Goal: Task Accomplishment & Management: Complete application form

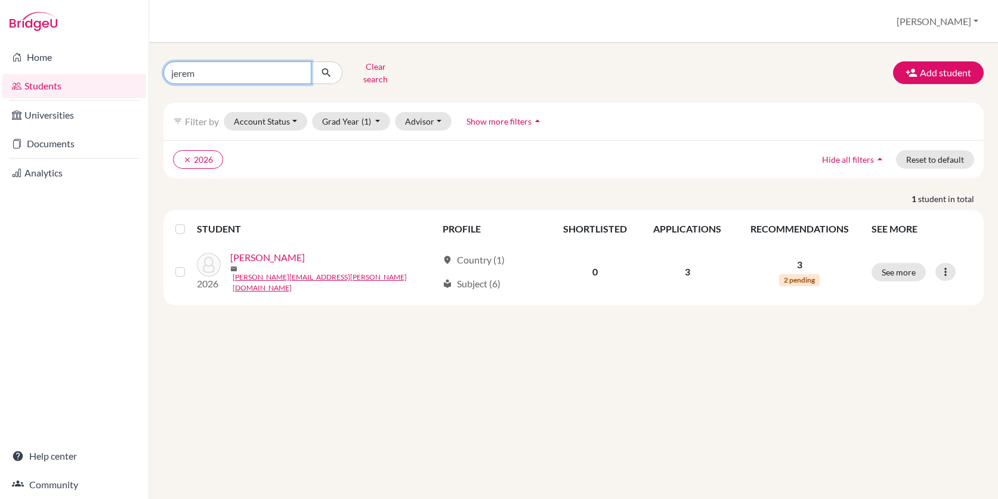
click at [256, 74] on input "jerem" at bounding box center [237, 72] width 148 height 23
type input "j"
type input "hannah"
click button "submit" at bounding box center [327, 72] width 32 height 23
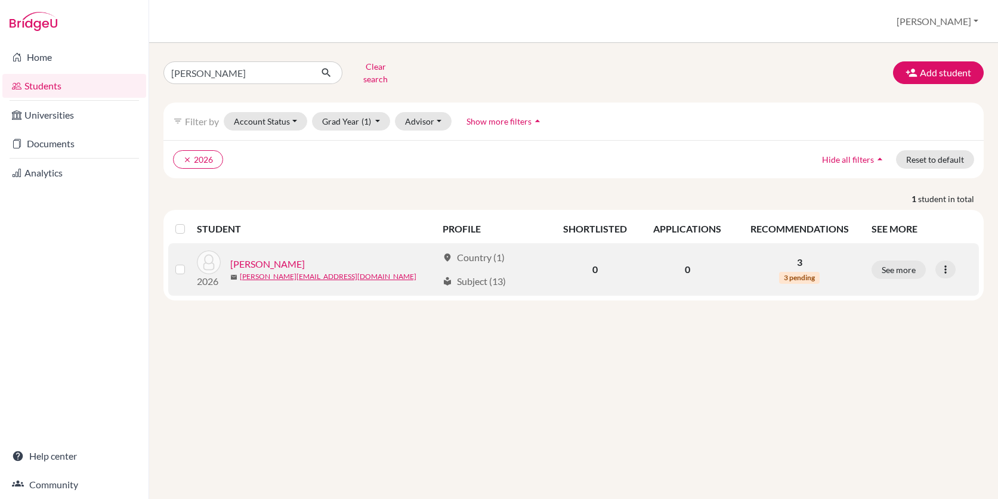
click at [273, 257] on link "Scoon, Hannah" at bounding box center [267, 264] width 75 height 14
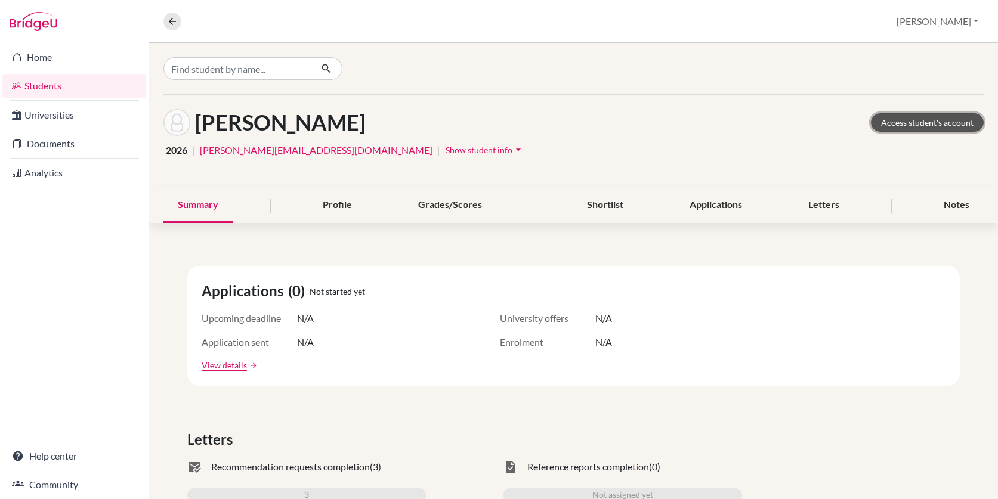
click at [918, 116] on link "Access student's account" at bounding box center [927, 122] width 113 height 18
click at [222, 70] on input "Find student by name..." at bounding box center [237, 68] width 148 height 23
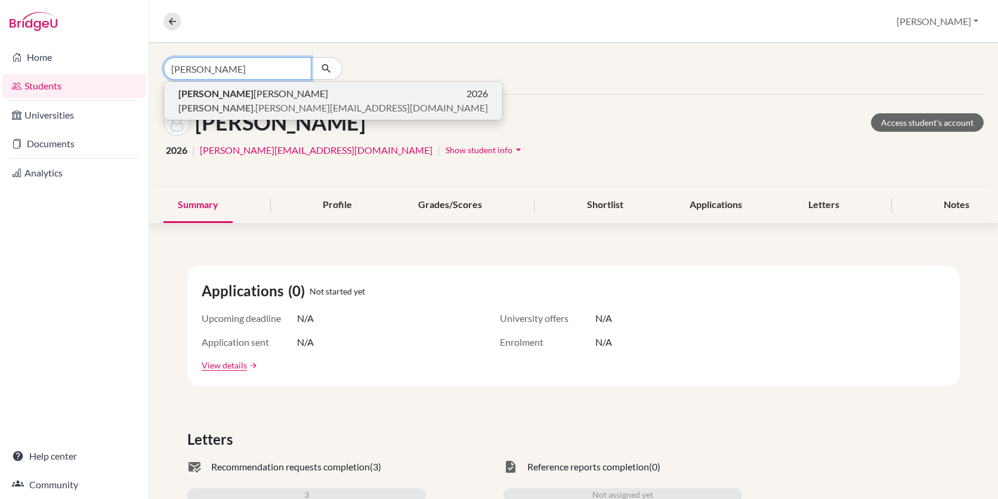
type input "aaron"
click at [194, 94] on b "Aaron" at bounding box center [215, 93] width 75 height 11
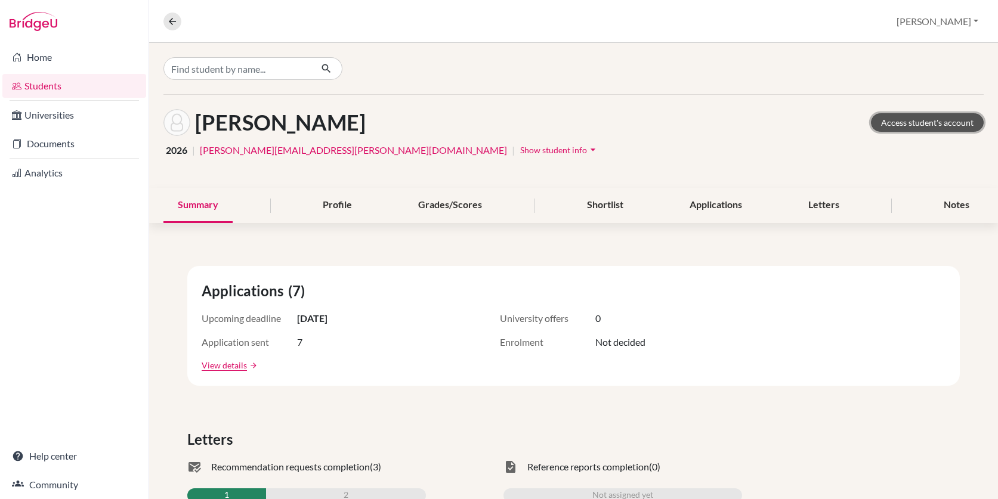
click at [890, 123] on link "Access student's account" at bounding box center [927, 122] width 113 height 18
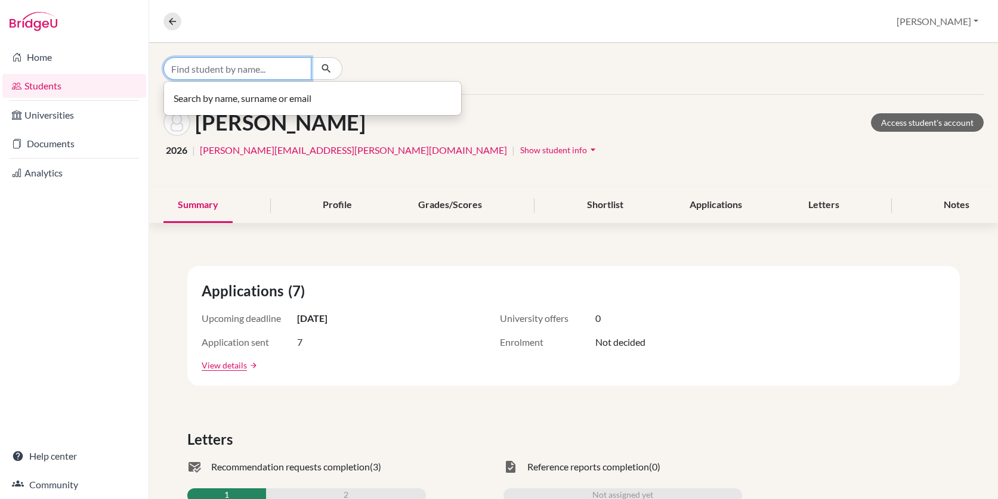
click at [218, 70] on input "Find student by name..." at bounding box center [237, 68] width 148 height 23
type input "e"
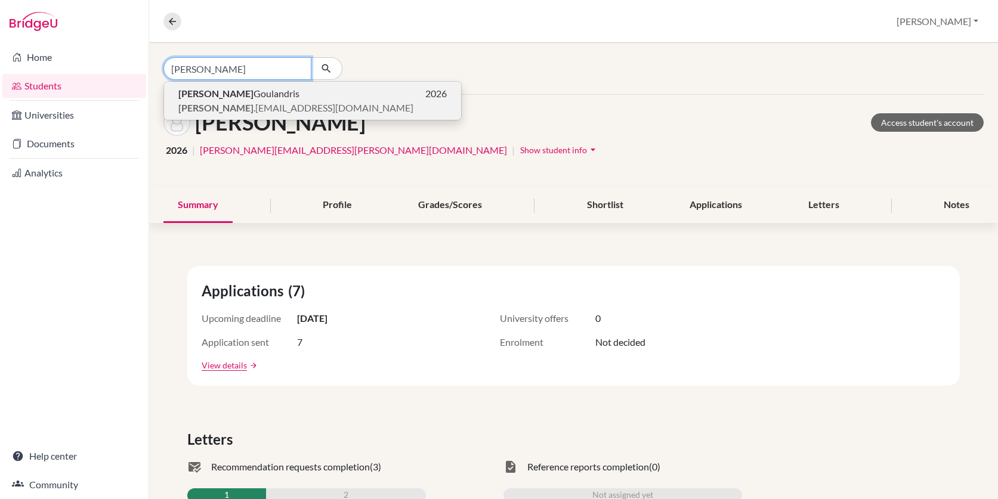
type input "caroline"
click at [212, 95] on b "Caroline" at bounding box center [215, 93] width 75 height 11
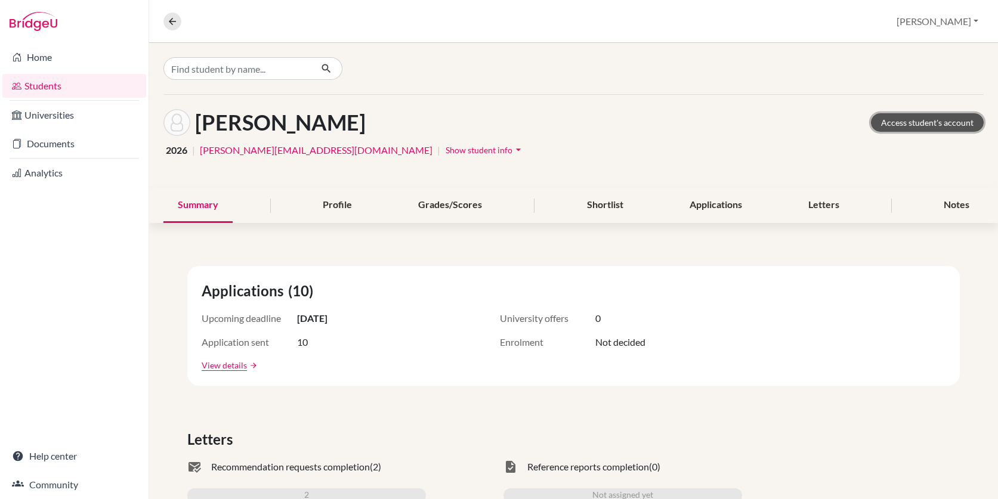
click at [927, 117] on link "Access student's account" at bounding box center [927, 122] width 113 height 18
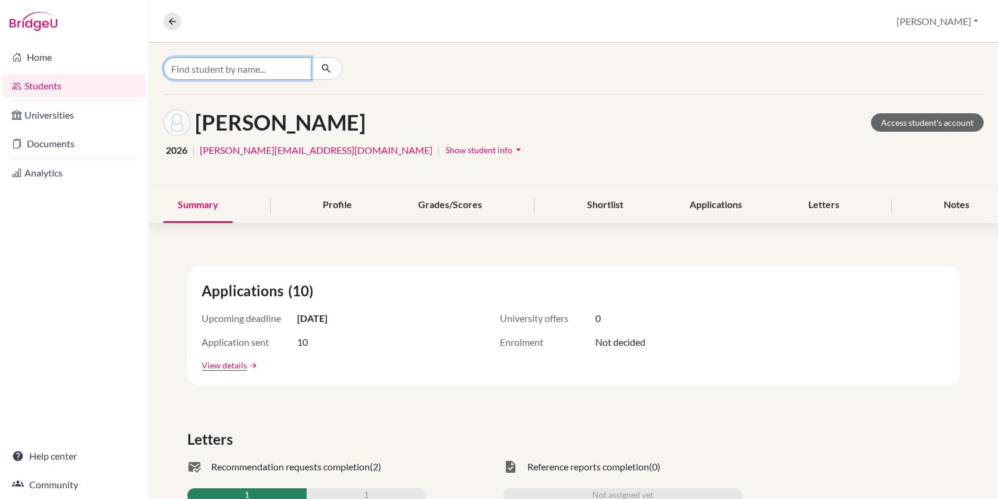
click at [208, 66] on input "Find student by name..." at bounding box center [237, 68] width 148 height 23
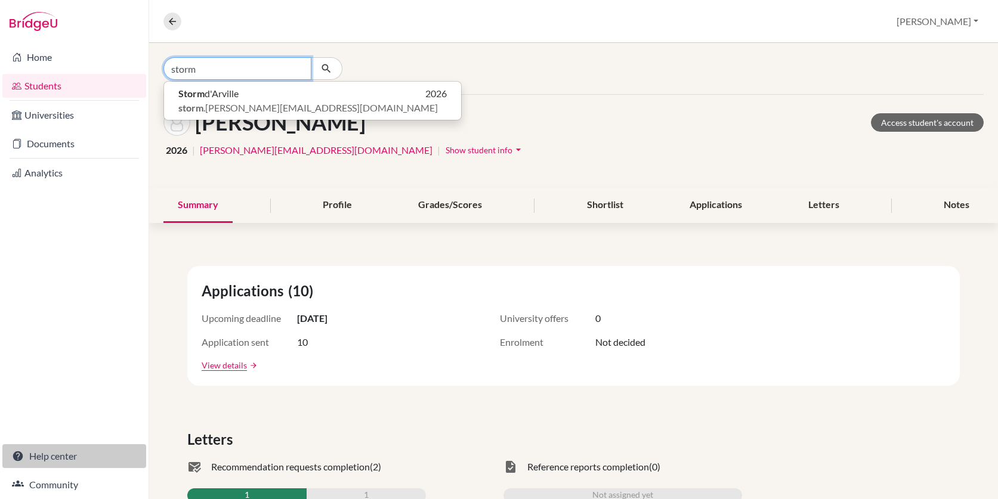
type input "storm"
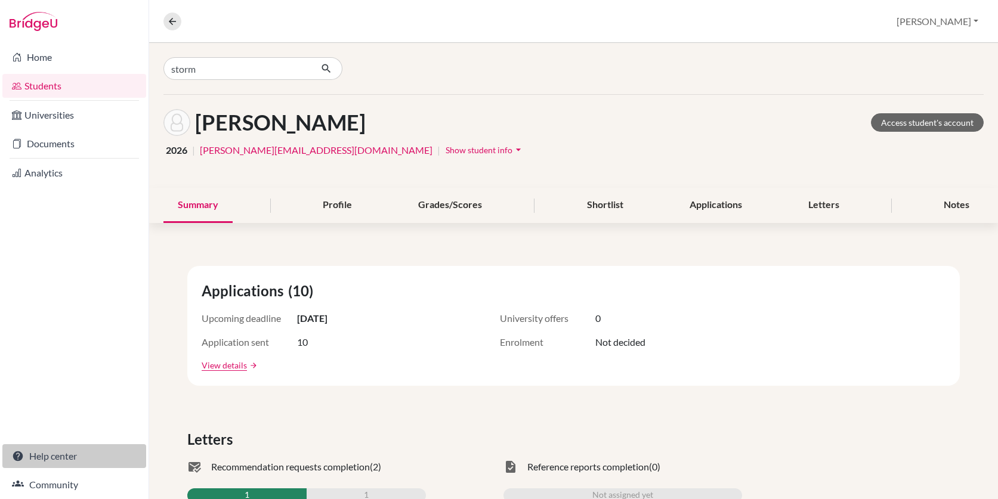
click at [56, 456] on link "Help center" at bounding box center [74, 456] width 144 height 24
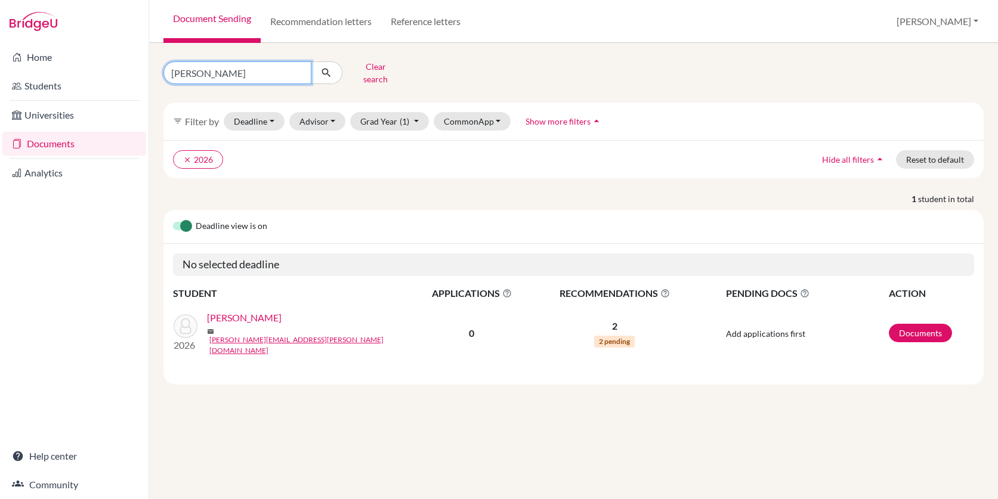
click at [192, 72] on input "[PERSON_NAME]" at bounding box center [237, 72] width 148 height 23
type input "e"
click at [311, 61] on button "submit" at bounding box center [327, 72] width 32 height 23
click at [331, 68] on icon "submit" at bounding box center [326, 73] width 12 height 12
click at [66, 144] on link "Documents" at bounding box center [74, 144] width 144 height 24
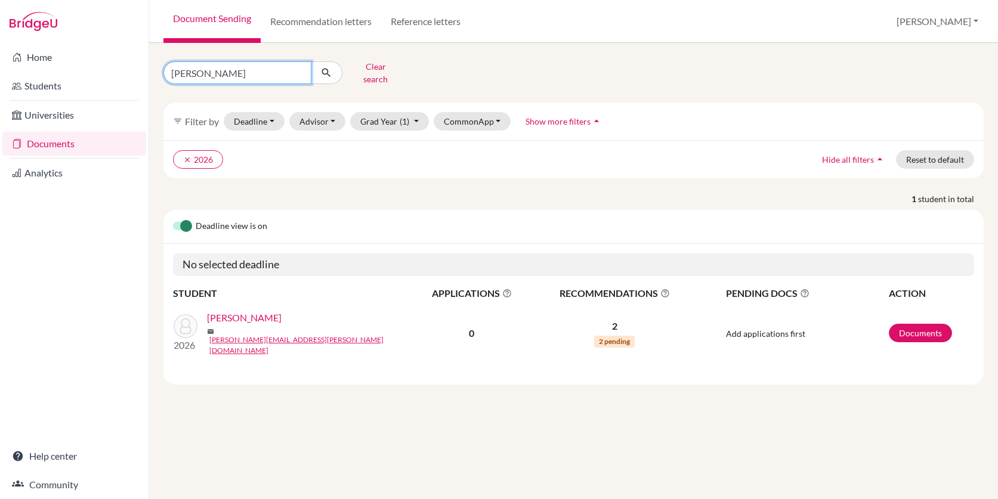
click at [308, 66] on input "[PERSON_NAME]" at bounding box center [237, 72] width 148 height 23
click at [370, 69] on button "Clear search" at bounding box center [375, 72] width 66 height 31
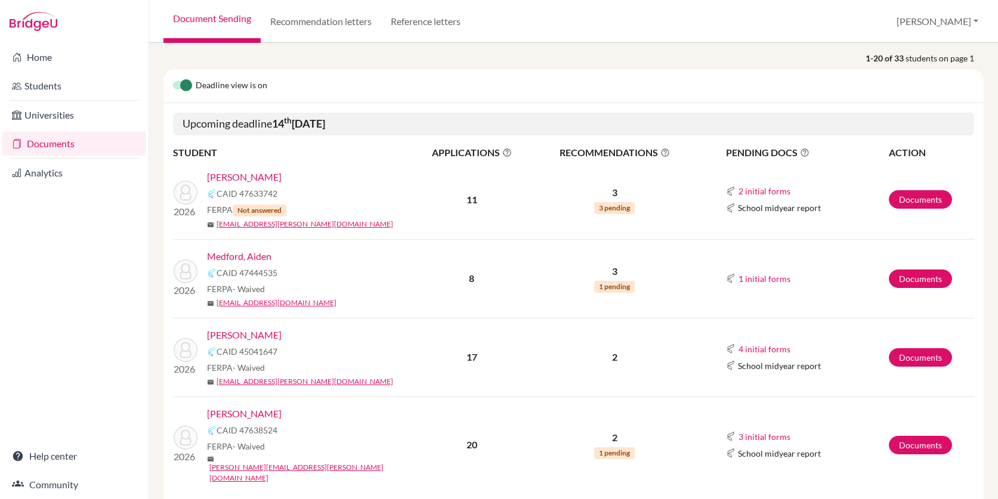
scroll to position [141, 0]
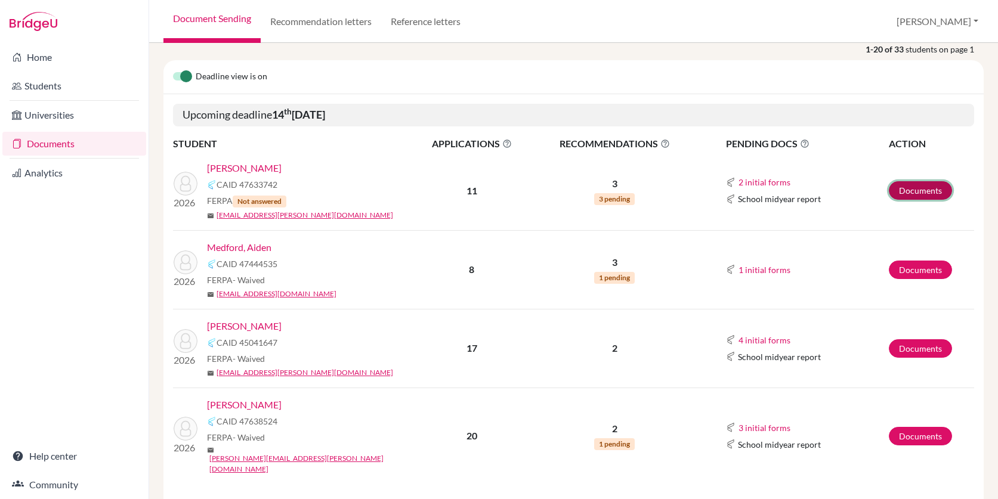
click at [901, 191] on link "Documents" at bounding box center [920, 190] width 63 height 18
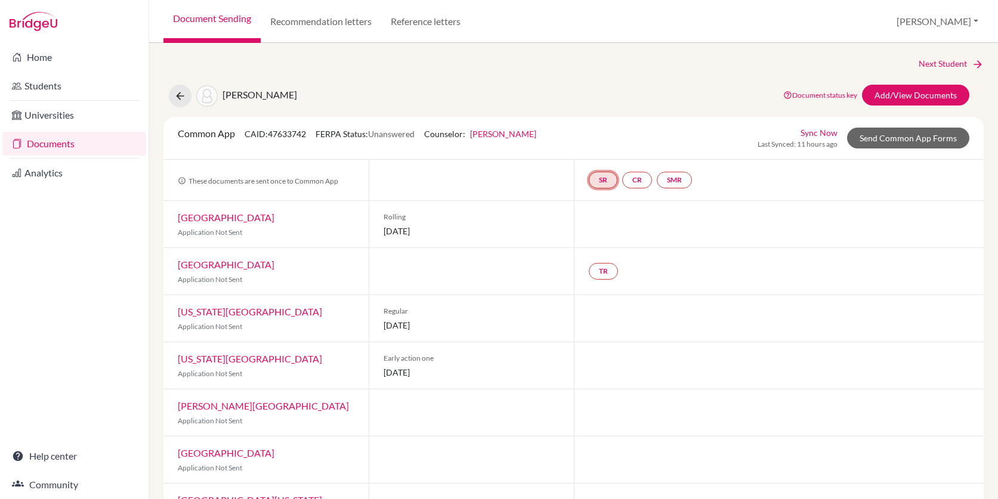
click at [610, 184] on link "SR" at bounding box center [603, 180] width 29 height 17
click at [606, 150] on small "Incomplete" at bounding box center [602, 155] width 55 height 11
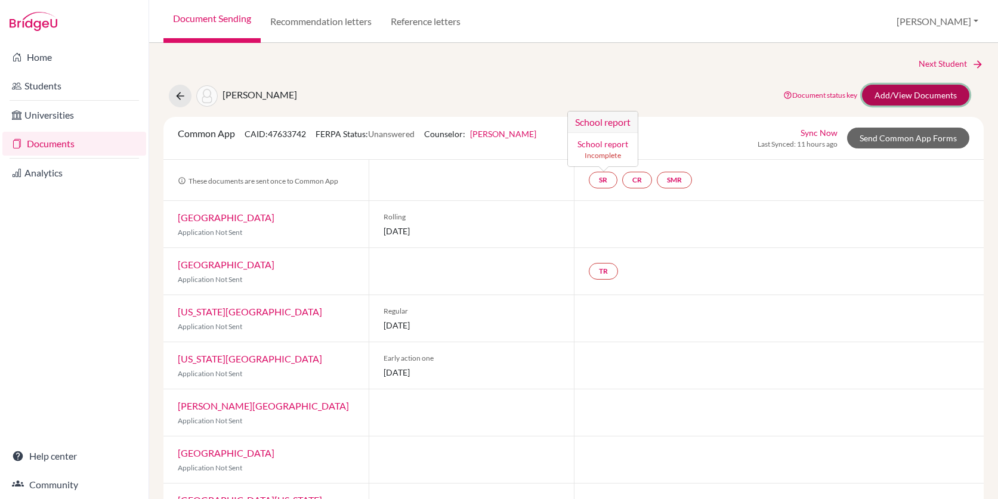
click at [924, 90] on link "Add/View Documents" at bounding box center [915, 95] width 107 height 21
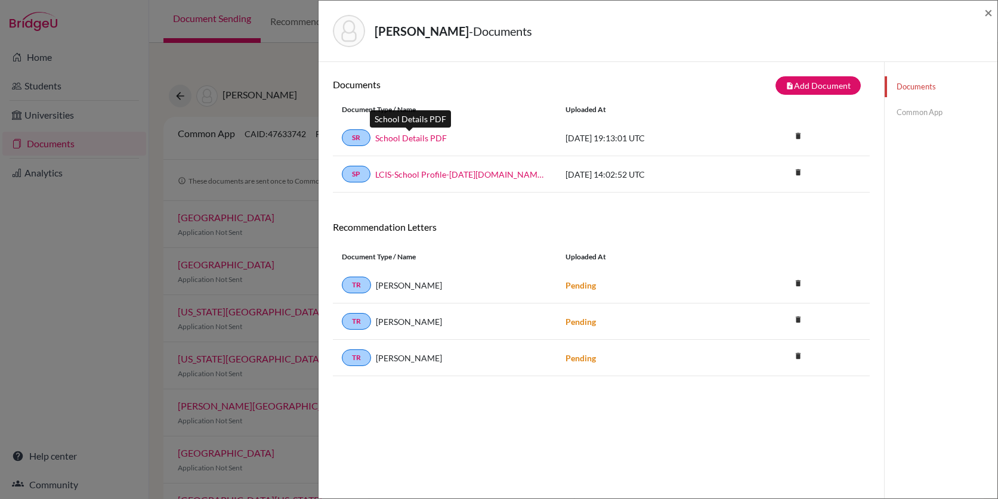
click at [425, 138] on link "School Details PDF" at bounding box center [411, 138] width 72 height 13
click at [991, 16] on span "×" at bounding box center [988, 12] width 8 height 17
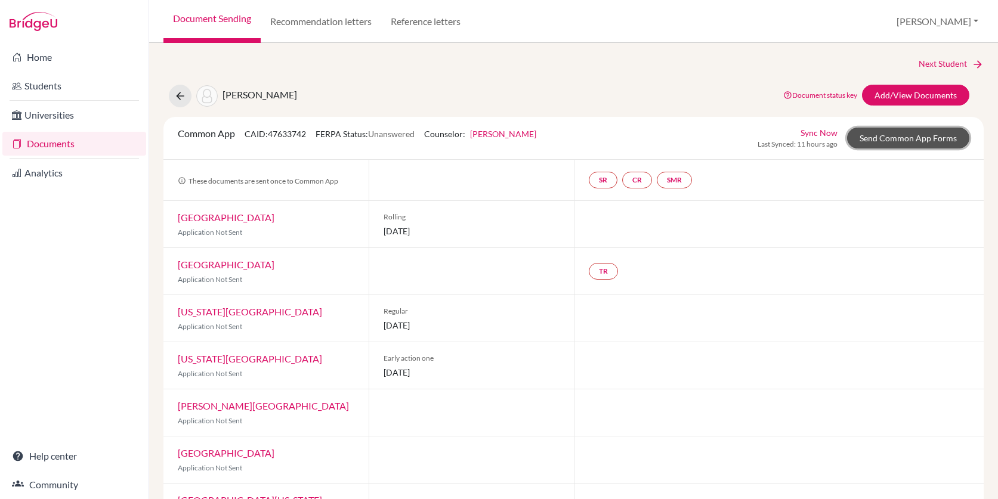
click at [890, 138] on link "Send Common App Forms" at bounding box center [908, 138] width 122 height 21
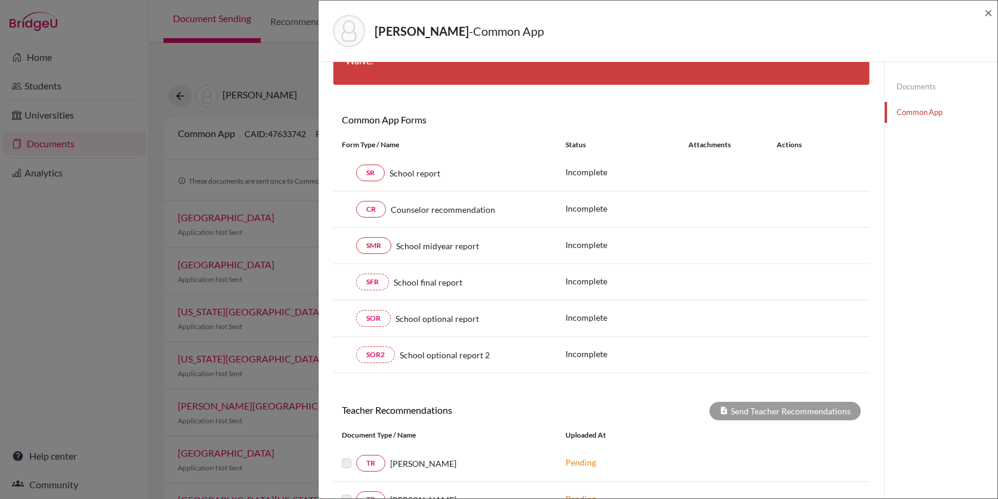
scroll to position [86, 0]
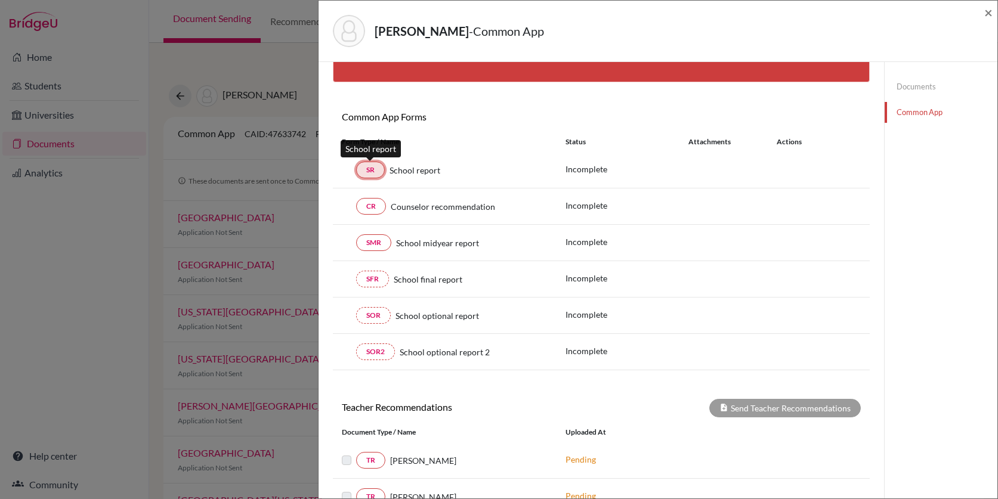
click at [368, 169] on link "SR" at bounding box center [370, 170] width 29 height 17
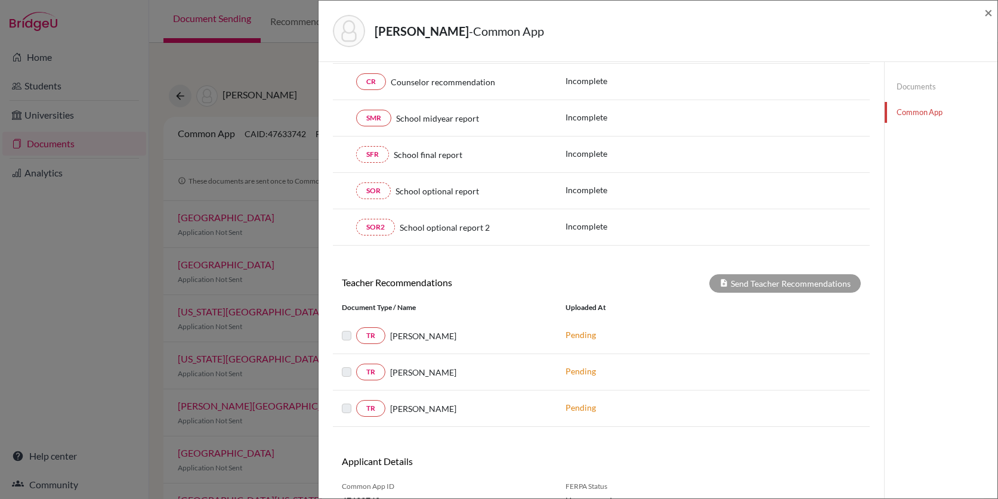
scroll to position [267, 0]
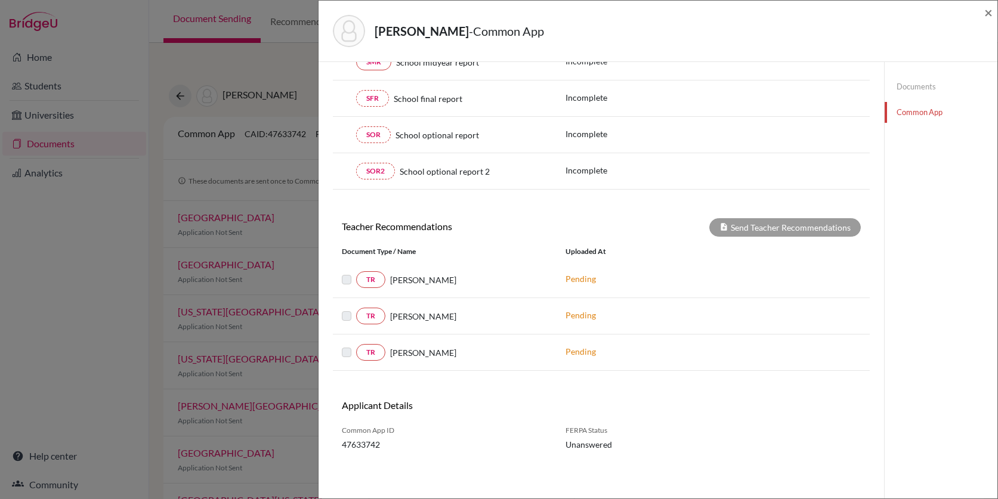
click at [619, 446] on span "Unanswered" at bounding box center [624, 444] width 116 height 13
drag, startPoint x: 618, startPoint y: 444, endPoint x: 534, endPoint y: 438, distance: 84.3
click at [535, 439] on div "Common App ID 47633742 FERPA Status Unanswered" at bounding box center [601, 438] width 537 height 26
click at [420, 406] on h6 "Applicant Details" at bounding box center [467, 405] width 251 height 11
click at [989, 15] on span "×" at bounding box center [988, 12] width 8 height 17
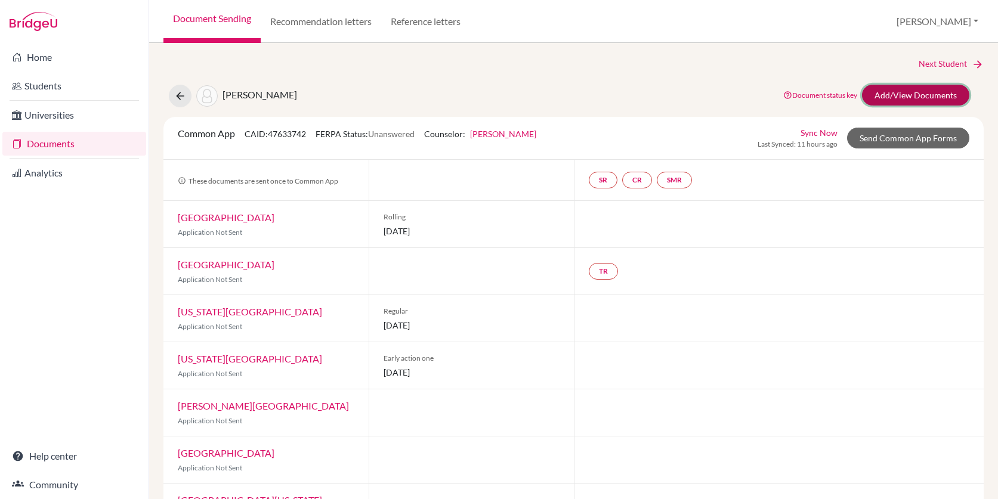
click at [881, 103] on link "Add/View Documents" at bounding box center [915, 95] width 107 height 21
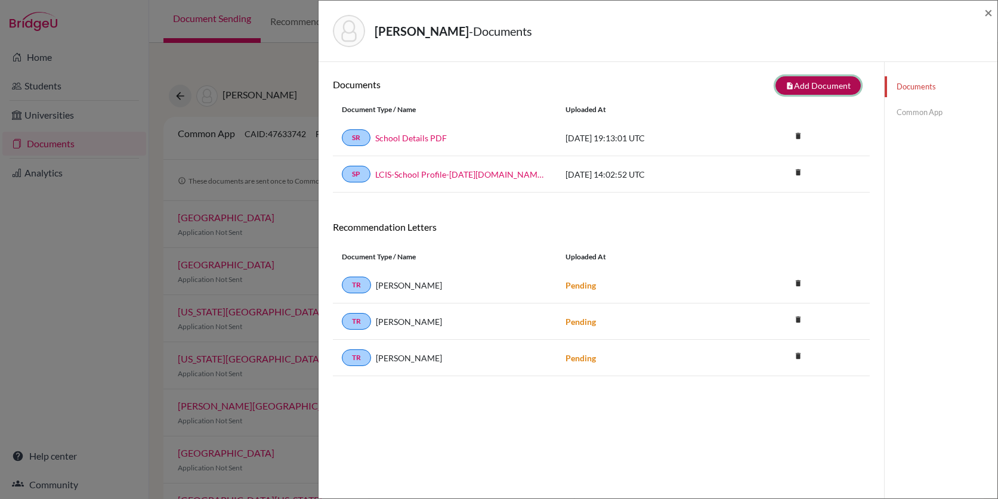
click at [801, 89] on button "note_add Add Document" at bounding box center [818, 85] width 85 height 18
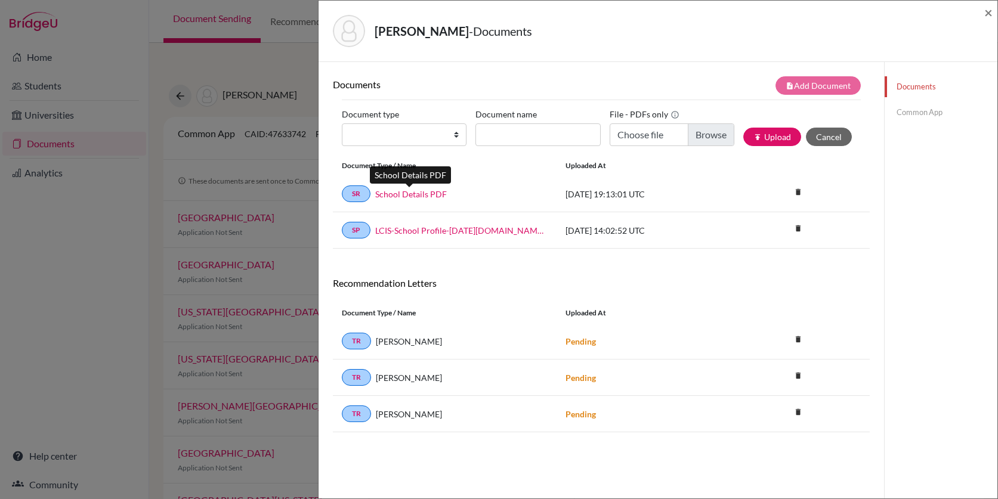
click at [427, 197] on link "School Details PDF" at bounding box center [411, 194] width 72 height 13
click at [987, 12] on span "×" at bounding box center [988, 12] width 8 height 17
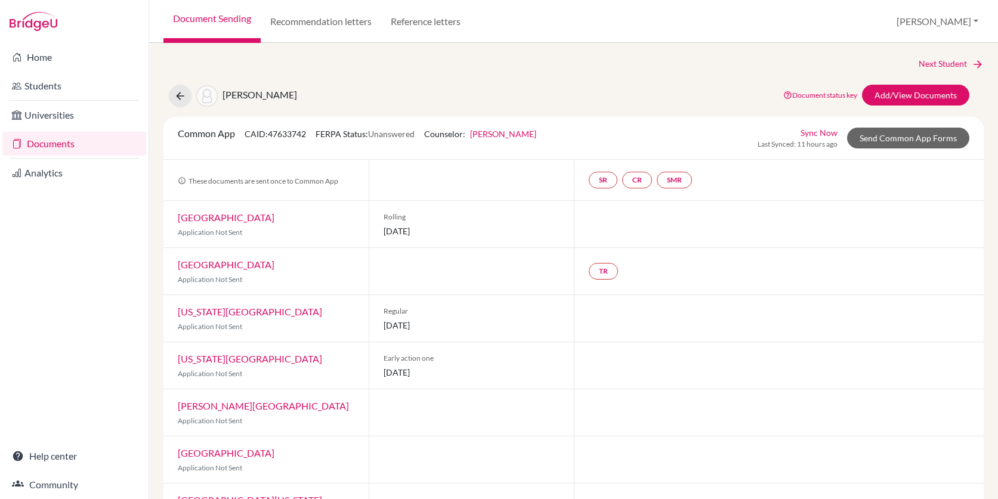
click at [89, 147] on link "Documents" at bounding box center [74, 144] width 144 height 24
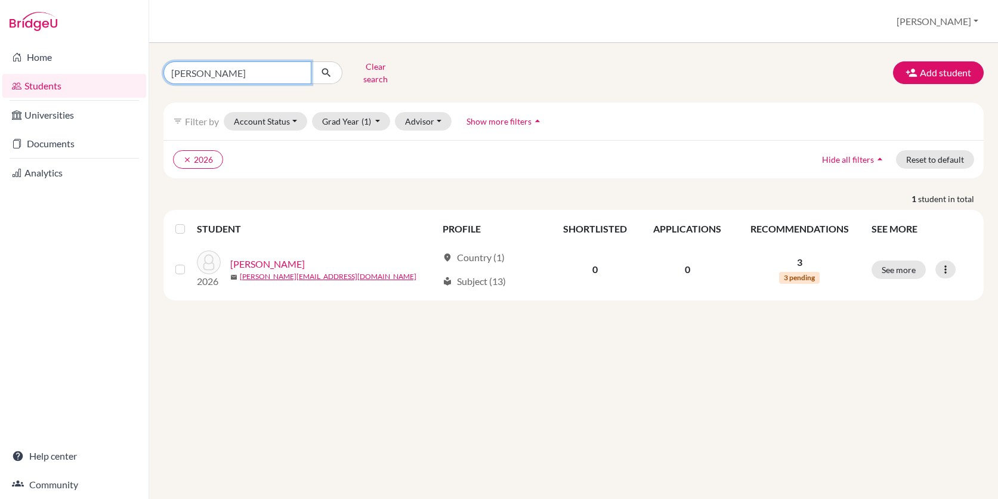
click at [301, 69] on input "[PERSON_NAME]" at bounding box center [237, 72] width 148 height 23
type input "Storm"
click button "submit" at bounding box center [327, 72] width 32 height 23
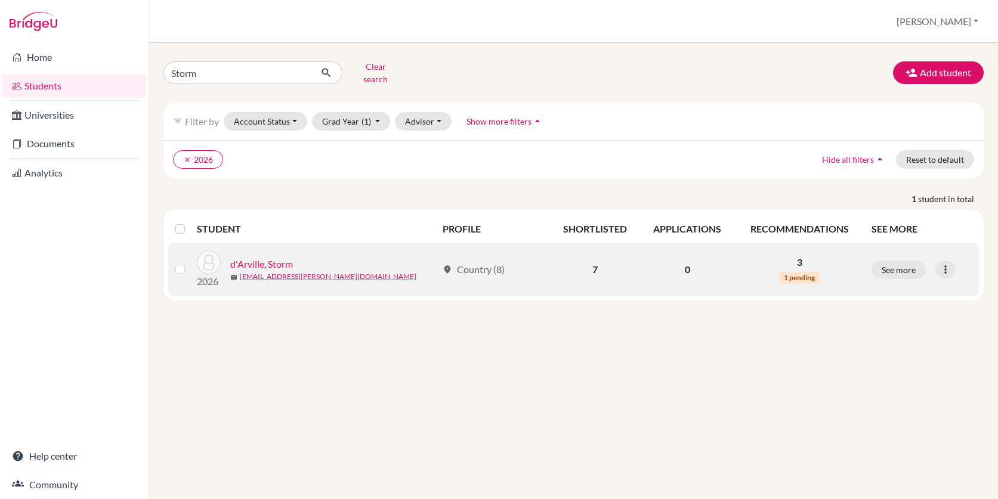
click at [272, 257] on link "d'Arville, Storm" at bounding box center [261, 264] width 63 height 14
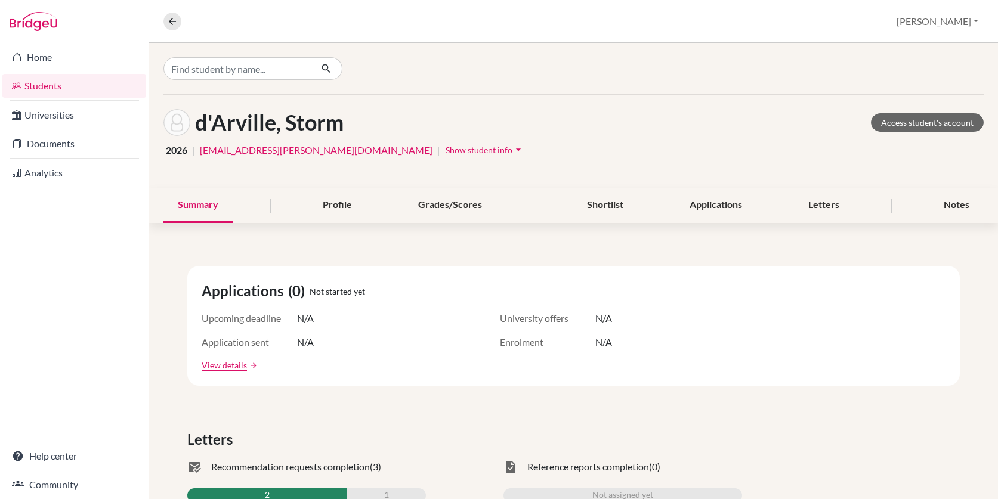
click at [512, 149] on icon "arrow_drop_down" at bounding box center [518, 150] width 12 height 12
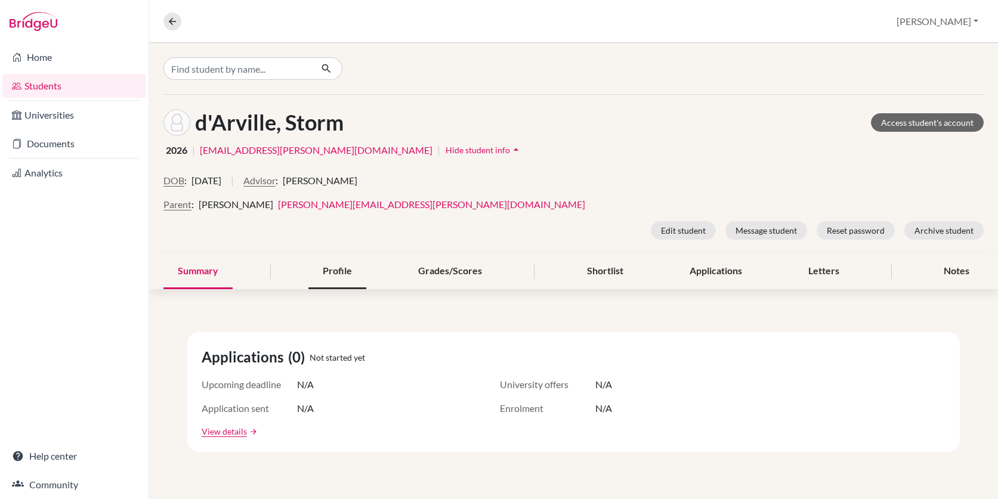
click at [352, 262] on div "Profile" at bounding box center [337, 271] width 58 height 35
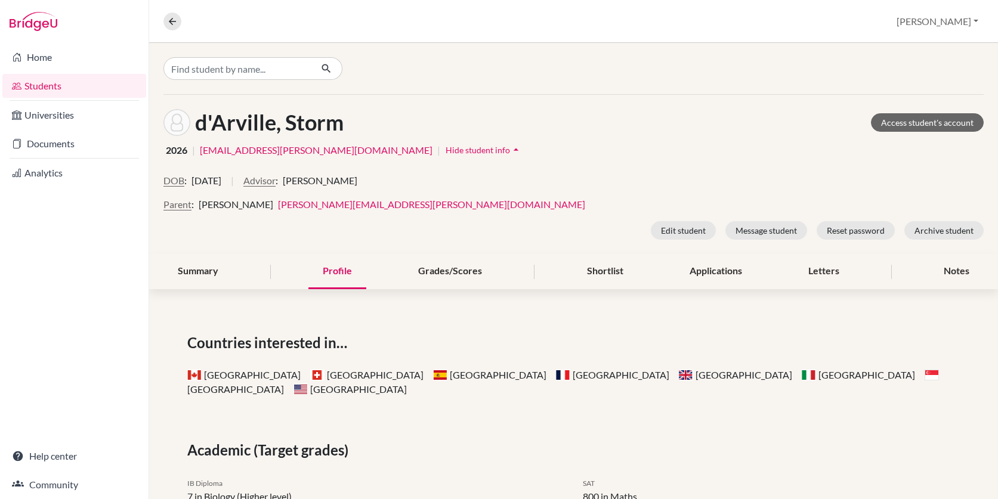
scroll to position [1, 0]
click at [212, 265] on div "Summary" at bounding box center [197, 271] width 69 height 35
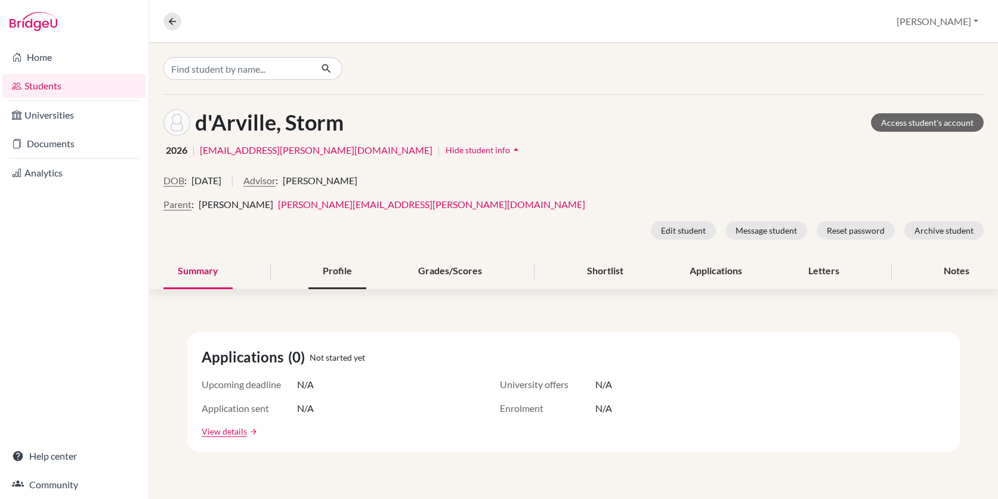
click at [365, 282] on div "Profile" at bounding box center [337, 271] width 58 height 35
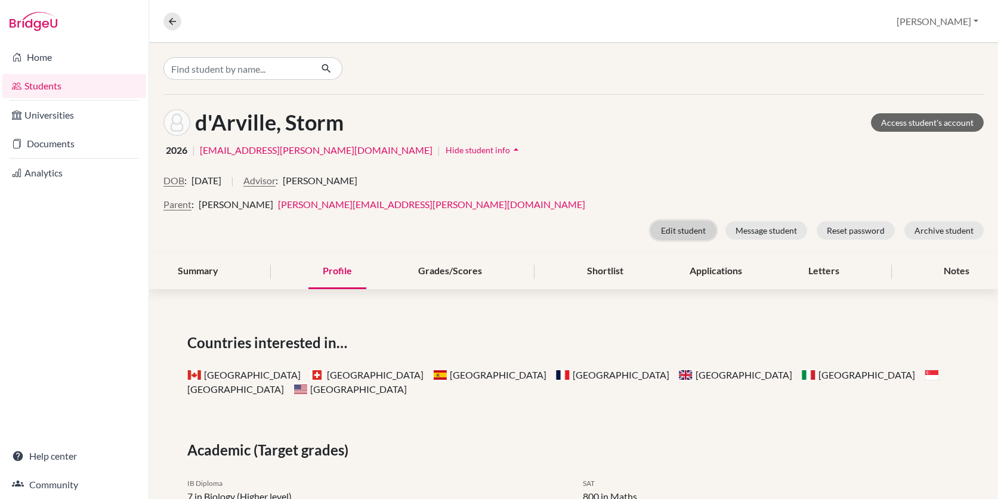
click at [694, 233] on button "Edit student" at bounding box center [683, 230] width 65 height 18
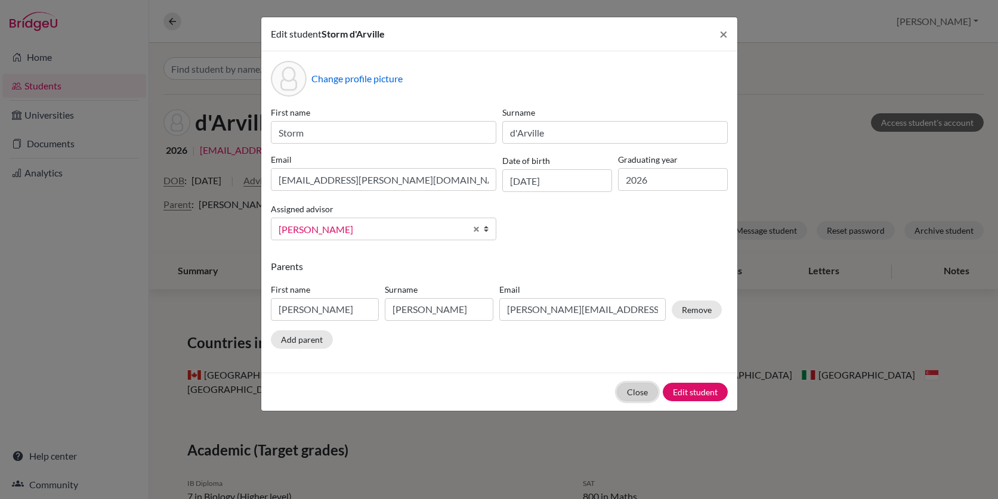
click at [636, 393] on button "Close" at bounding box center [637, 392] width 41 height 18
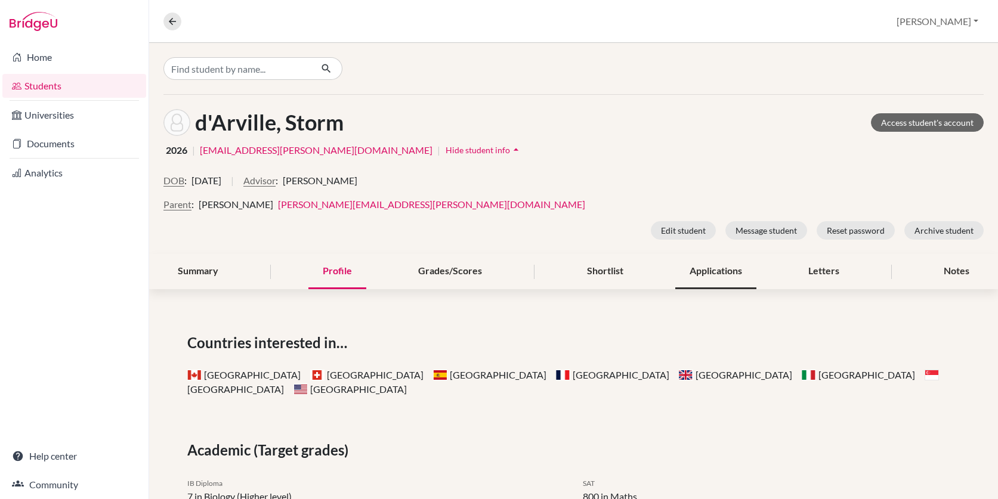
click at [727, 272] on div "Applications" at bounding box center [715, 271] width 81 height 35
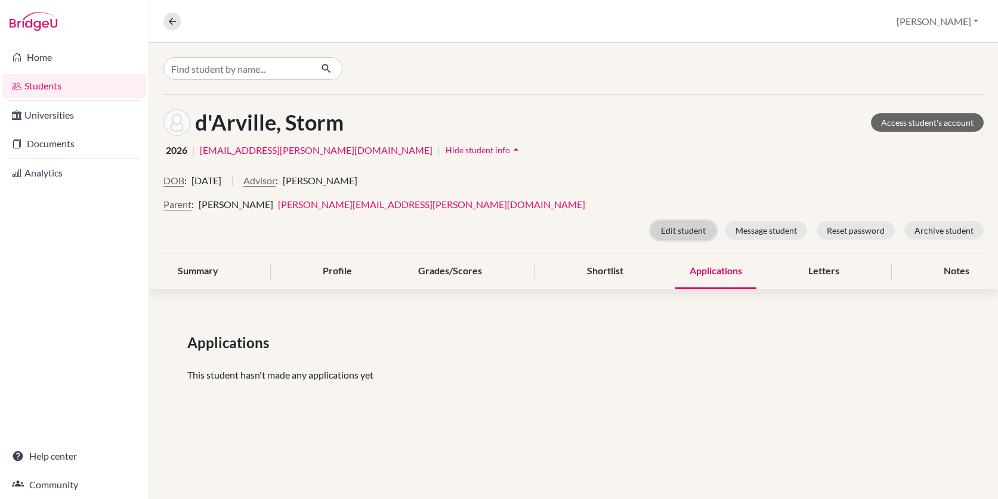
click at [688, 236] on button "Edit student" at bounding box center [683, 230] width 65 height 18
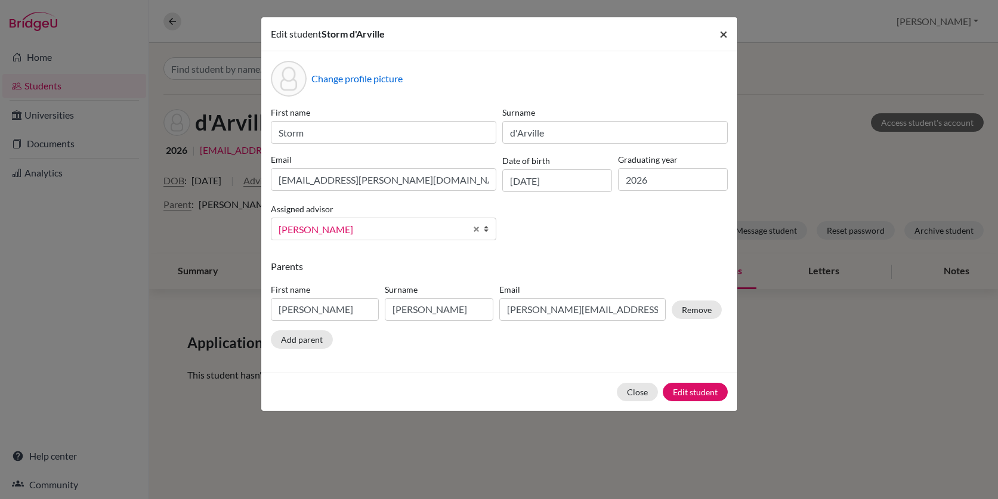
click at [721, 36] on span "×" at bounding box center [723, 33] width 8 height 17
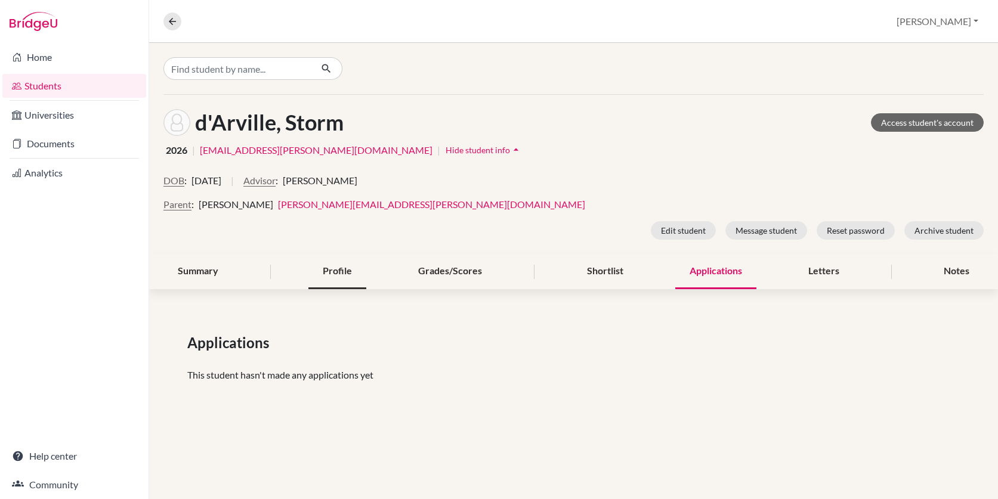
click at [350, 274] on div "Profile" at bounding box center [337, 271] width 58 height 35
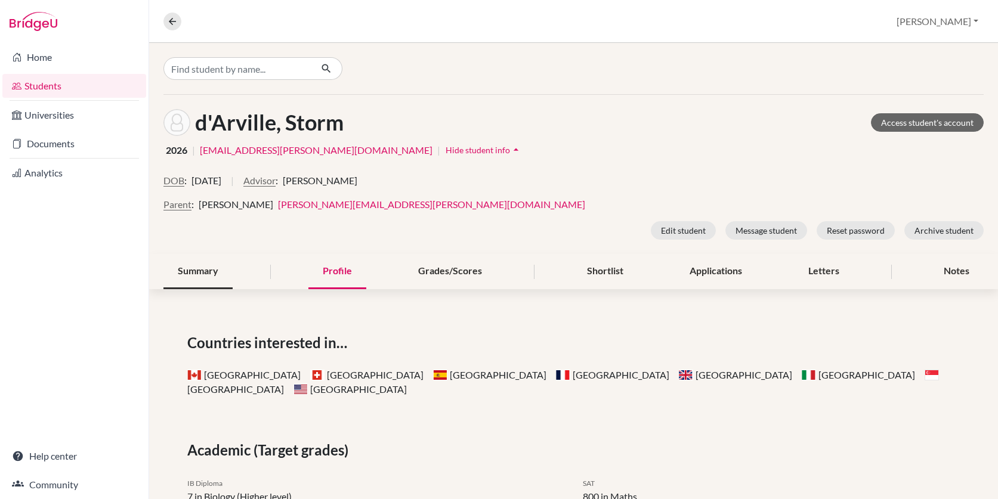
click at [229, 282] on div "Summary" at bounding box center [197, 271] width 69 height 35
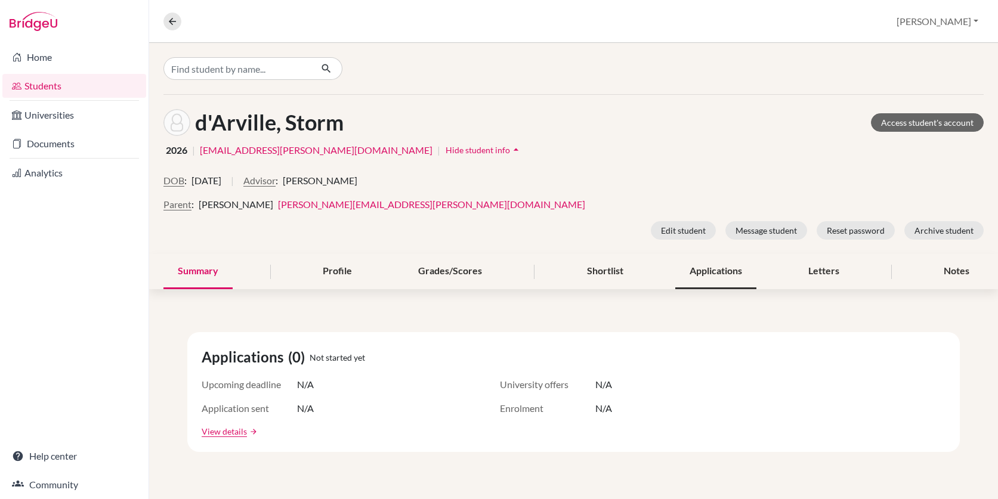
click at [725, 278] on div "Applications" at bounding box center [715, 271] width 81 height 35
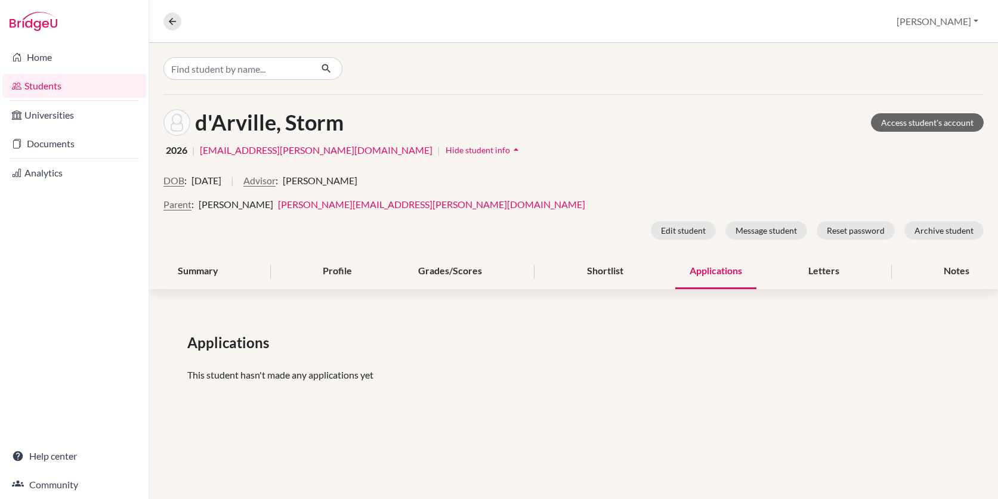
click at [861, 265] on div "Summary Profile Grades/Scores Shortlist Applications Letters Notes" at bounding box center [573, 271] width 820 height 35
click at [838, 270] on div "Letters" at bounding box center [824, 271] width 60 height 35
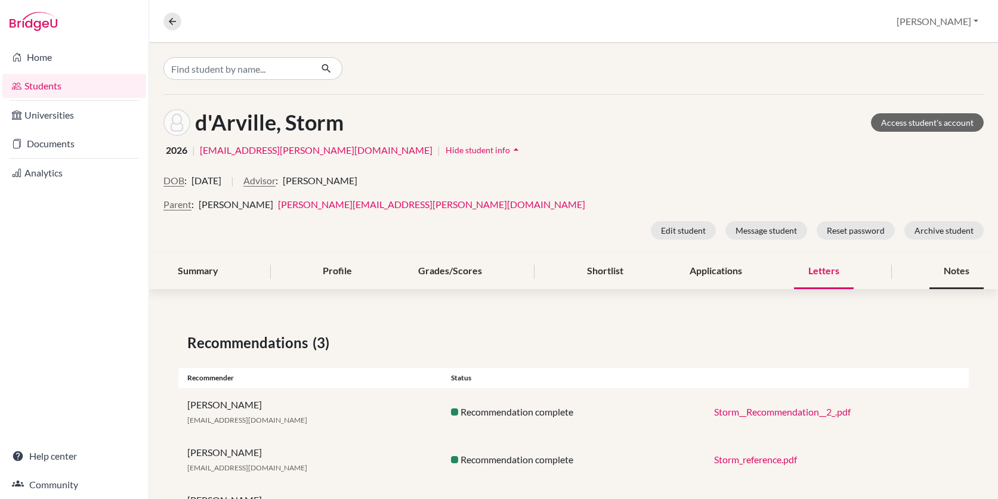
click at [944, 273] on div "Notes" at bounding box center [956, 271] width 54 height 35
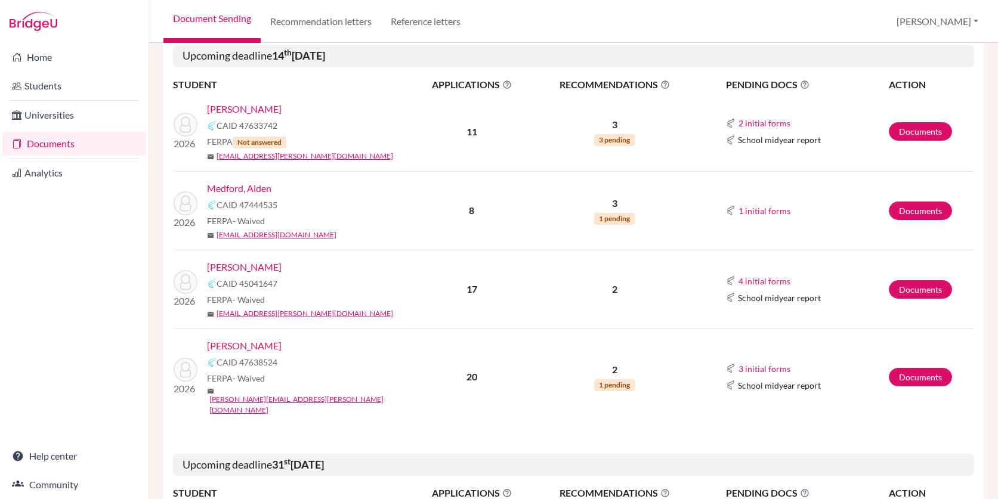
scroll to position [211, 0]
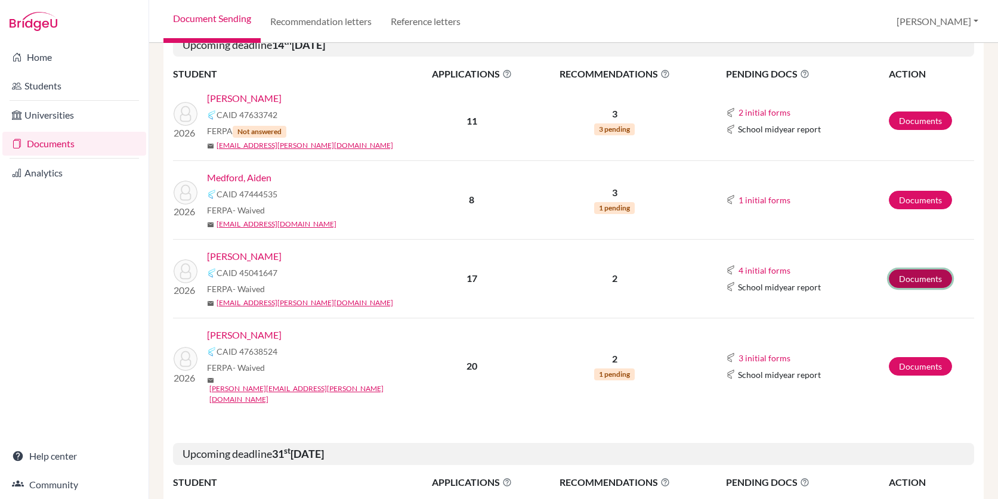
click at [925, 280] on link "Documents" at bounding box center [920, 279] width 63 height 18
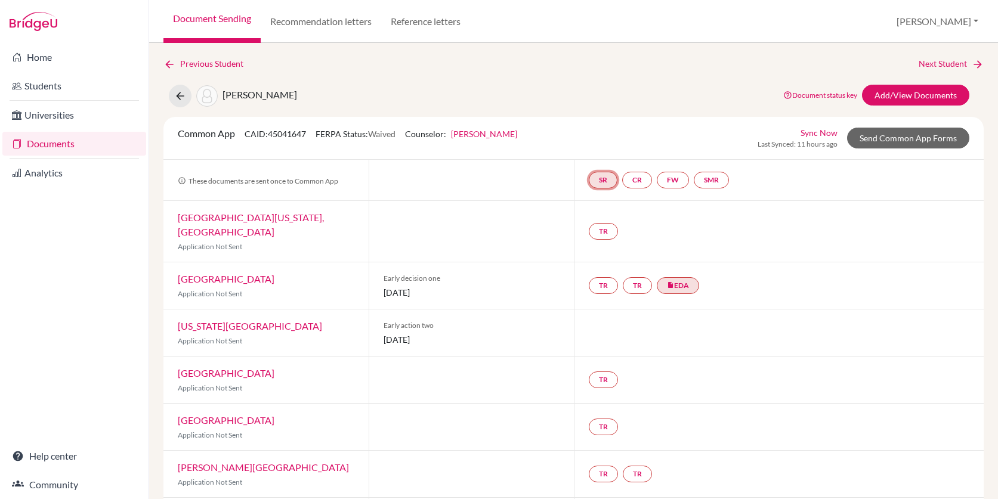
click at [607, 184] on link "SR" at bounding box center [603, 180] width 29 height 17
click at [643, 184] on link "CR" at bounding box center [637, 180] width 30 height 17
click at [675, 184] on link "FW" at bounding box center [673, 180] width 32 height 17
click at [711, 183] on link "SMR" at bounding box center [711, 180] width 35 height 17
click at [676, 277] on link "insert_drive_file EDA" at bounding box center [678, 285] width 42 height 17
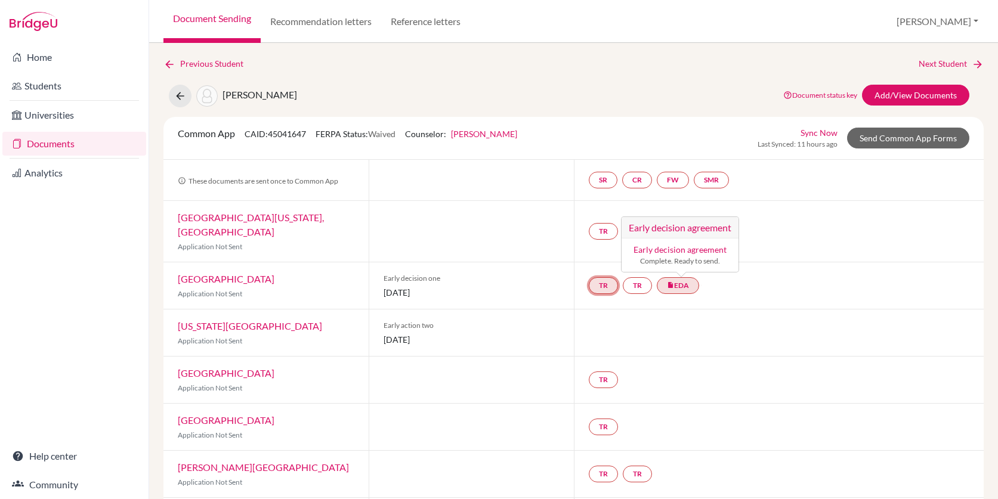
click at [607, 277] on link "TR" at bounding box center [603, 285] width 29 height 17
click at [604, 256] on small "Incomplete" at bounding box center [603, 261] width 104 height 11
click at [604, 230] on h3 "Teacher recommendation" at bounding box center [602, 240] width 118 height 21
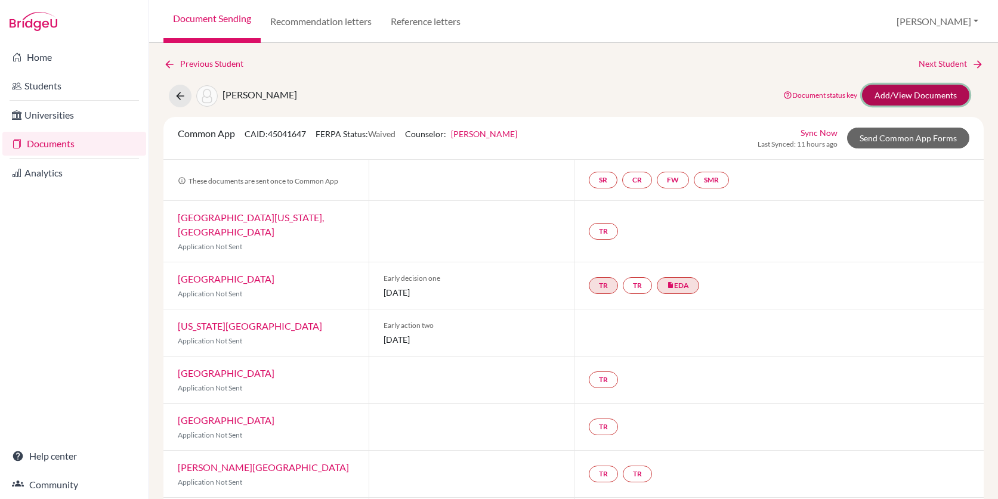
click at [894, 98] on link "Add/View Documents" at bounding box center [915, 95] width 107 height 21
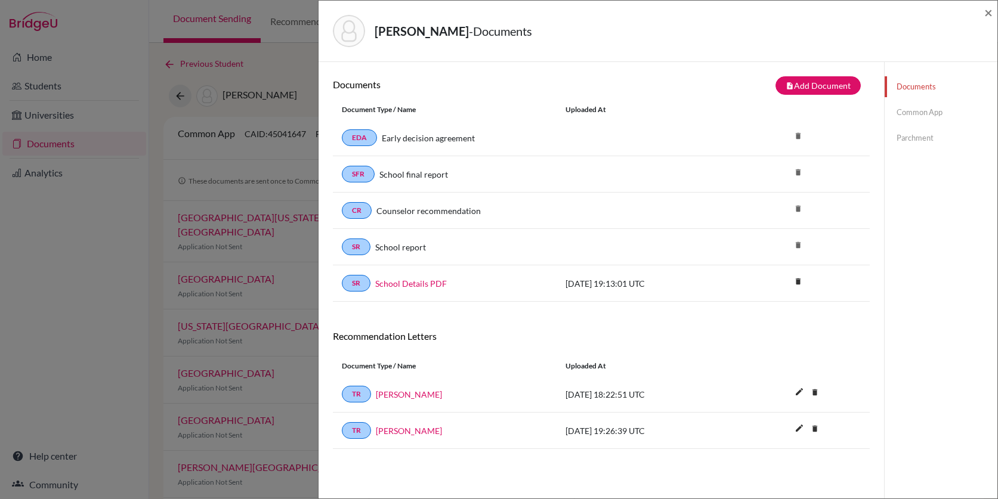
click at [924, 114] on link "Common App" at bounding box center [941, 112] width 113 height 21
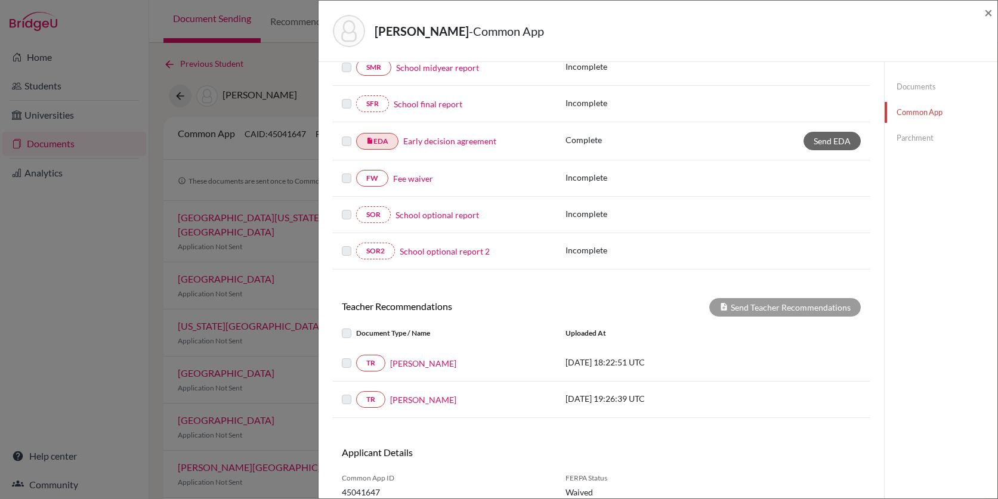
scroll to position [291, 0]
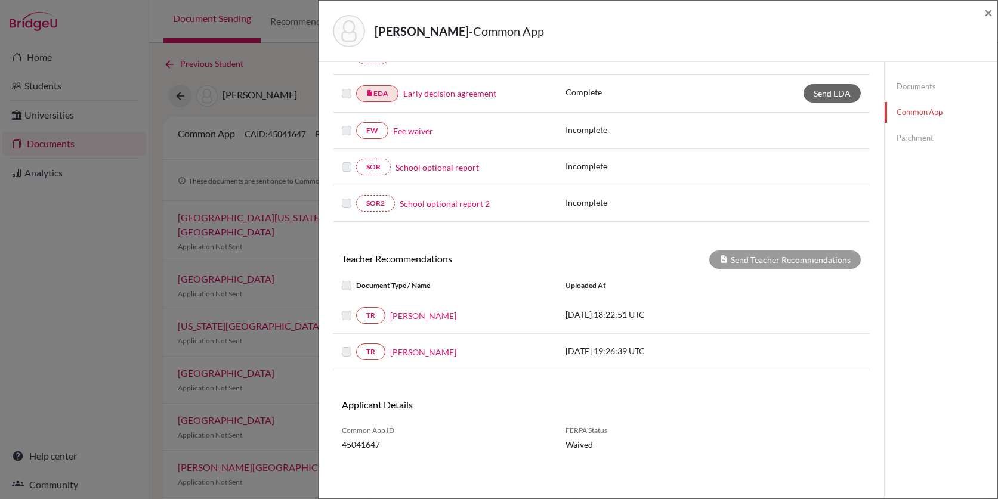
click at [356, 308] on label at bounding box center [356, 308] width 0 height 0
click at [356, 279] on label at bounding box center [356, 279] width 0 height 0
click at [401, 313] on link "[PERSON_NAME]" at bounding box center [423, 316] width 66 height 13
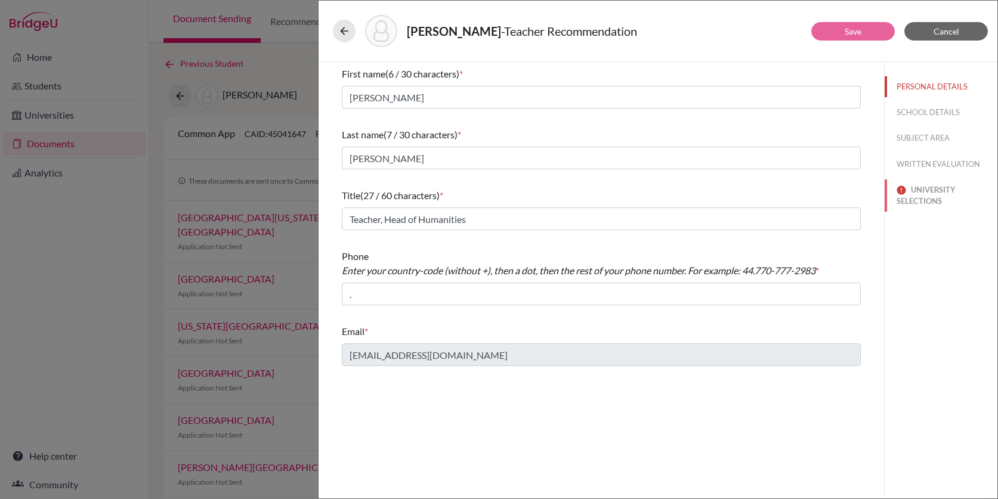
click at [938, 201] on button "UNIVERSITY SELECTIONS" at bounding box center [941, 196] width 113 height 32
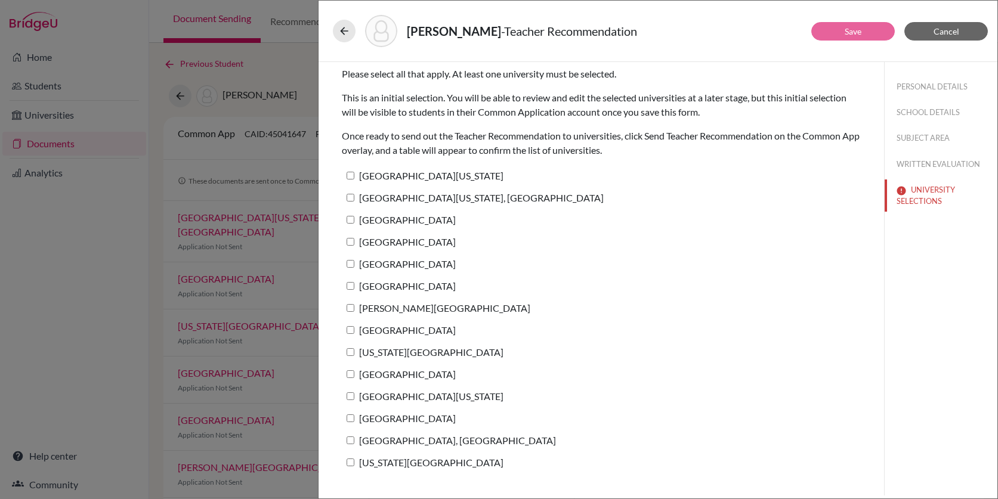
click at [419, 174] on label "[GEOGRAPHIC_DATA][US_STATE]" at bounding box center [423, 175] width 162 height 17
click at [354, 174] on input "[GEOGRAPHIC_DATA][US_STATE]" at bounding box center [351, 176] width 8 height 8
checkbox input "true"
click at [869, 34] on button "Save" at bounding box center [853, 31] width 84 height 18
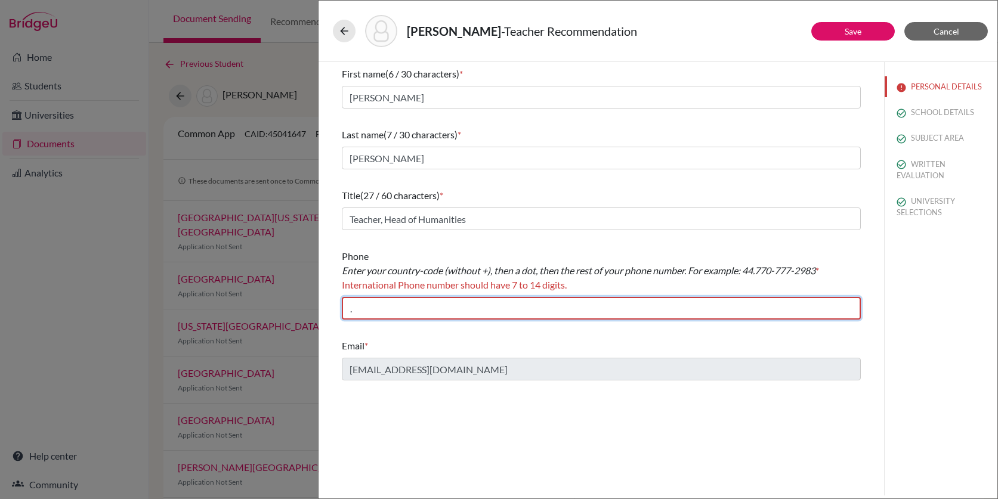
click at [538, 303] on input "." at bounding box center [601, 308] width 519 height 23
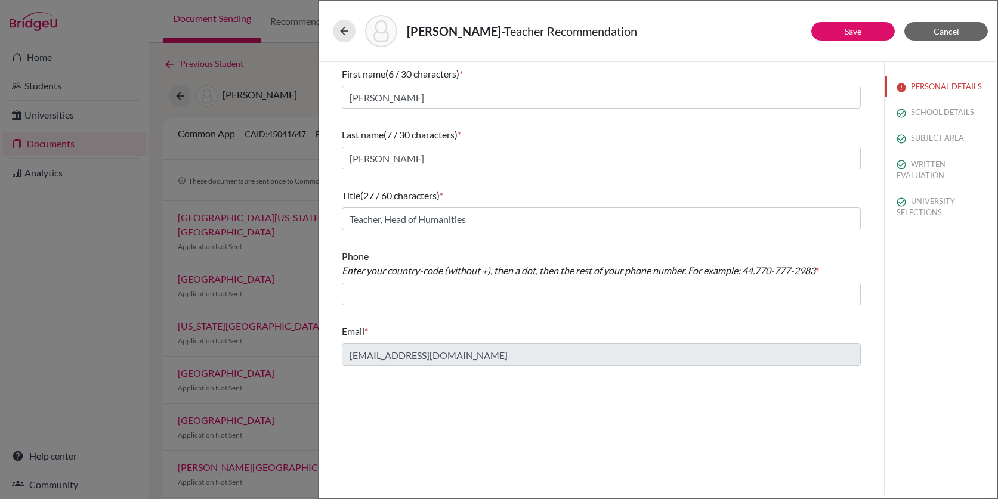
click at [515, 419] on div "First name (6 / 30 characters) * [PERSON_NAME] Last name (7 / 30 characters) * …" at bounding box center [602, 279] width 566 height 434
click at [861, 21] on div "[PERSON_NAME] - Teacher Recommendation" at bounding box center [658, 31] width 650 height 32
click at [857, 29] on link "Save" at bounding box center [853, 31] width 17 height 10
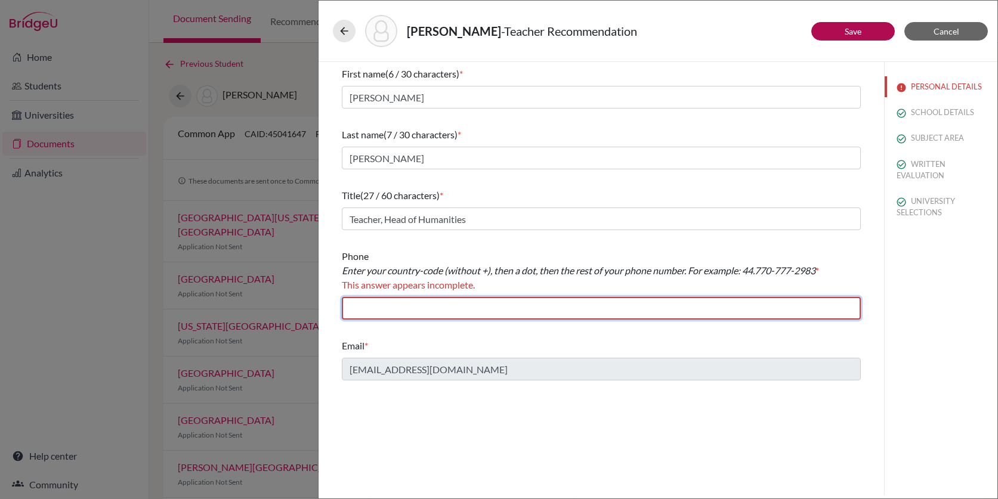
click at [401, 311] on input "text" at bounding box center [601, 308] width 519 height 23
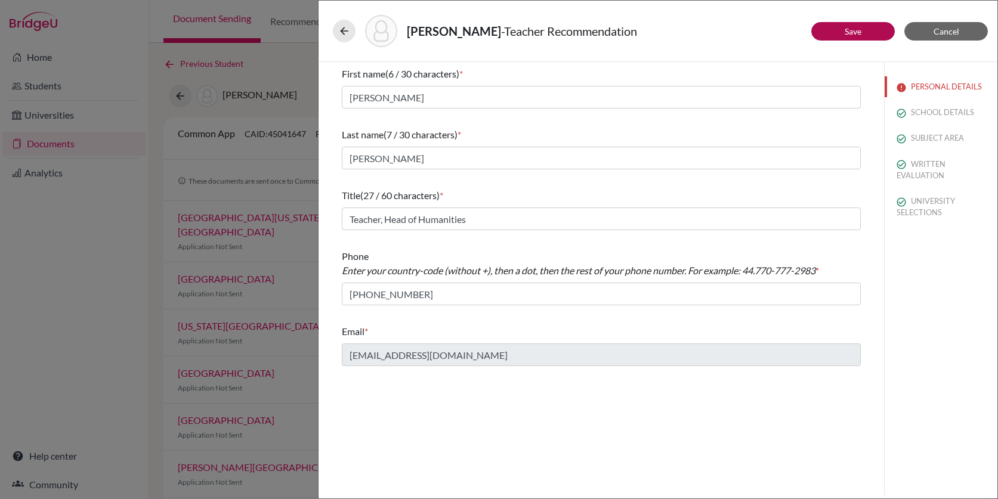
click at [419, 456] on div "First name (6 / 30 characters) * [PERSON_NAME] Last name (7 / 30 characters) * …" at bounding box center [602, 279] width 566 height 434
click at [858, 33] on link "Save" at bounding box center [853, 31] width 17 height 10
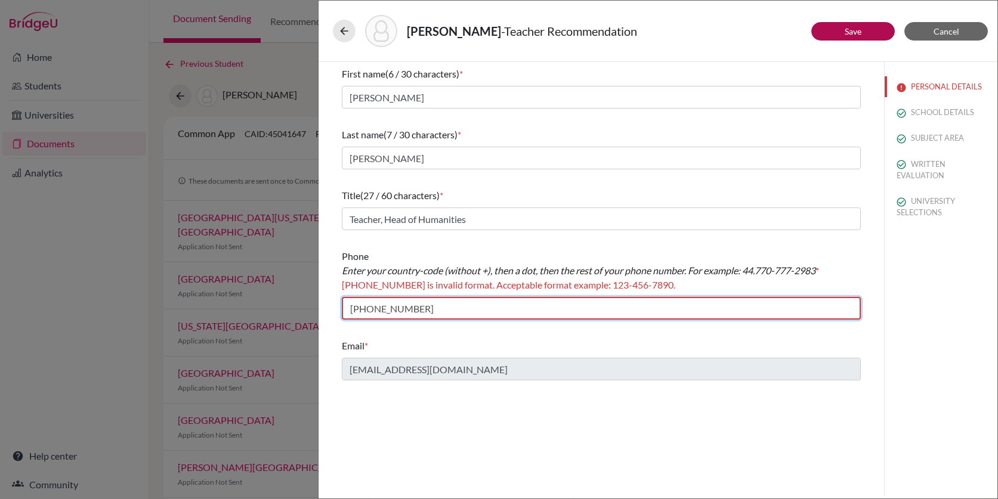
click at [353, 307] on input "[PHONE_NUMBER]" at bounding box center [601, 308] width 519 height 23
click at [369, 308] on input "[PHONE_NUMBER]" at bounding box center [601, 308] width 519 height 23
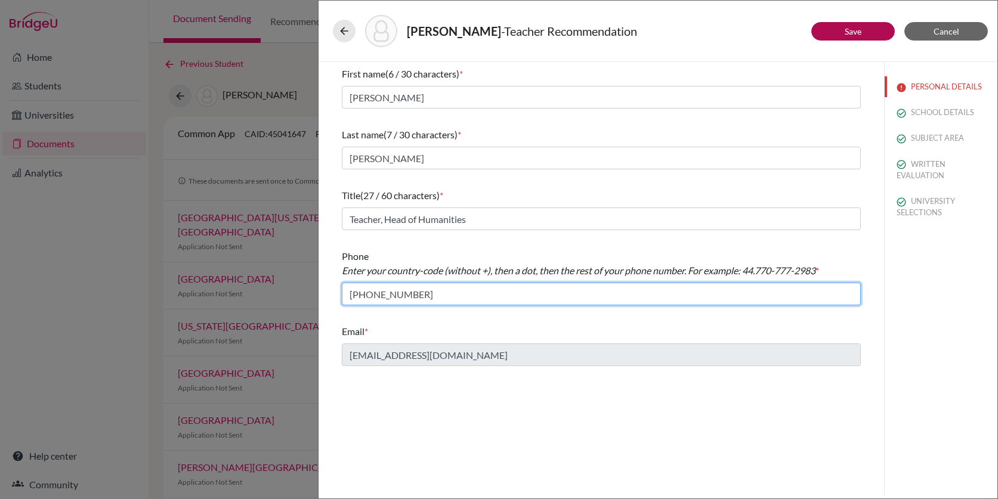
click at [389, 294] on input "[PHONE_NUMBER]" at bounding box center [601, 294] width 519 height 23
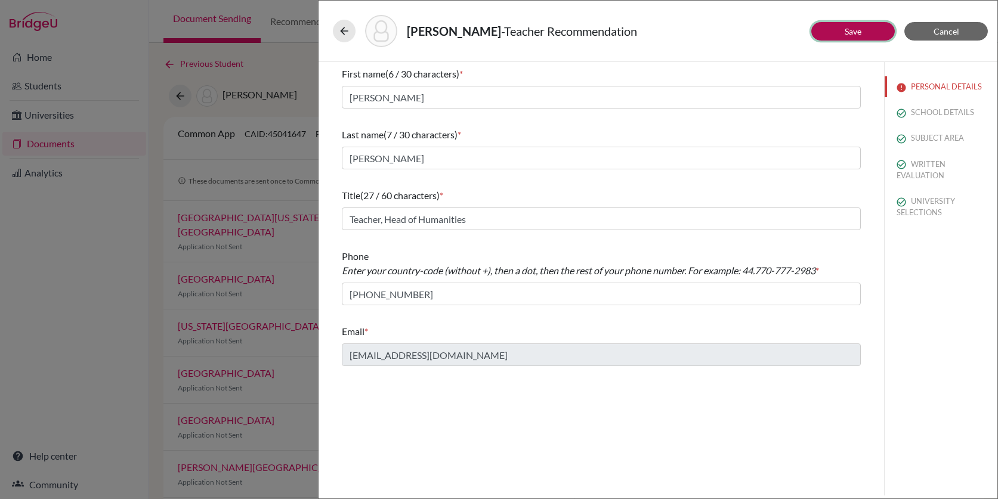
click at [863, 27] on button "Save" at bounding box center [853, 31] width 84 height 18
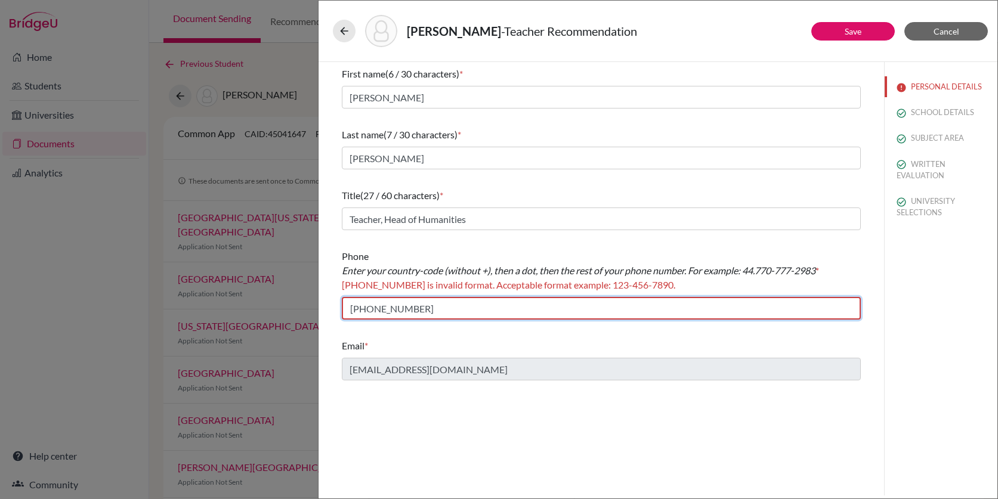
click at [372, 310] on input "[PHONE_NUMBER]" at bounding box center [601, 308] width 519 height 23
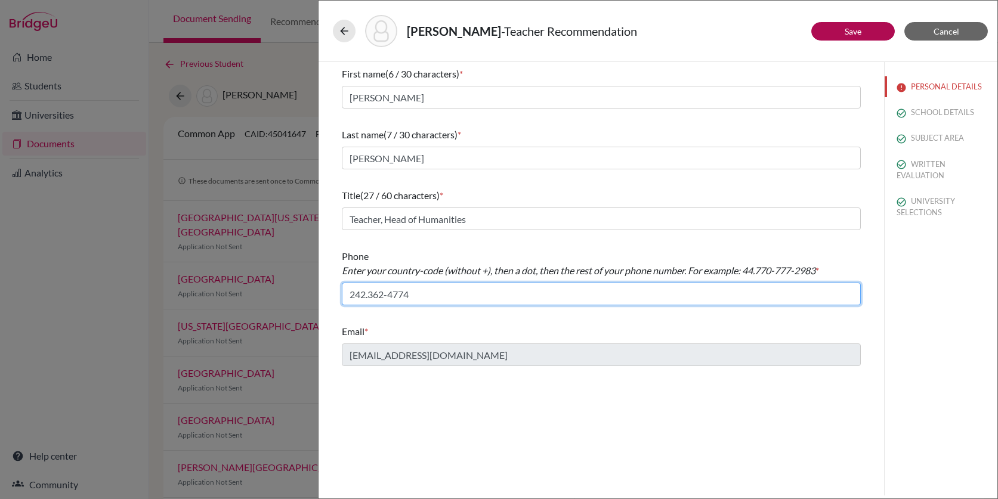
type input "242.362-4774"
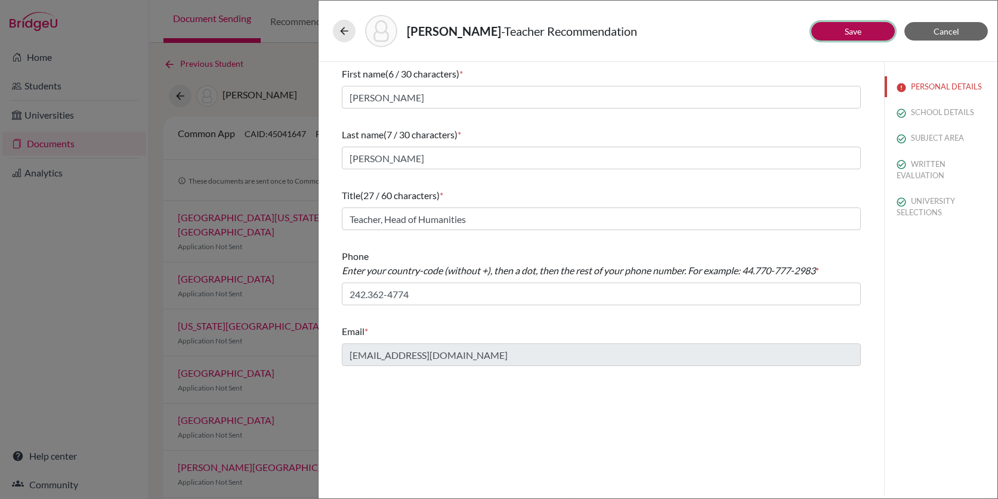
click at [845, 35] on link "Save" at bounding box center [853, 31] width 17 height 10
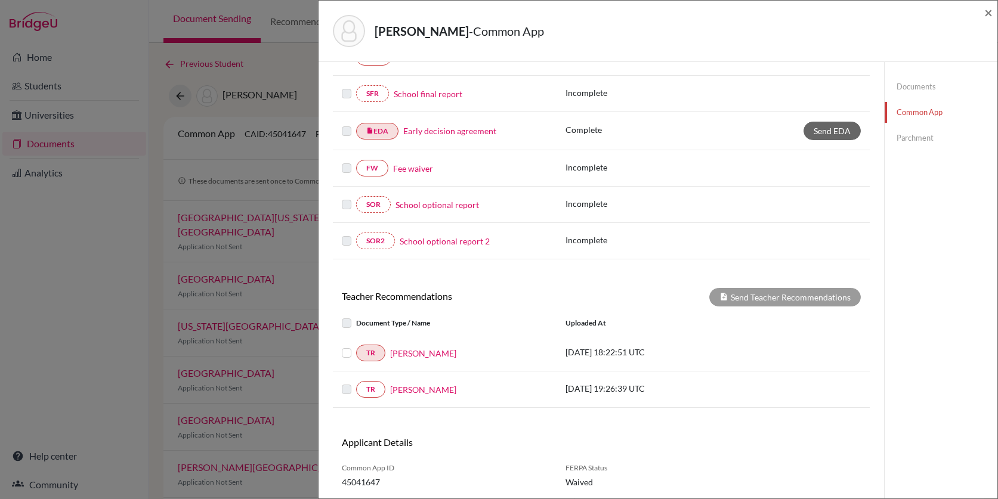
scroll to position [291, 0]
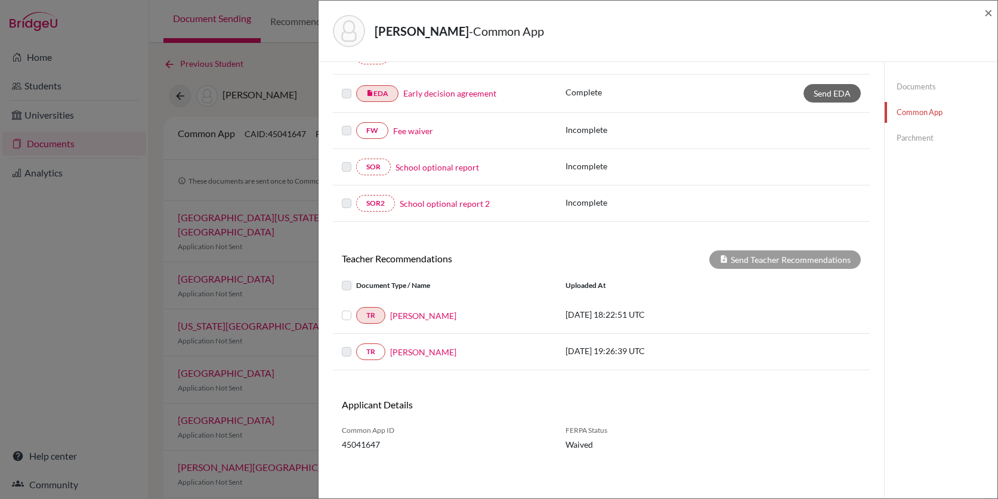
click at [356, 279] on label at bounding box center [356, 279] width 0 height 0
click at [356, 308] on label at bounding box center [356, 308] width 0 height 0
click at [0, 0] on input "checkbox" at bounding box center [0, 0] width 0 height 0
click at [356, 345] on label at bounding box center [356, 345] width 0 height 0
click at [356, 308] on label at bounding box center [356, 308] width 0 height 0
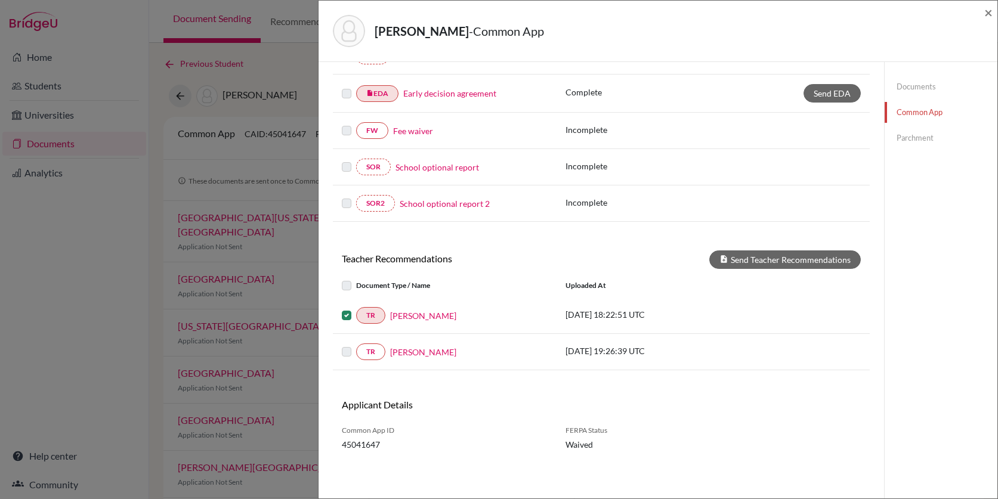
click at [0, 0] on input "checkbox" at bounding box center [0, 0] width 0 height 0
click at [990, 17] on span "×" at bounding box center [988, 12] width 8 height 17
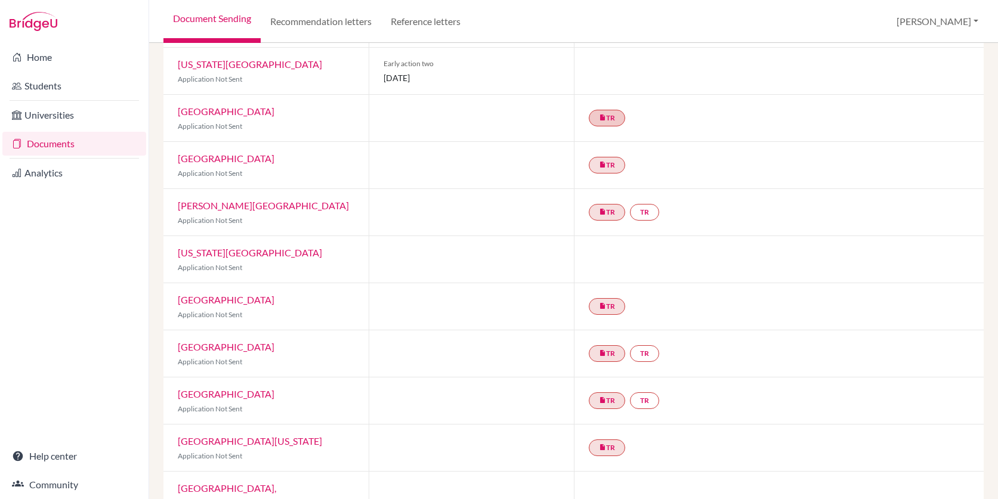
scroll to position [305, 0]
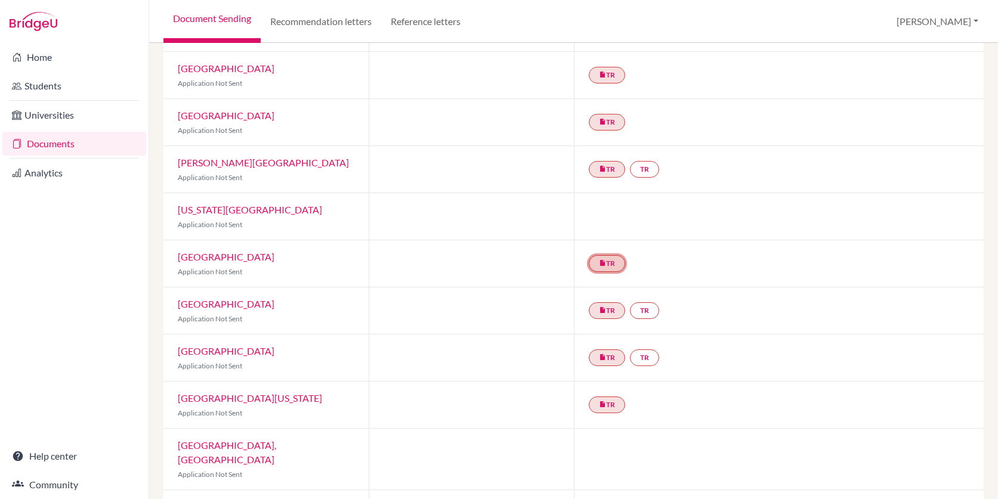
click at [607, 255] on link "insert_drive_file TR" at bounding box center [607, 263] width 36 height 17
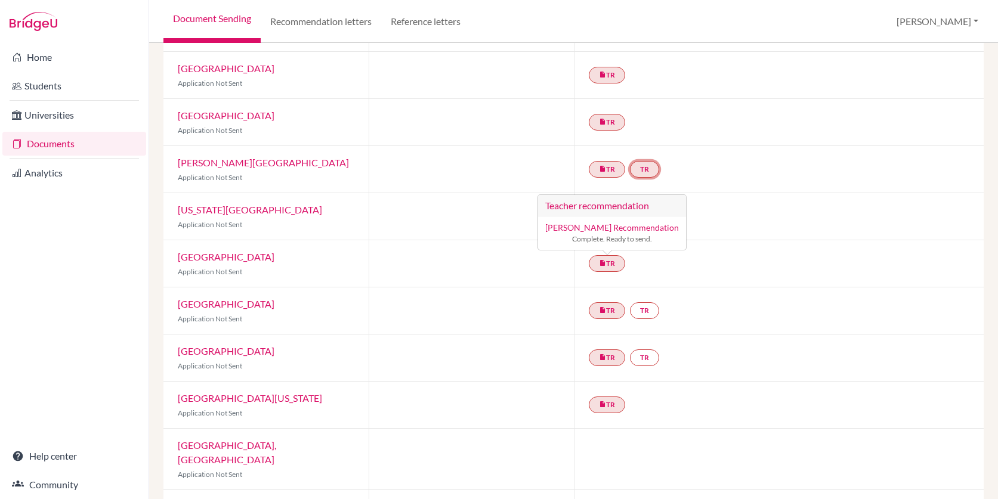
click at [643, 161] on link "TR" at bounding box center [644, 169] width 29 height 17
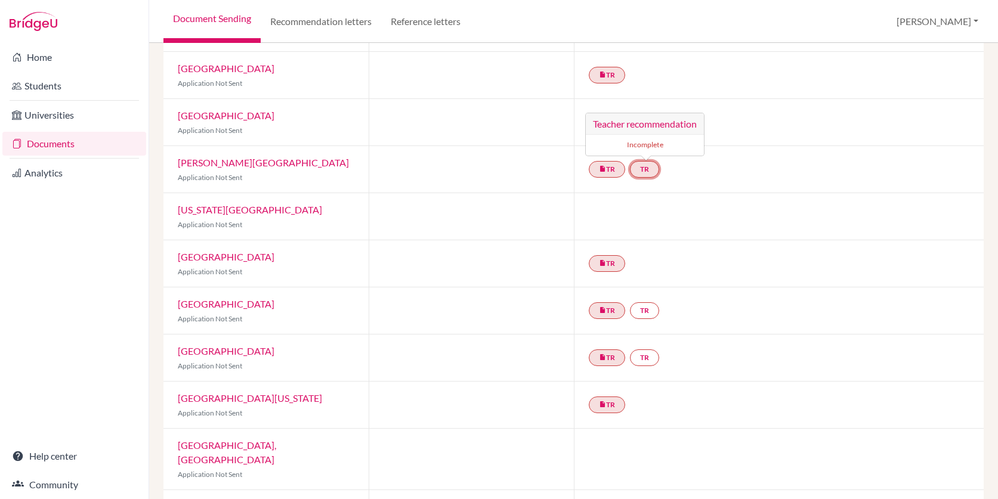
click at [644, 140] on small "Incomplete" at bounding box center [645, 145] width 104 height 11
click at [646, 113] on h3 "Teacher recommendation" at bounding box center [645, 123] width 118 height 21
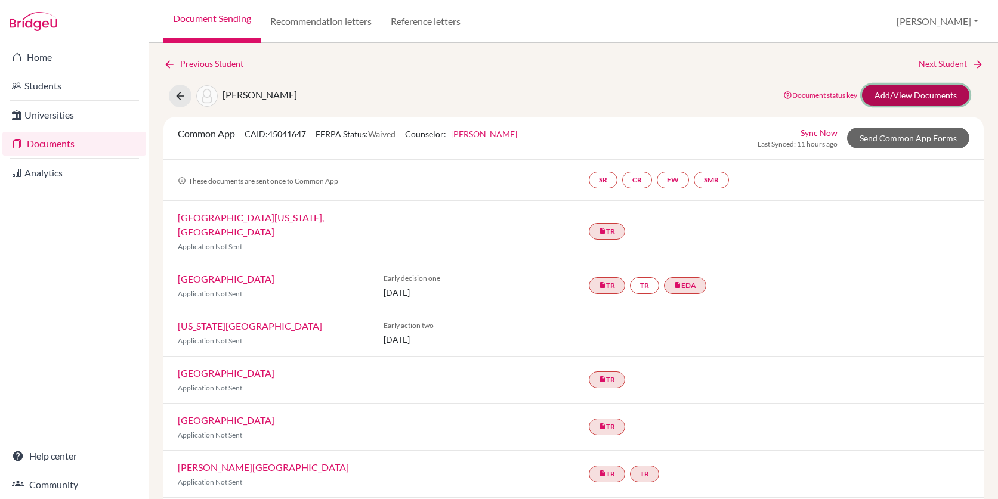
click at [902, 94] on link "Add/View Documents" at bounding box center [915, 95] width 107 height 21
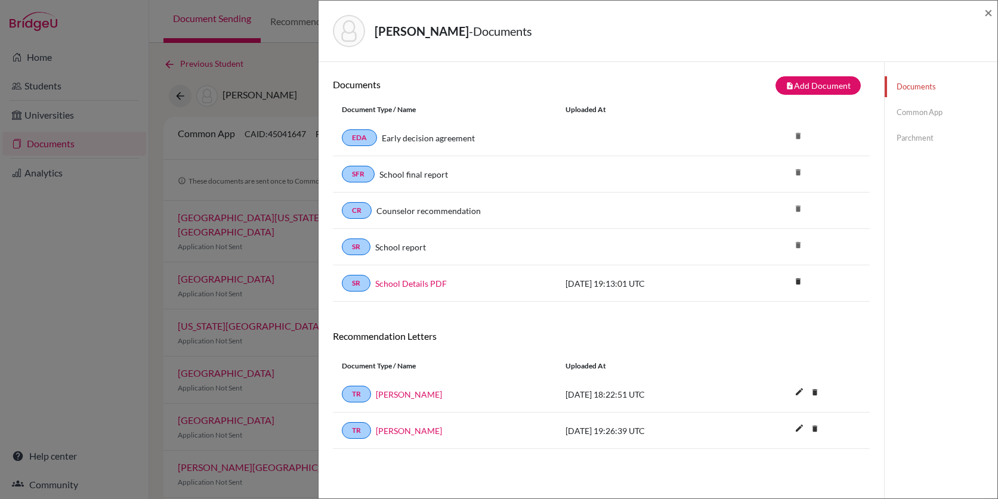
scroll to position [63, 0]
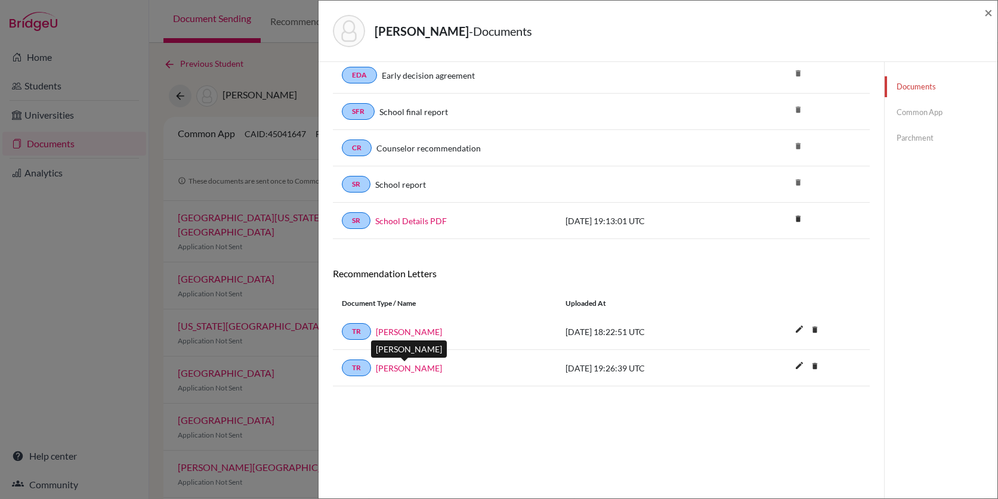
click at [397, 368] on link "[PERSON_NAME]" at bounding box center [409, 368] width 66 height 13
click at [410, 369] on link "[PERSON_NAME]" at bounding box center [409, 368] width 66 height 13
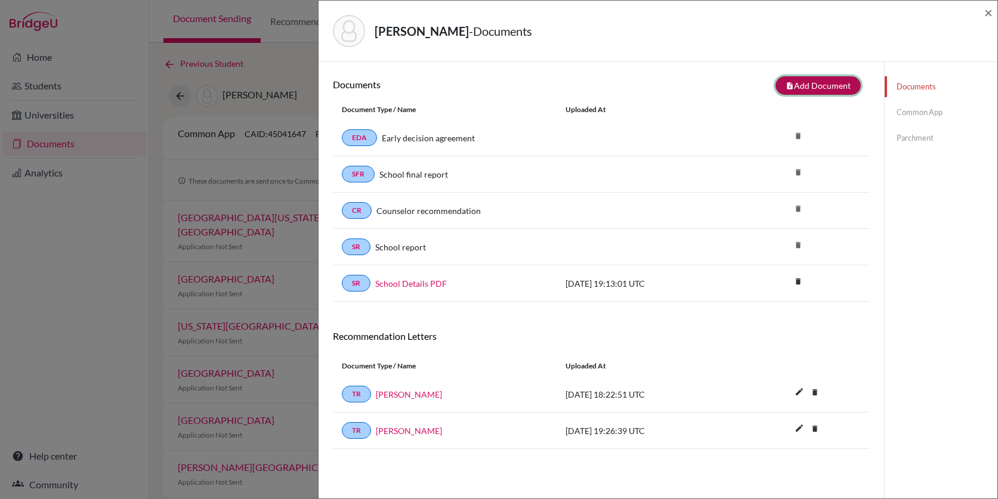
click at [830, 87] on button "note_add Add Document" at bounding box center [818, 85] width 85 height 18
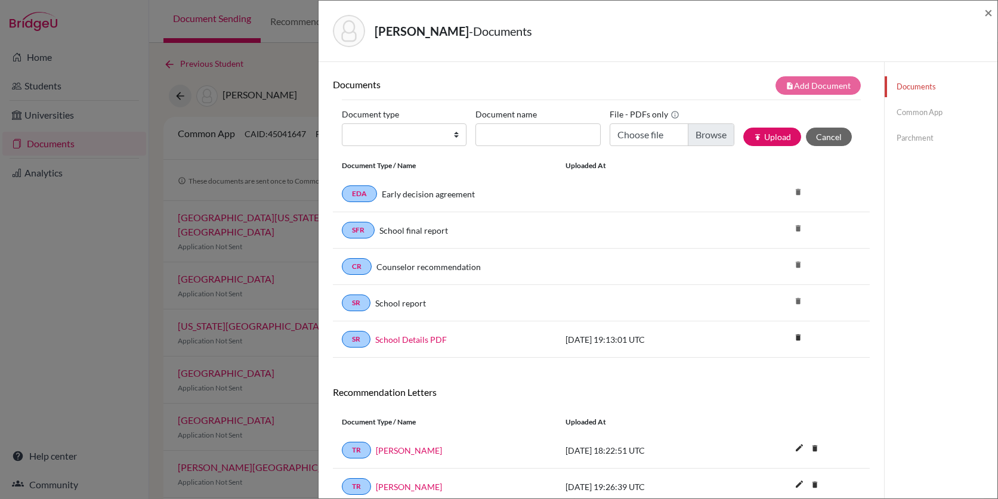
scroll to position [63, 0]
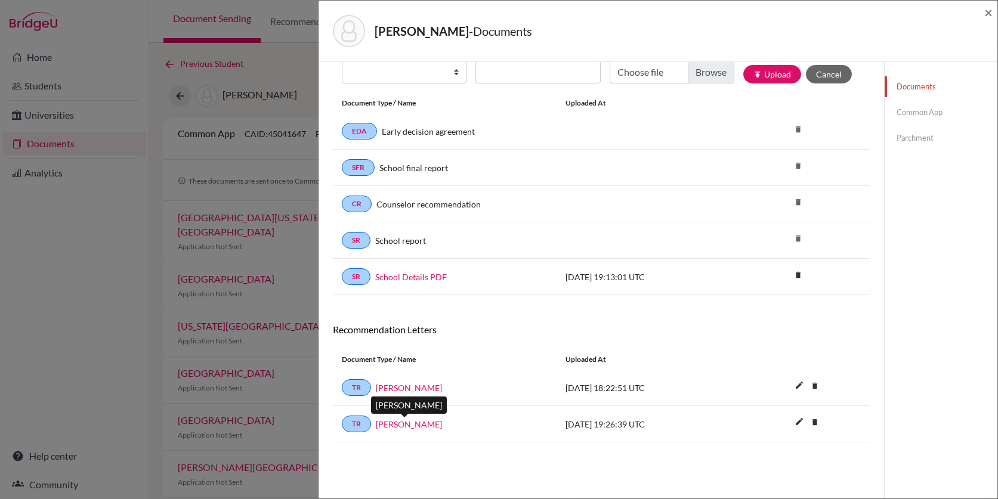
click at [394, 421] on link "[PERSON_NAME]" at bounding box center [409, 424] width 66 height 13
click at [826, 72] on button "Cancel" at bounding box center [829, 74] width 46 height 18
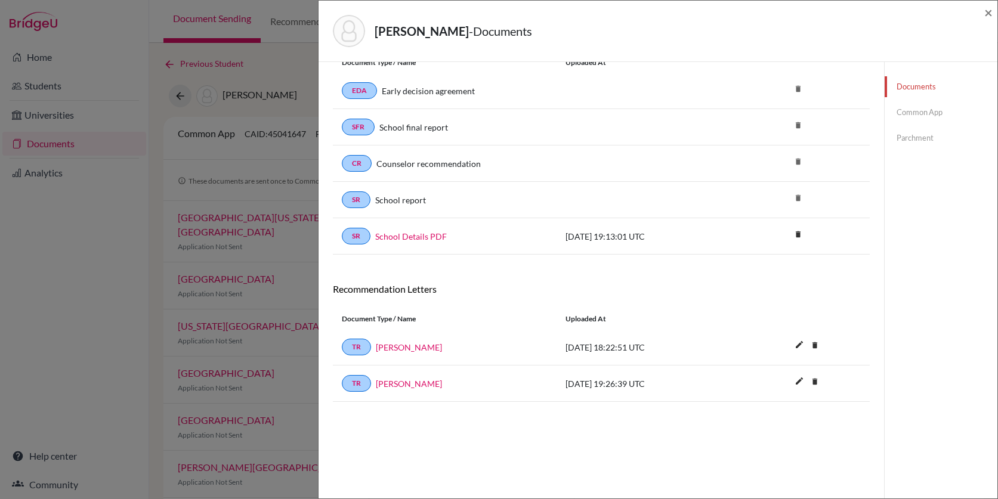
scroll to position [0, 0]
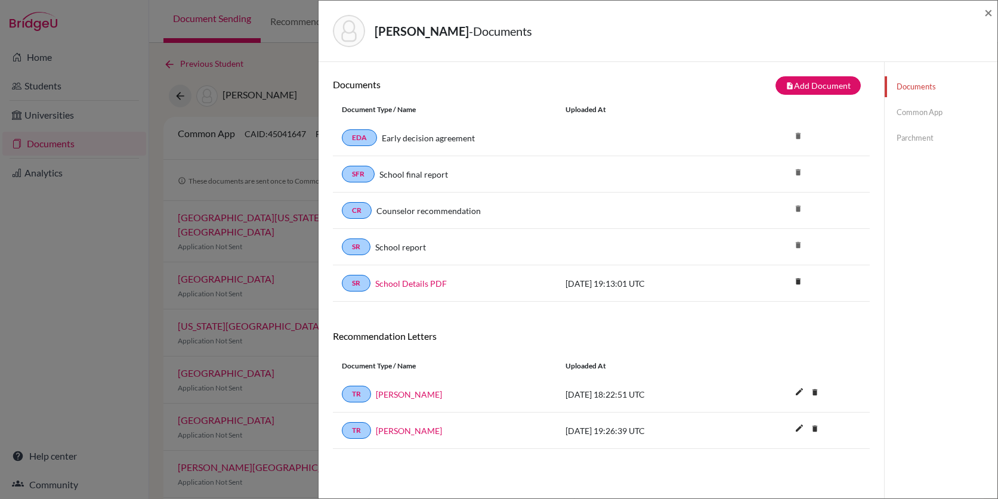
click at [925, 110] on link "Common App" at bounding box center [941, 112] width 113 height 21
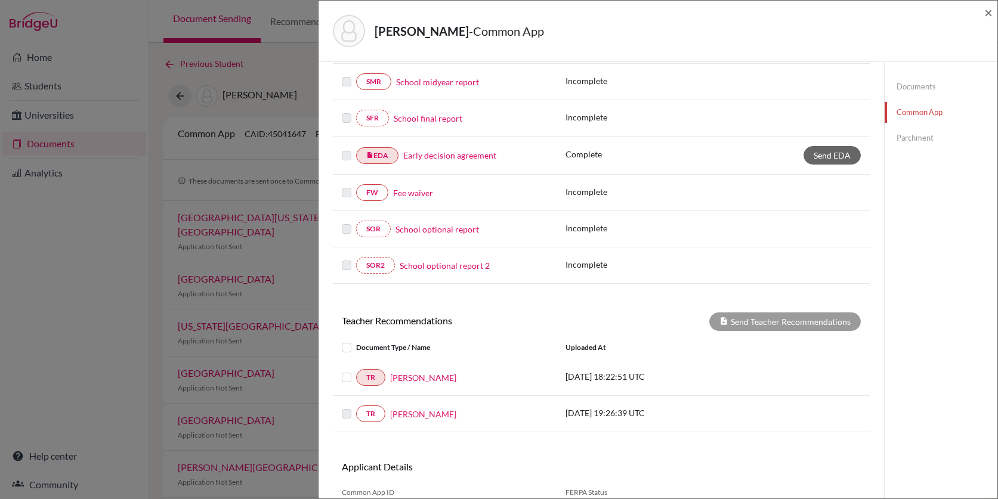
scroll to position [248, 0]
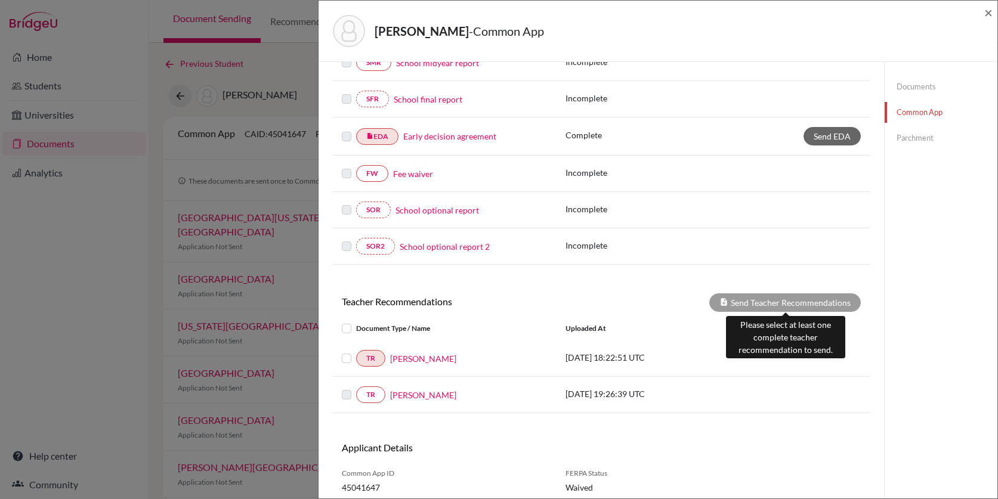
click at [745, 299] on div "Send Teacher Recommendations" at bounding box center [785, 303] width 152 height 18
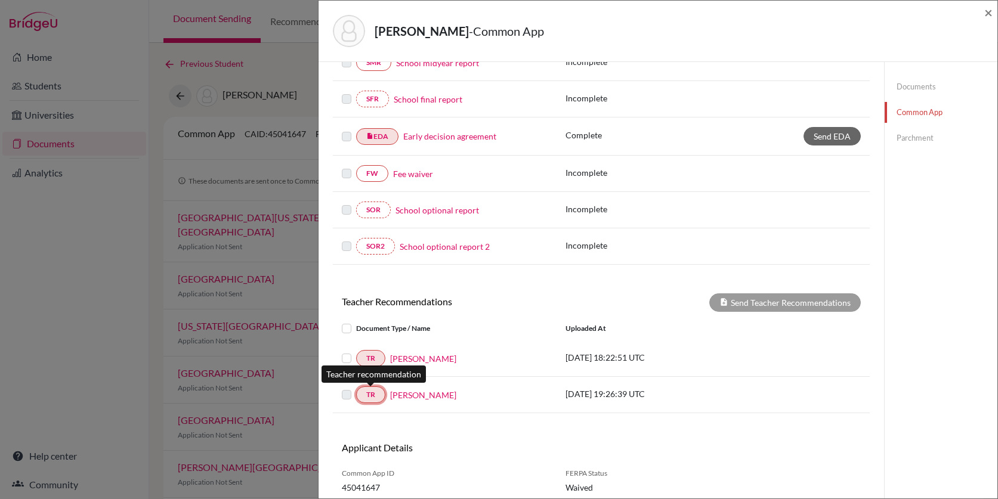
click at [372, 396] on link "TR" at bounding box center [370, 395] width 29 height 17
click at [376, 396] on link "TR" at bounding box center [370, 395] width 29 height 17
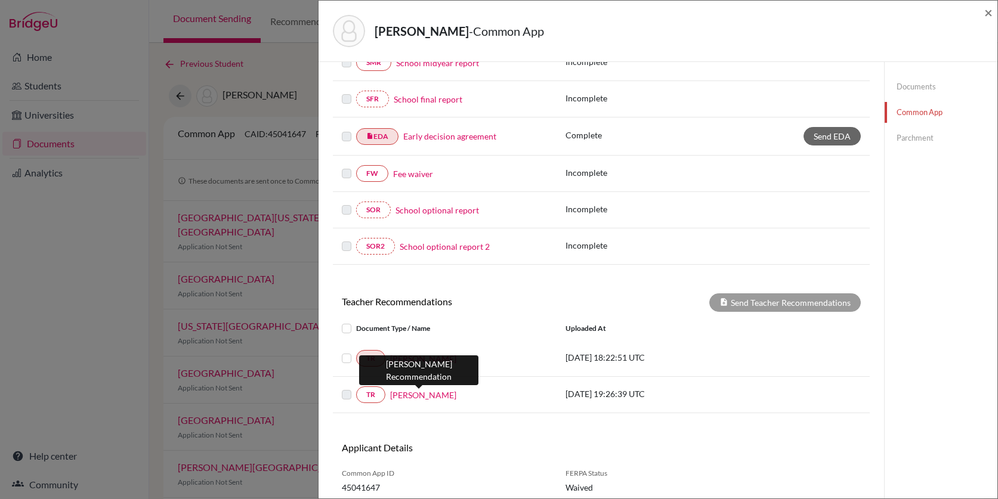
click at [403, 392] on link "[PERSON_NAME]" at bounding box center [423, 395] width 66 height 13
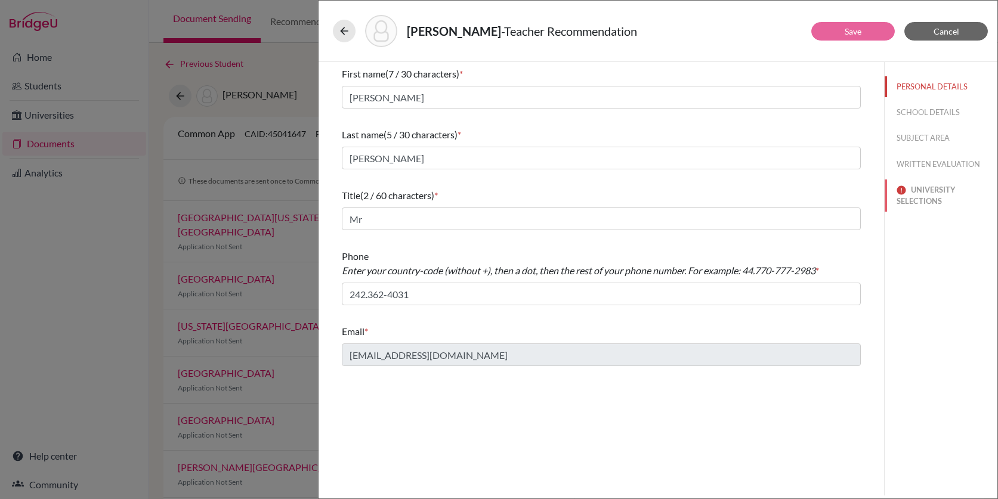
click at [929, 204] on button "UNIVERSITY SELECTIONS" at bounding box center [941, 196] width 113 height 32
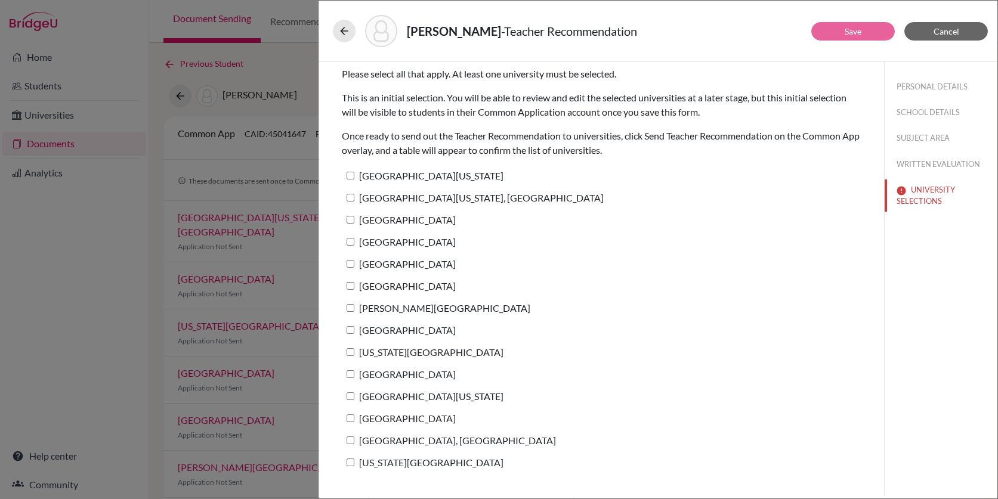
click at [459, 171] on label "[GEOGRAPHIC_DATA][US_STATE]" at bounding box center [423, 175] width 162 height 17
click at [354, 172] on input "[GEOGRAPHIC_DATA][US_STATE]" at bounding box center [351, 176] width 8 height 8
checkbox input "true"
click at [455, 214] on div "[GEOGRAPHIC_DATA]" at bounding box center [601, 222] width 519 height 22
click at [425, 202] on label "[GEOGRAPHIC_DATA][US_STATE], [GEOGRAPHIC_DATA]" at bounding box center [473, 197] width 262 height 17
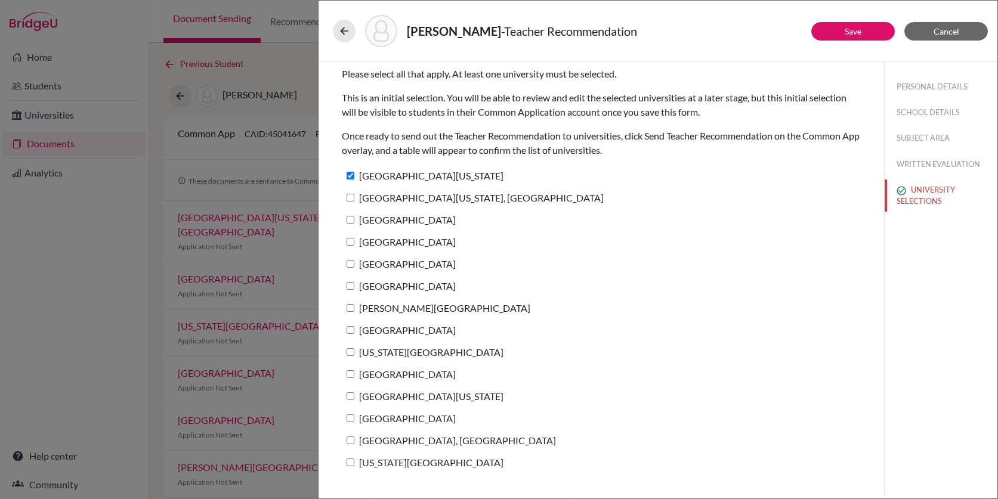
click at [354, 202] on input "[GEOGRAPHIC_DATA][US_STATE], [GEOGRAPHIC_DATA]" at bounding box center [351, 198] width 8 height 8
checkbox input "true"
click at [425, 226] on label "[GEOGRAPHIC_DATA]" at bounding box center [399, 219] width 114 height 17
click at [354, 224] on input "[GEOGRAPHIC_DATA]" at bounding box center [351, 220] width 8 height 8
checkbox input "true"
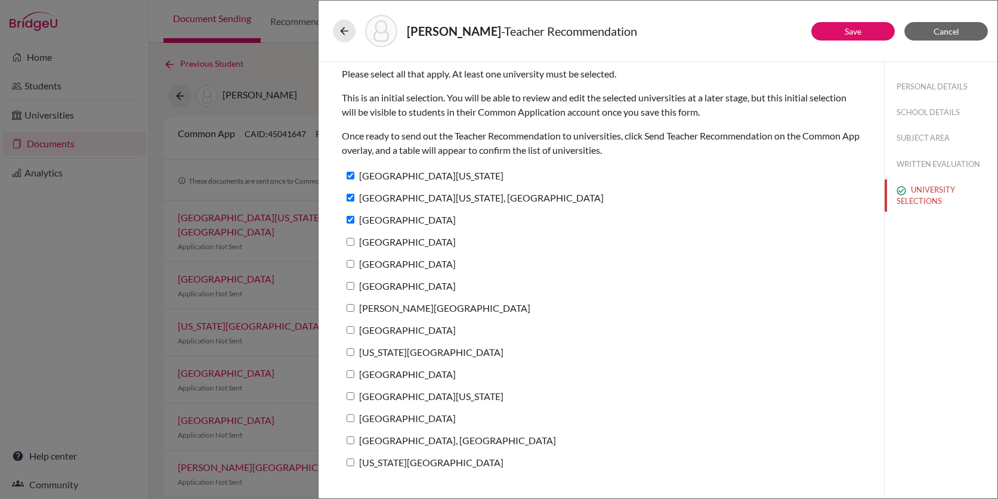
click at [425, 240] on label "[GEOGRAPHIC_DATA]" at bounding box center [399, 241] width 114 height 17
click at [354, 240] on input "[GEOGRAPHIC_DATA]" at bounding box center [351, 242] width 8 height 8
checkbox input "true"
click at [418, 268] on label "[GEOGRAPHIC_DATA]" at bounding box center [399, 263] width 114 height 17
click at [354, 268] on input "[GEOGRAPHIC_DATA]" at bounding box center [351, 264] width 8 height 8
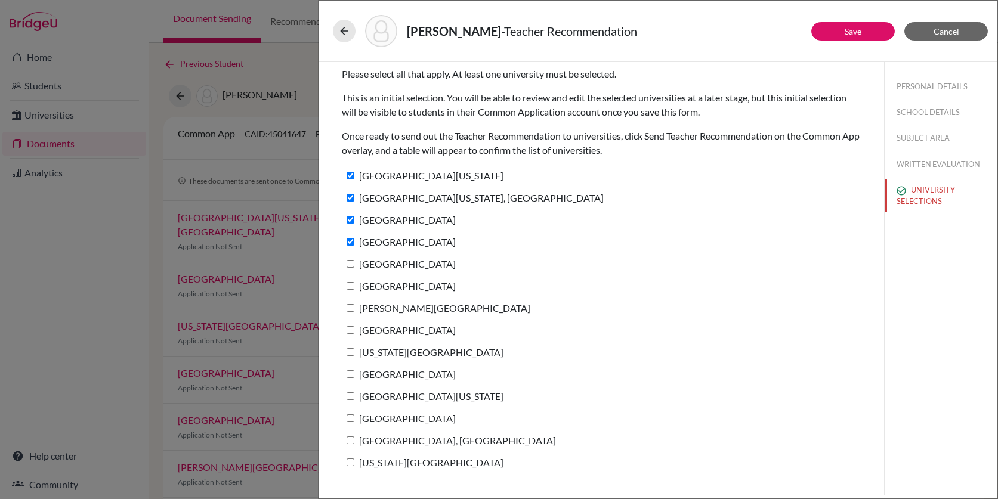
checkbox input "true"
click at [415, 285] on label "[GEOGRAPHIC_DATA]" at bounding box center [399, 285] width 114 height 17
click at [354, 285] on input "[GEOGRAPHIC_DATA]" at bounding box center [351, 286] width 8 height 8
checkbox input "true"
click at [415, 307] on label "[PERSON_NAME][GEOGRAPHIC_DATA]" at bounding box center [436, 307] width 189 height 17
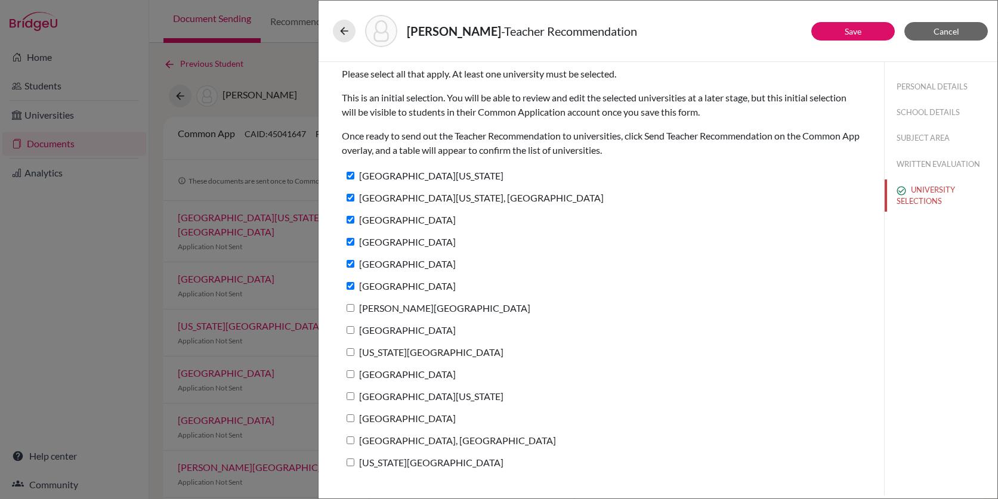
click at [354, 307] on input "[PERSON_NAME][GEOGRAPHIC_DATA]" at bounding box center [351, 308] width 8 height 8
checkbox input "true"
click at [415, 332] on label "[GEOGRAPHIC_DATA]" at bounding box center [399, 330] width 114 height 17
click at [354, 332] on input "[GEOGRAPHIC_DATA]" at bounding box center [351, 330] width 8 height 8
checkbox input "true"
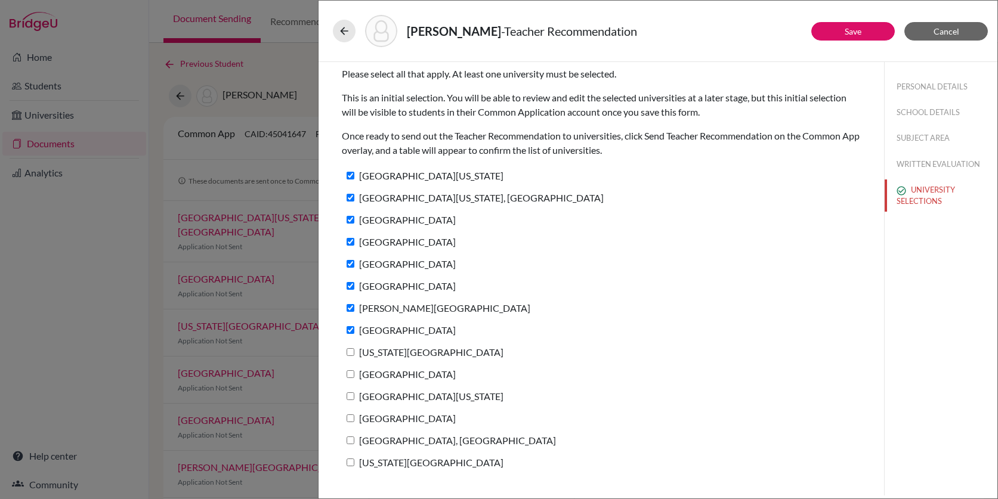
click at [415, 357] on label "[US_STATE][GEOGRAPHIC_DATA]" at bounding box center [423, 352] width 162 height 17
click at [354, 356] on input "[US_STATE][GEOGRAPHIC_DATA]" at bounding box center [351, 352] width 8 height 8
checkbox input "true"
click at [415, 377] on label "[GEOGRAPHIC_DATA]" at bounding box center [399, 374] width 114 height 17
click at [354, 377] on input "[GEOGRAPHIC_DATA]" at bounding box center [351, 374] width 8 height 8
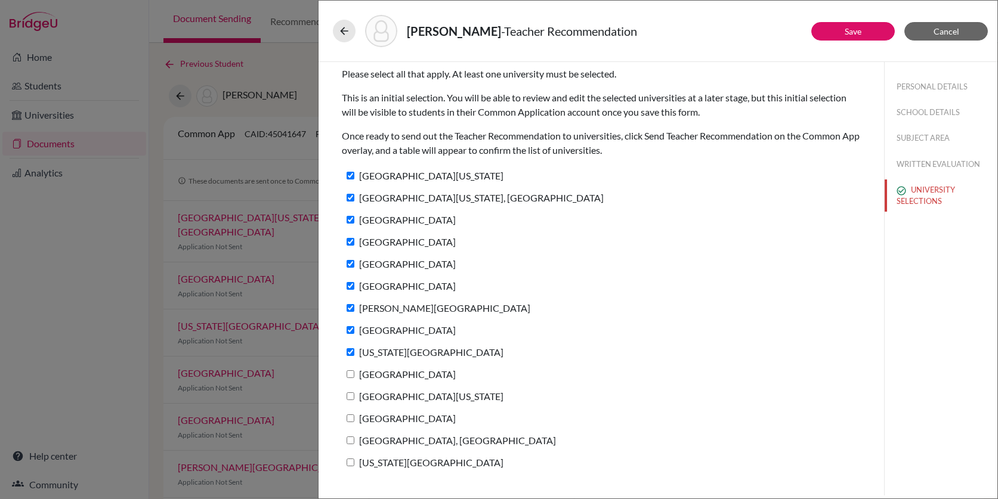
checkbox input "true"
click at [416, 398] on label "[GEOGRAPHIC_DATA][US_STATE]" at bounding box center [423, 396] width 162 height 17
click at [354, 398] on input "[GEOGRAPHIC_DATA][US_STATE]" at bounding box center [351, 397] width 8 height 8
checkbox input "true"
click at [416, 419] on label "[GEOGRAPHIC_DATA]" at bounding box center [399, 418] width 114 height 17
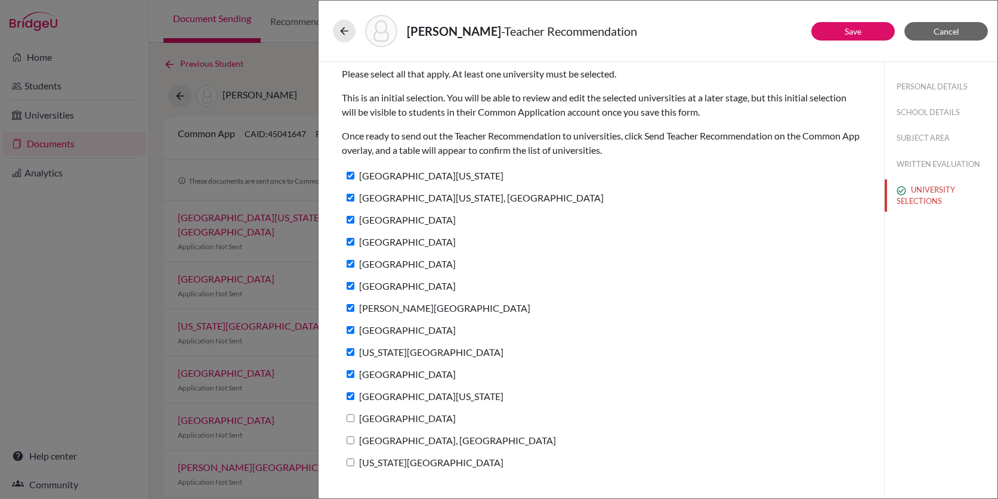
click at [354, 419] on input "[GEOGRAPHIC_DATA]" at bounding box center [351, 419] width 8 height 8
checkbox input "true"
click at [419, 442] on label "[GEOGRAPHIC_DATA], [GEOGRAPHIC_DATA]" at bounding box center [449, 440] width 214 height 17
click at [354, 442] on input "[GEOGRAPHIC_DATA], [GEOGRAPHIC_DATA]" at bounding box center [351, 441] width 8 height 8
checkbox input "true"
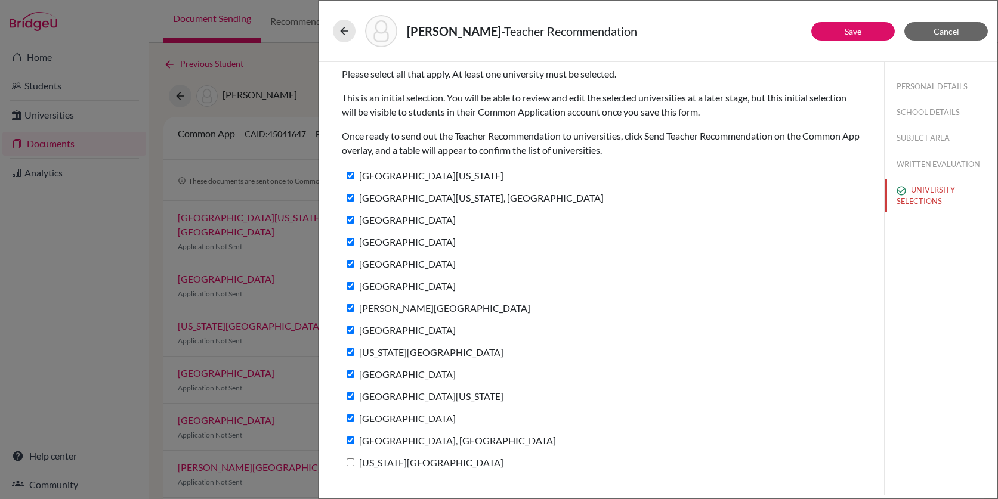
click at [423, 465] on label "[US_STATE][GEOGRAPHIC_DATA]" at bounding box center [423, 462] width 162 height 17
click at [354, 465] on input "[US_STATE][GEOGRAPHIC_DATA]" at bounding box center [351, 463] width 8 height 8
checkbox input "true"
click at [853, 40] on button "Save" at bounding box center [853, 31] width 84 height 18
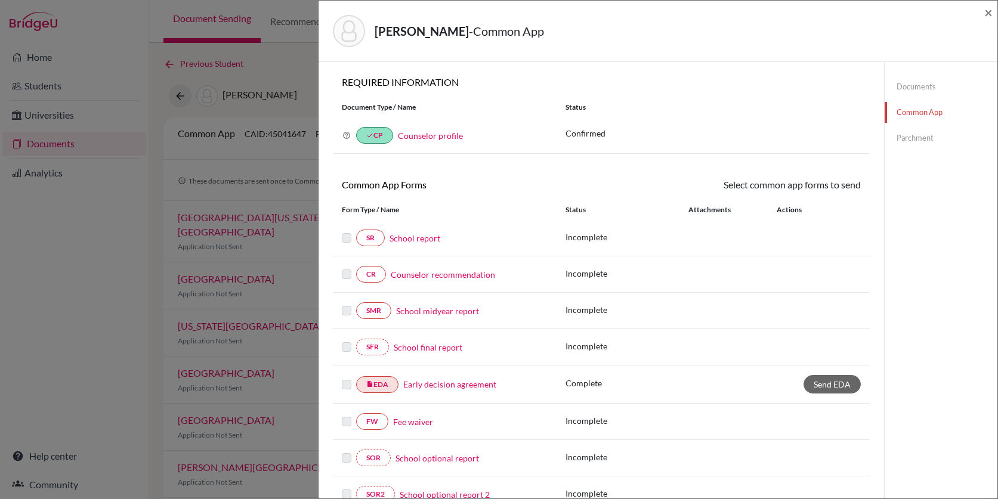
scroll to position [291, 0]
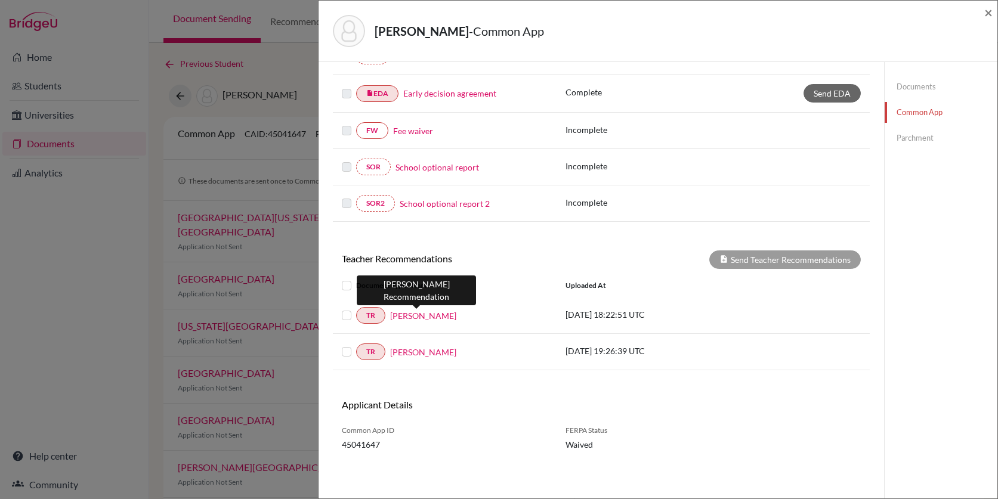
click at [419, 316] on link "[PERSON_NAME]" at bounding box center [423, 316] width 66 height 13
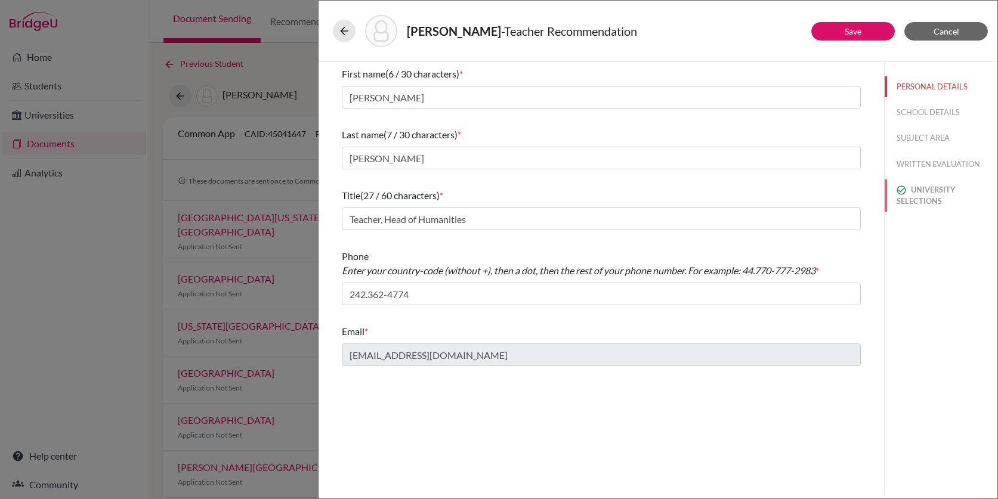
click at [916, 195] on button "UNIVERSITY SELECTIONS" at bounding box center [941, 196] width 113 height 32
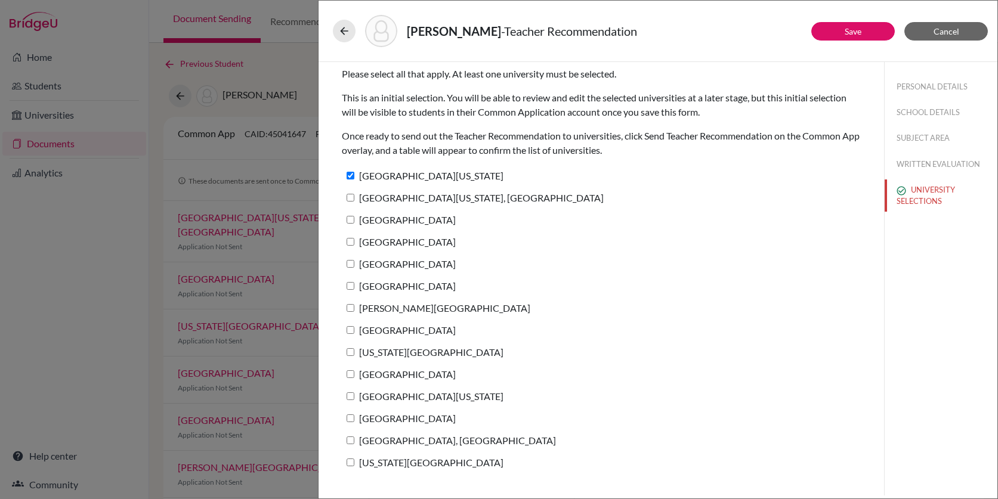
click at [479, 199] on label "[GEOGRAPHIC_DATA][US_STATE], [GEOGRAPHIC_DATA]" at bounding box center [473, 197] width 262 height 17
click at [354, 199] on input "[GEOGRAPHIC_DATA][US_STATE], [GEOGRAPHIC_DATA]" at bounding box center [351, 198] width 8 height 8
checkbox input "true"
click at [434, 217] on label "[GEOGRAPHIC_DATA]" at bounding box center [399, 219] width 114 height 17
click at [354, 217] on input "[GEOGRAPHIC_DATA]" at bounding box center [351, 220] width 8 height 8
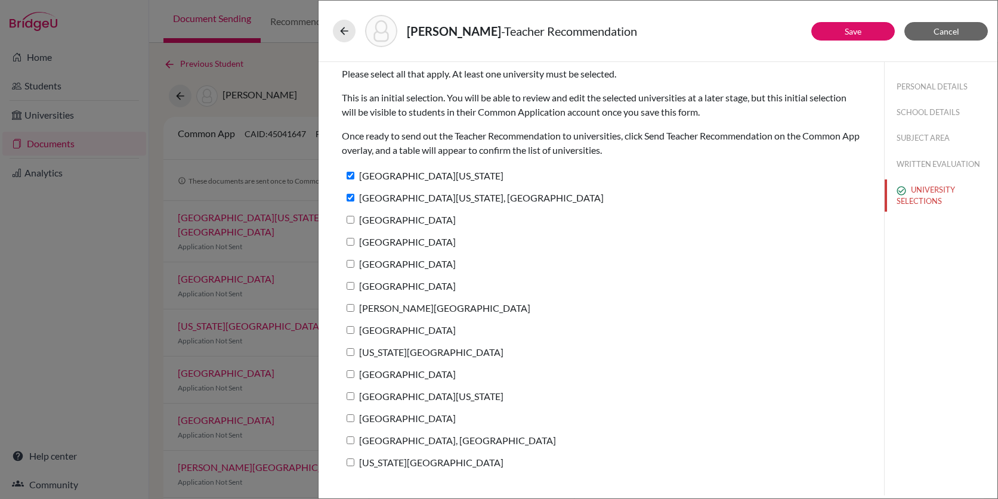
checkbox input "true"
click at [430, 240] on label "[GEOGRAPHIC_DATA]" at bounding box center [399, 241] width 114 height 17
click at [354, 240] on input "[GEOGRAPHIC_DATA]" at bounding box center [351, 242] width 8 height 8
checkbox input "true"
click at [424, 261] on label "[GEOGRAPHIC_DATA]" at bounding box center [399, 263] width 114 height 17
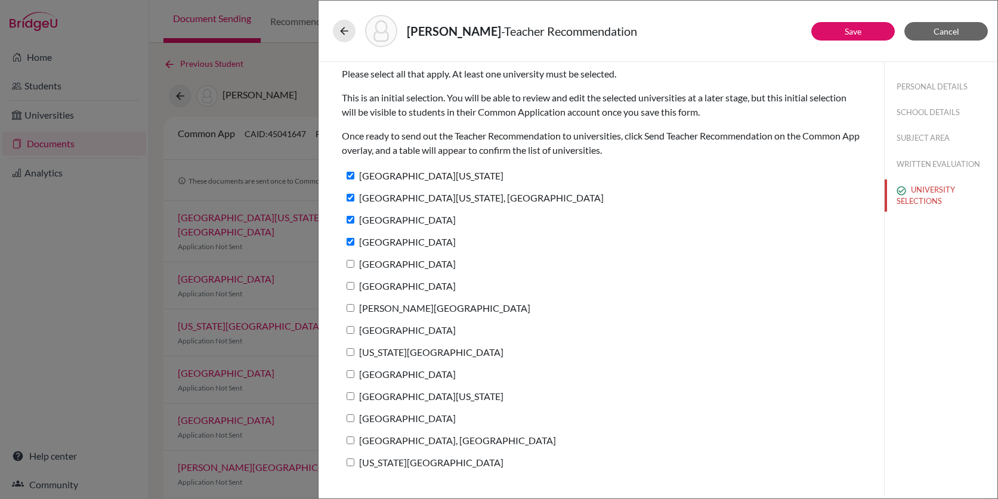
click at [354, 261] on input "[GEOGRAPHIC_DATA]" at bounding box center [351, 264] width 8 height 8
checkbox input "true"
click at [421, 283] on label "[GEOGRAPHIC_DATA]" at bounding box center [399, 285] width 114 height 17
click at [354, 283] on input "[GEOGRAPHIC_DATA]" at bounding box center [351, 286] width 8 height 8
checkbox input "true"
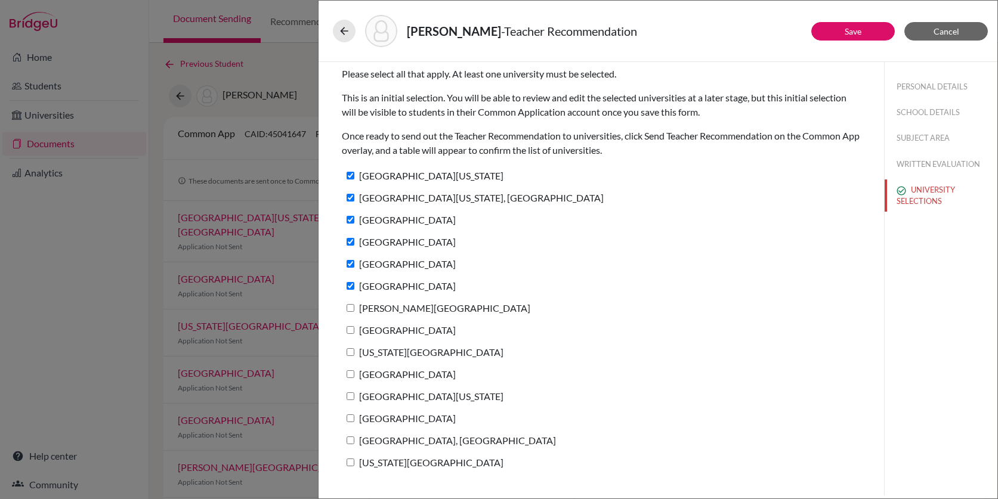
click at [422, 305] on label "[PERSON_NAME][GEOGRAPHIC_DATA]" at bounding box center [436, 307] width 189 height 17
click at [354, 305] on input "[PERSON_NAME][GEOGRAPHIC_DATA]" at bounding box center [351, 308] width 8 height 8
checkbox input "true"
click at [429, 333] on label "[GEOGRAPHIC_DATA]" at bounding box center [399, 330] width 114 height 17
click at [354, 333] on input "[GEOGRAPHIC_DATA]" at bounding box center [351, 330] width 8 height 8
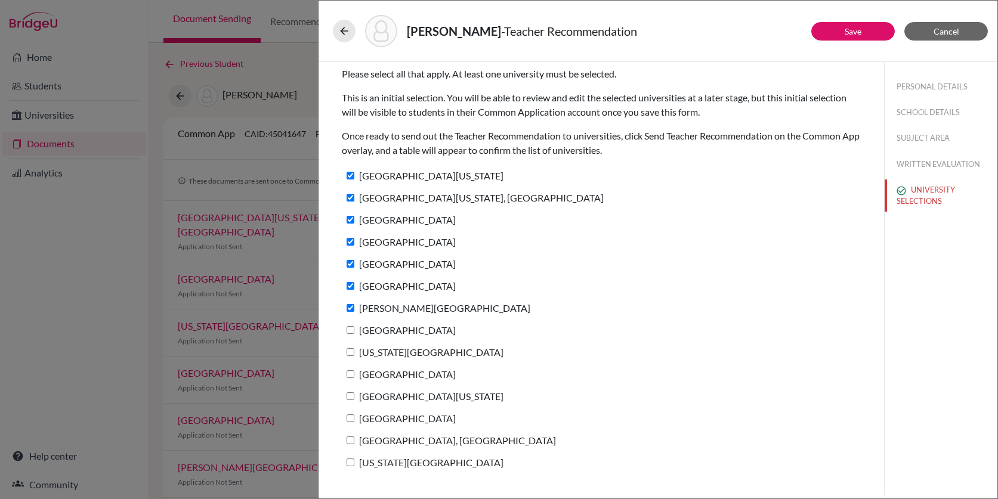
checkbox input "true"
click at [429, 354] on label "[US_STATE][GEOGRAPHIC_DATA]" at bounding box center [423, 352] width 162 height 17
click at [354, 354] on input "[US_STATE][GEOGRAPHIC_DATA]" at bounding box center [351, 352] width 8 height 8
checkbox input "true"
click at [431, 373] on label "[GEOGRAPHIC_DATA]" at bounding box center [399, 374] width 114 height 17
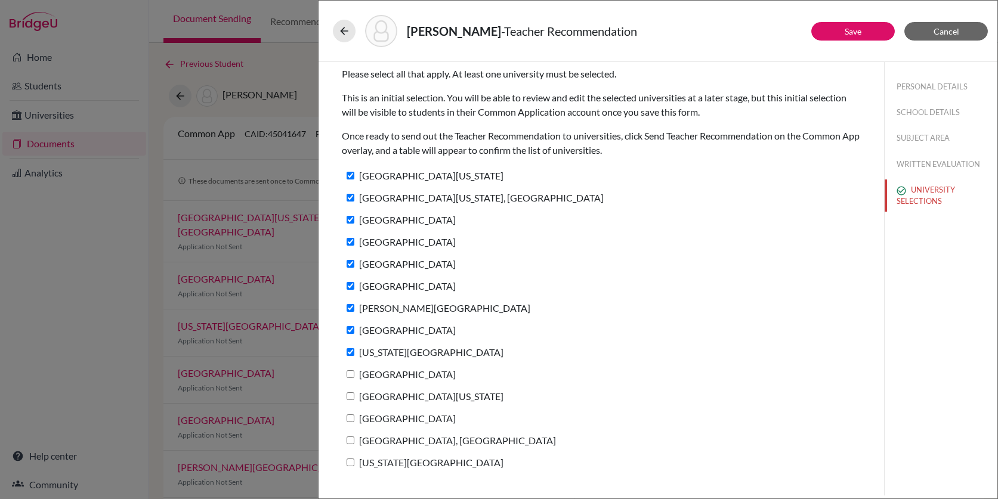
click at [354, 373] on input "[GEOGRAPHIC_DATA]" at bounding box center [351, 374] width 8 height 8
checkbox input "true"
click at [431, 397] on label "[GEOGRAPHIC_DATA][US_STATE]" at bounding box center [423, 396] width 162 height 17
click at [354, 397] on input "[GEOGRAPHIC_DATA][US_STATE]" at bounding box center [351, 397] width 8 height 8
checkbox input "true"
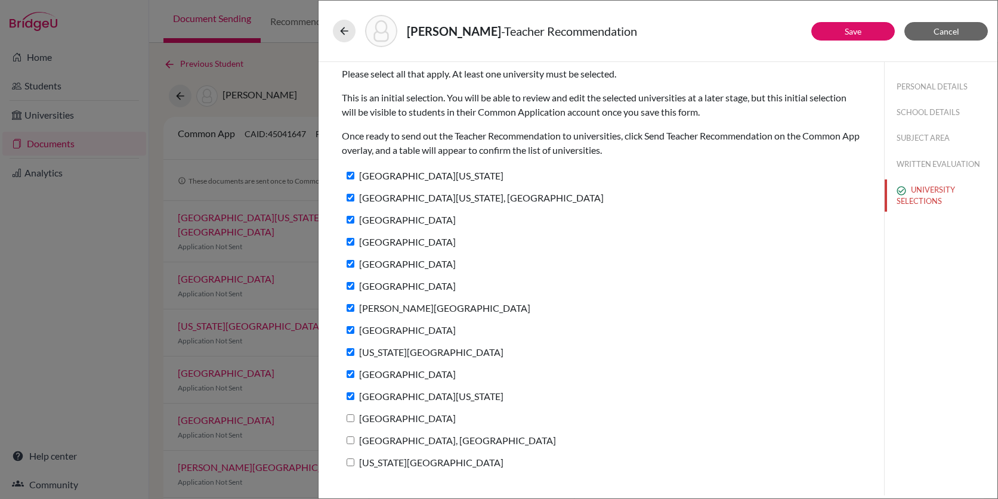
click at [428, 415] on label "[GEOGRAPHIC_DATA]" at bounding box center [399, 418] width 114 height 17
click at [354, 415] on input "[GEOGRAPHIC_DATA]" at bounding box center [351, 419] width 8 height 8
checkbox input "true"
click at [430, 437] on label "[GEOGRAPHIC_DATA], [GEOGRAPHIC_DATA]" at bounding box center [449, 440] width 214 height 17
click at [354, 437] on input "[GEOGRAPHIC_DATA], [GEOGRAPHIC_DATA]" at bounding box center [351, 441] width 8 height 8
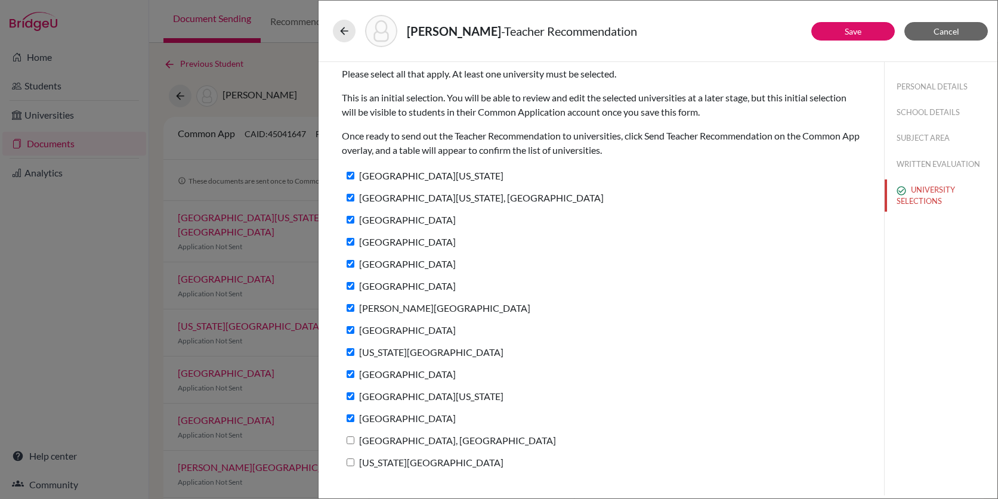
checkbox input "true"
click at [431, 460] on label "[US_STATE][GEOGRAPHIC_DATA]" at bounding box center [423, 462] width 162 height 17
click at [354, 460] on input "[US_STATE][GEOGRAPHIC_DATA]" at bounding box center [351, 463] width 8 height 8
checkbox input "true"
click at [856, 35] on link "Save" at bounding box center [853, 31] width 17 height 10
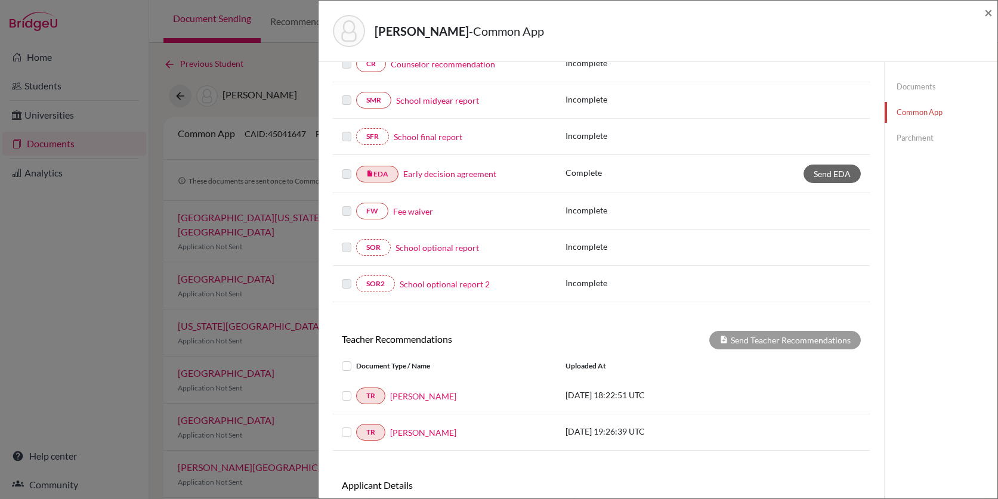
scroll to position [236, 0]
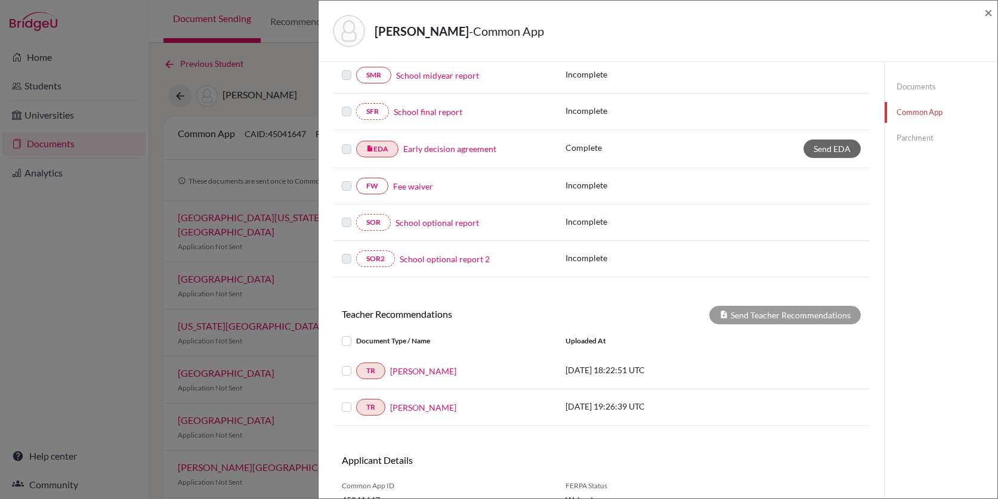
click at [356, 364] on label at bounding box center [356, 364] width 0 height 0
click at [0, 0] on input "checkbox" at bounding box center [0, 0] width 0 height 0
click at [356, 400] on label at bounding box center [356, 400] width 0 height 0
click at [0, 0] on input "checkbox" at bounding box center [0, 0] width 0 height 0
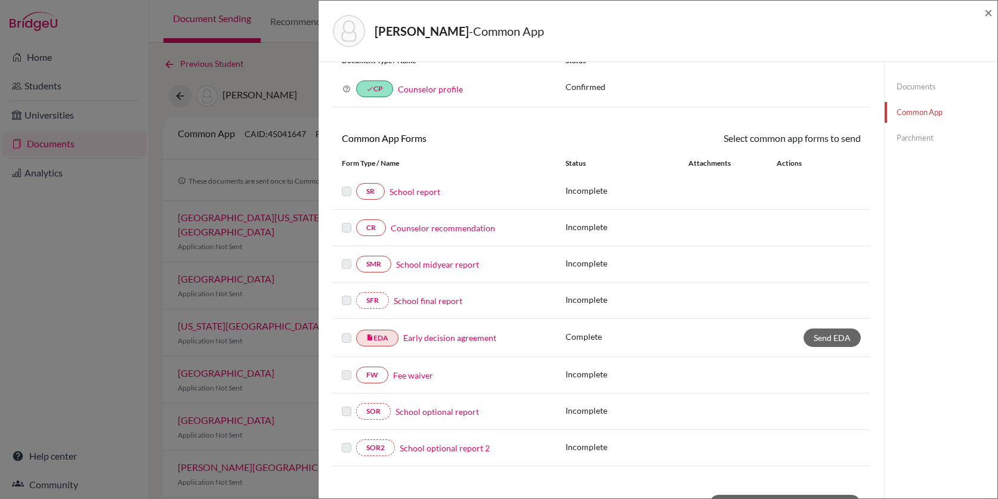
scroll to position [45, 0]
click at [347, 186] on label at bounding box center [347, 186] width 10 height 0
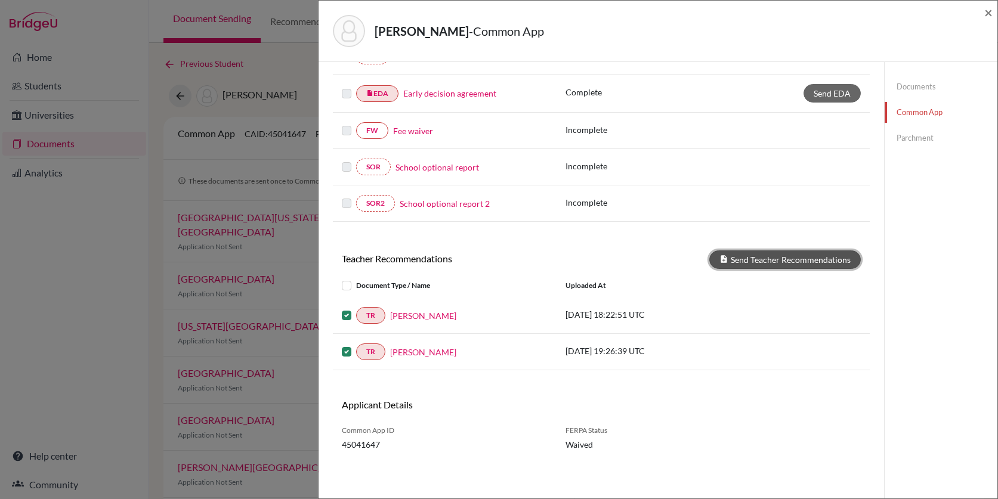
click at [752, 259] on button "Send Teacher Recommendations" at bounding box center [785, 260] width 152 height 18
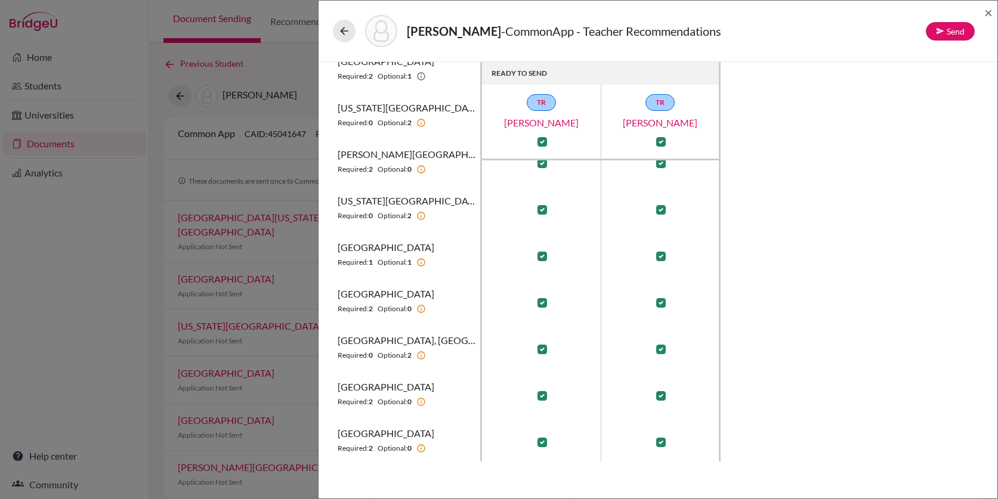
scroll to position [443, 0]
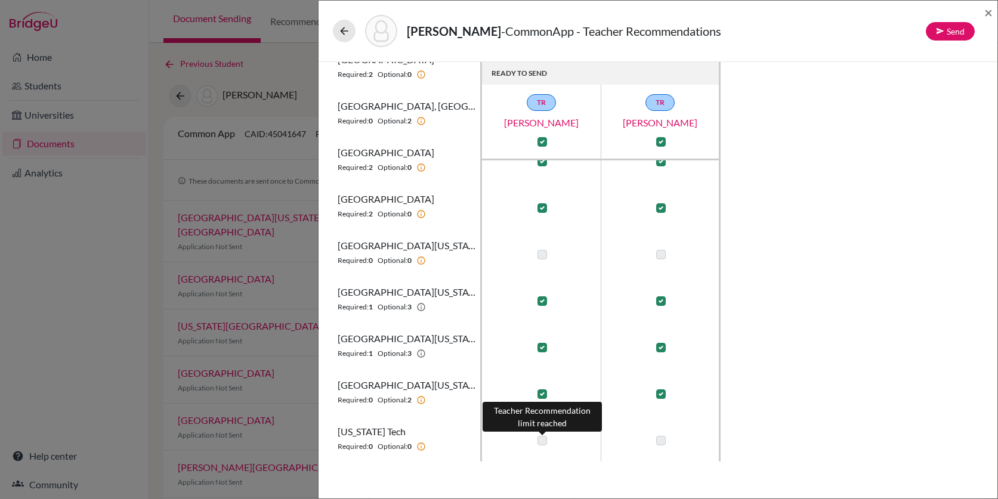
click at [543, 439] on label at bounding box center [543, 441] width 10 height 10
click at [941, 29] on icon at bounding box center [940, 31] width 8 height 8
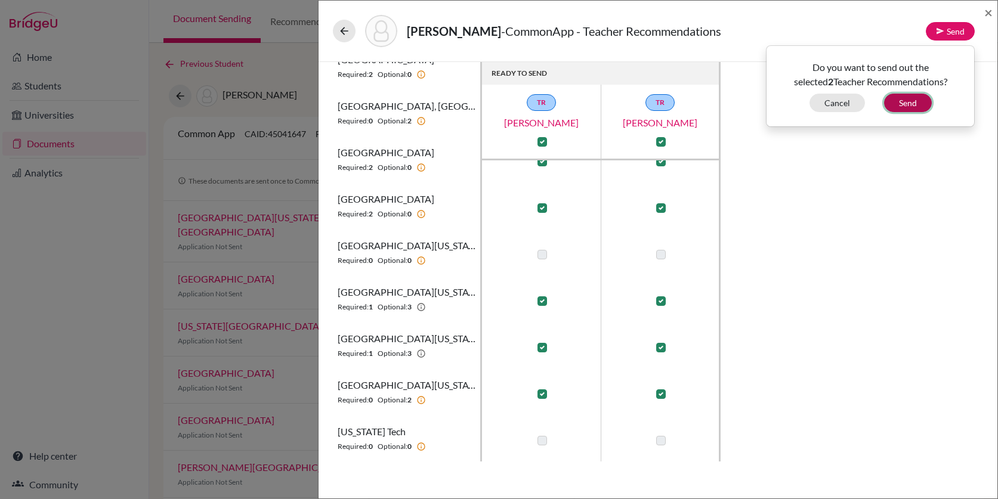
click at [918, 103] on button "Send" at bounding box center [908, 103] width 48 height 18
checkbox input "false"
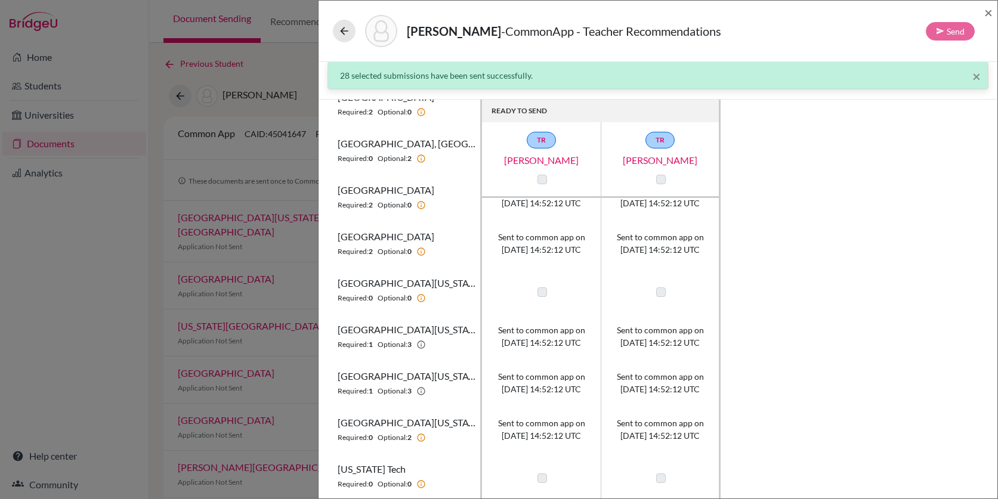
scroll to position [0, 0]
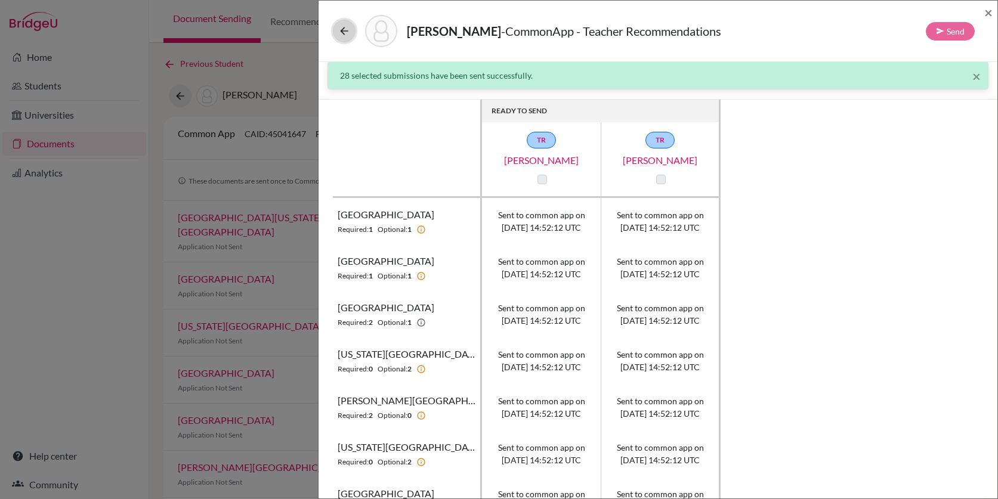
click at [350, 33] on icon at bounding box center [344, 31] width 12 height 12
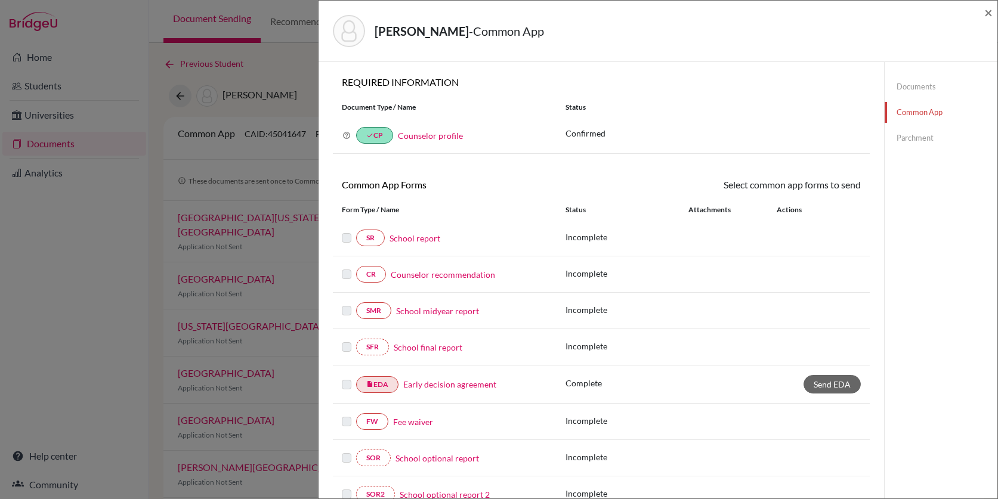
scroll to position [291, 0]
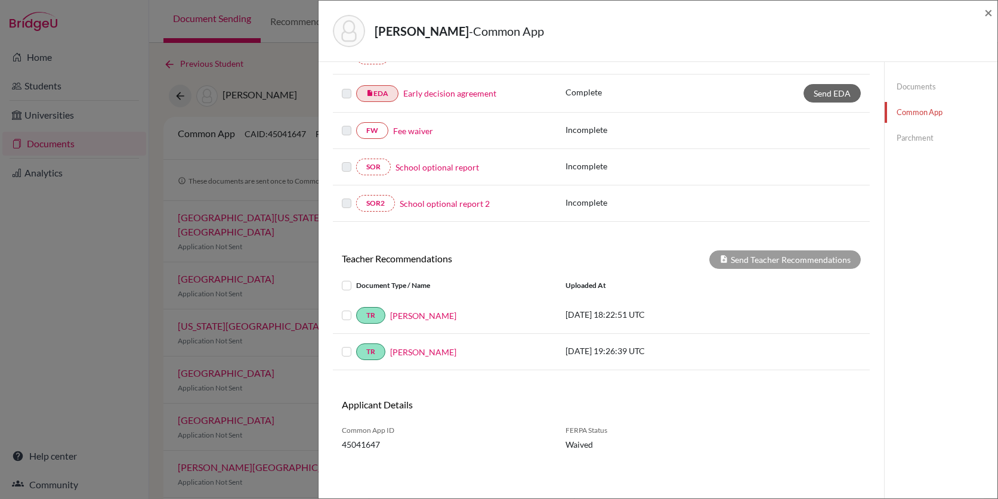
click at [617, 317] on p "[DATE] 18:22:51 UTC" at bounding box center [646, 314] width 161 height 13
click at [424, 313] on link "[PERSON_NAME]" at bounding box center [423, 316] width 66 height 13
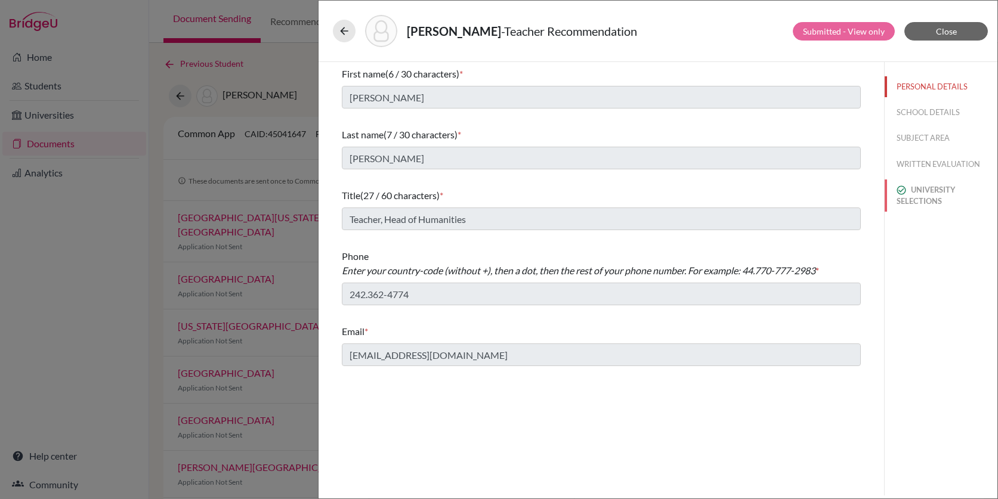
click at [951, 187] on button "UNIVERSITY SELECTIONS" at bounding box center [941, 196] width 113 height 32
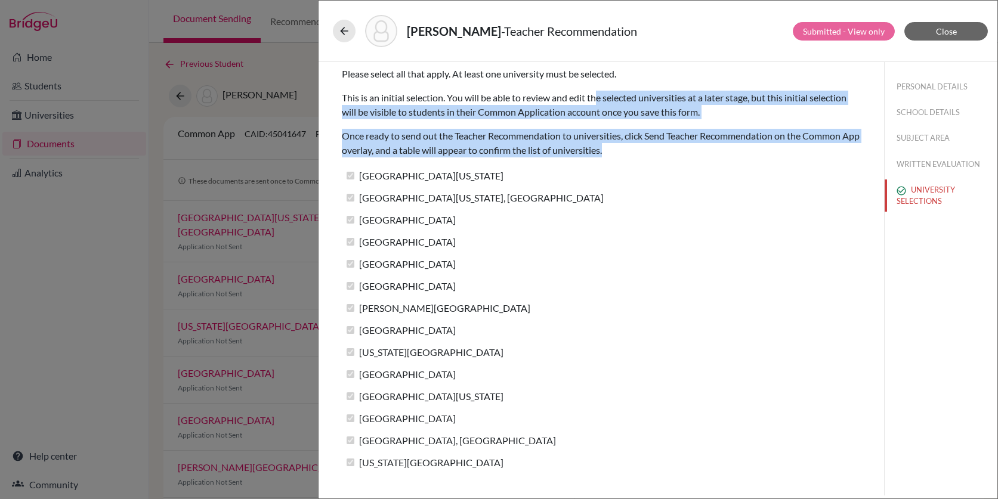
drag, startPoint x: 600, startPoint y: 100, endPoint x: 669, endPoint y: 151, distance: 85.3
click at [669, 151] on div "Please select all that apply. At least one university must be selected. This is…" at bounding box center [601, 271] width 519 height 419
click at [669, 151] on p "Once ready to send out the Teacher Recommendation to universities, click Send T…" at bounding box center [601, 143] width 519 height 29
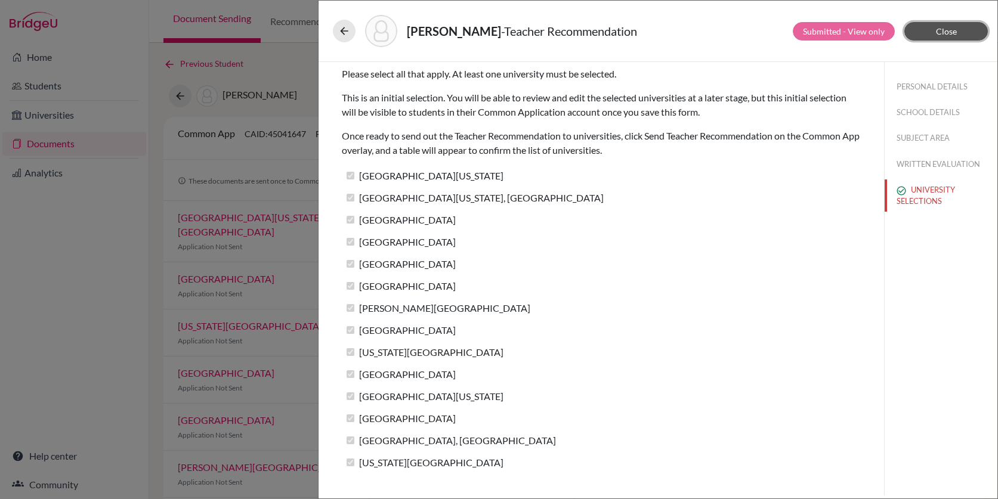
click at [966, 27] on button "Close" at bounding box center [946, 31] width 84 height 18
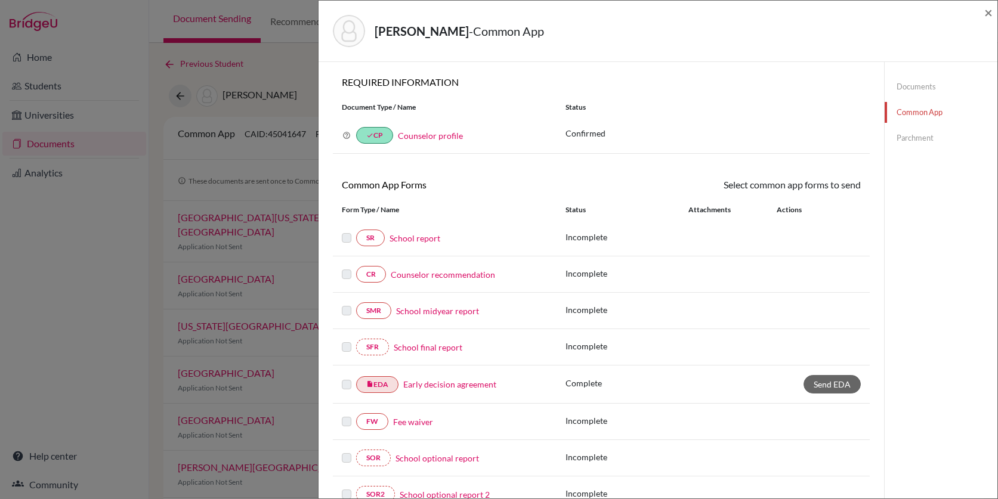
click at [410, 242] on link "School report" at bounding box center [415, 238] width 51 height 13
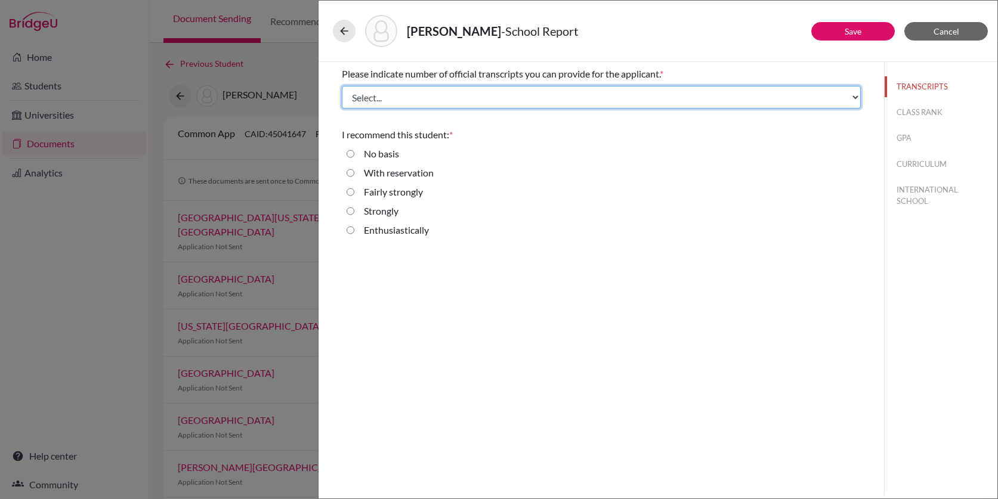
click at [477, 95] on select "Select... 1 2 3 4" at bounding box center [601, 97] width 519 height 23
select select "1"
click at [342, 86] on select "Select... 1 2 3 4" at bounding box center [601, 97] width 519 height 23
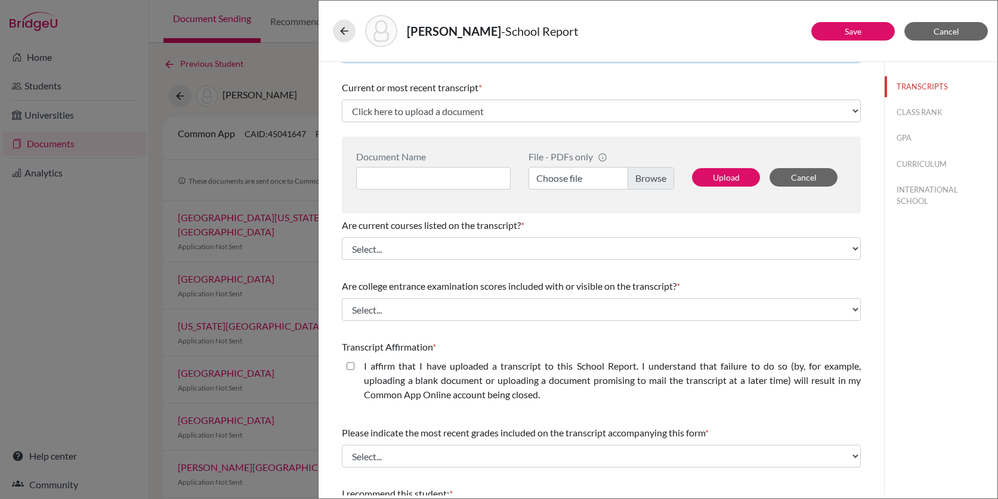
scroll to position [48, 0]
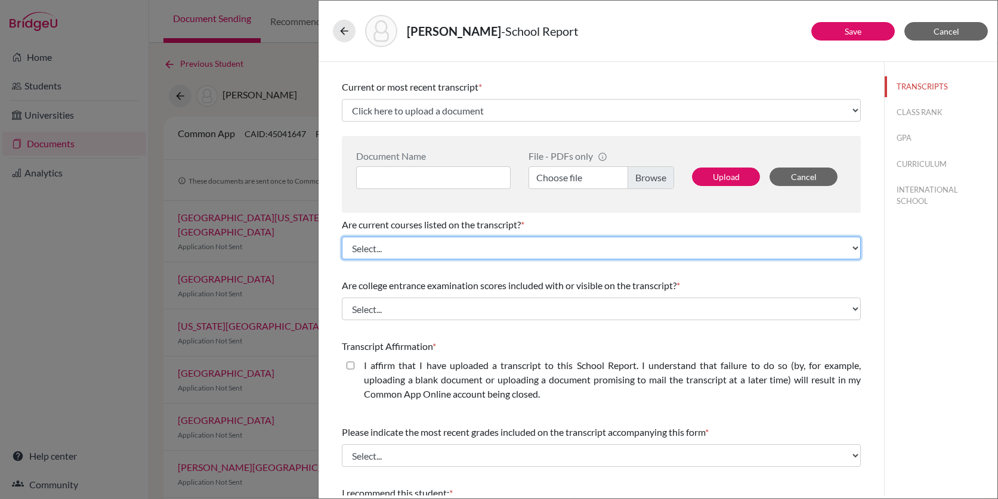
click at [452, 251] on select "Select... Yes No" at bounding box center [601, 248] width 519 height 23
select select "0"
click at [342, 237] on select "Select... Yes No" at bounding box center [601, 248] width 519 height 23
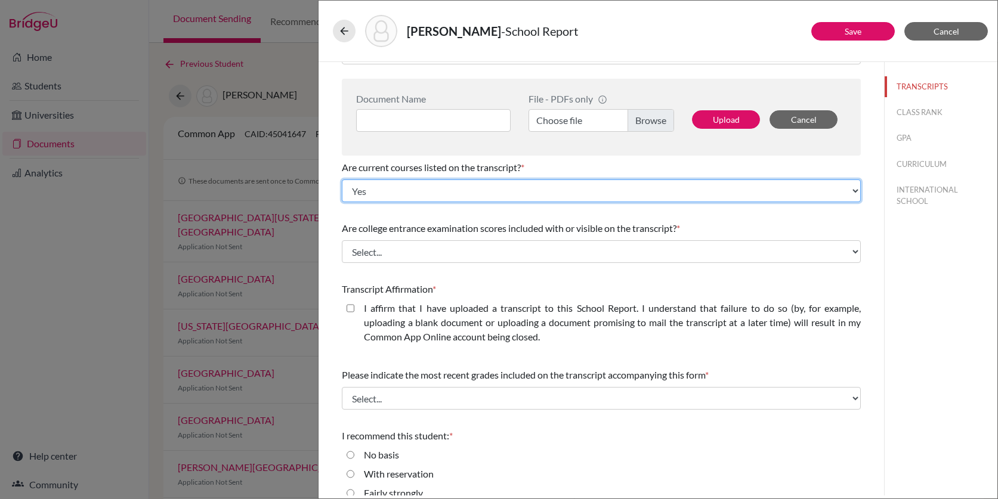
scroll to position [158, 0]
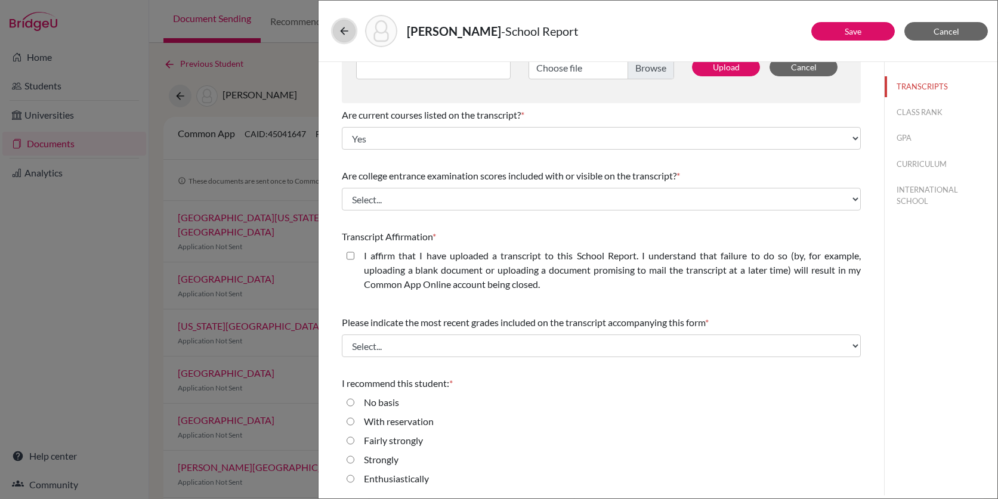
click at [347, 27] on icon at bounding box center [344, 31] width 12 height 12
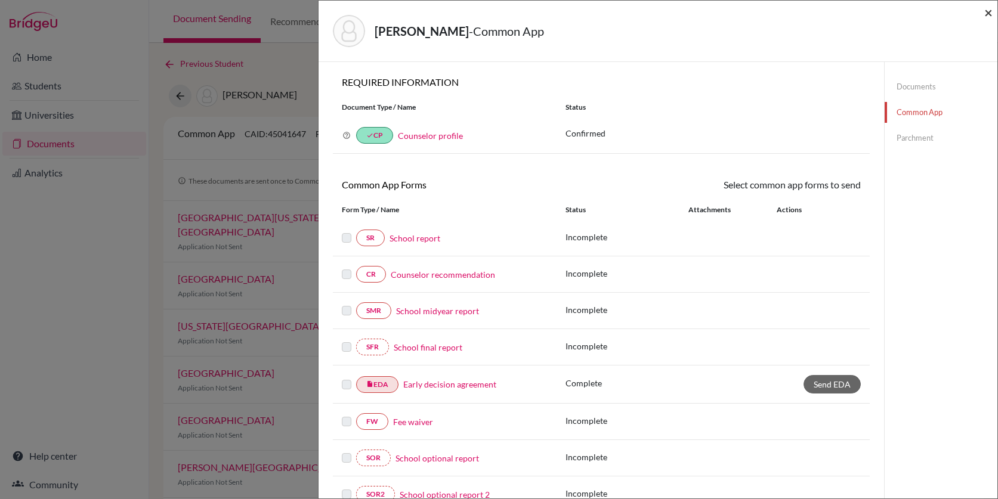
click at [989, 15] on span "×" at bounding box center [988, 12] width 8 height 17
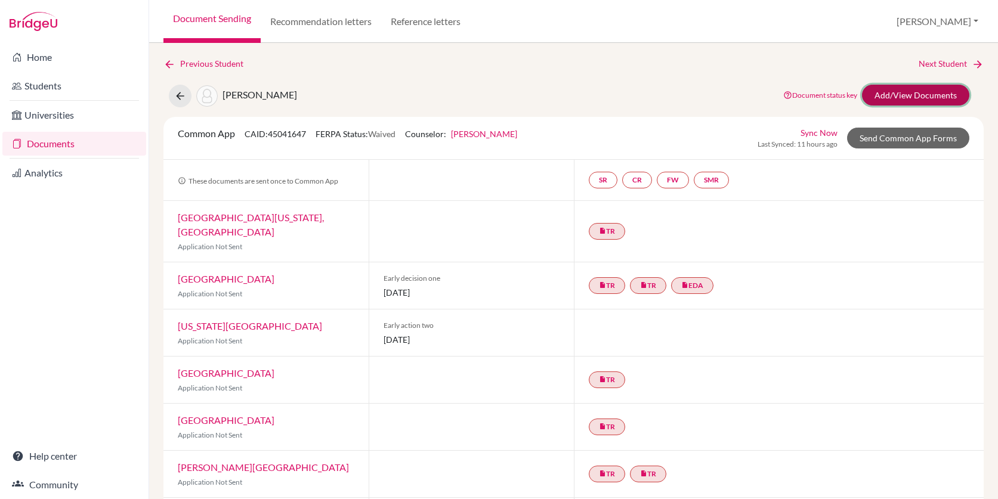
click at [894, 98] on link "Add/View Documents" at bounding box center [915, 95] width 107 height 21
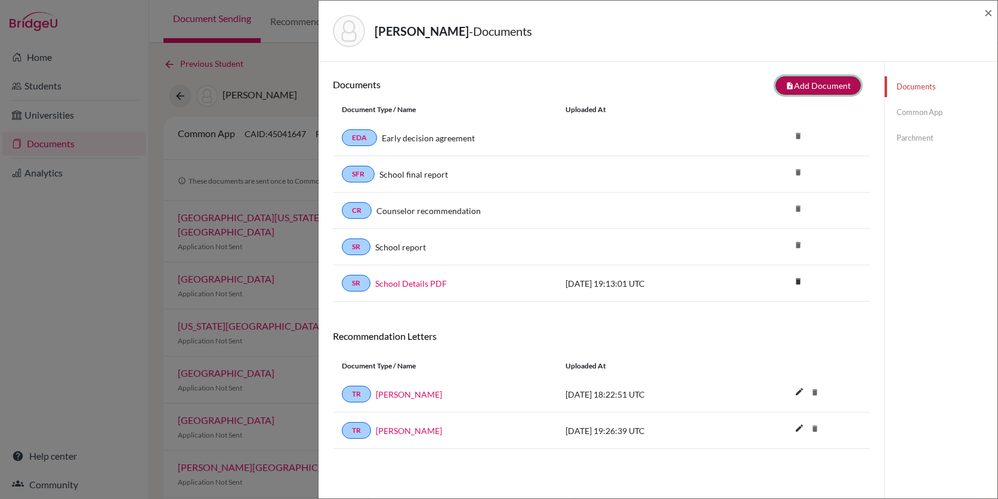
click at [804, 92] on button "note_add Add Document" at bounding box center [818, 85] width 85 height 18
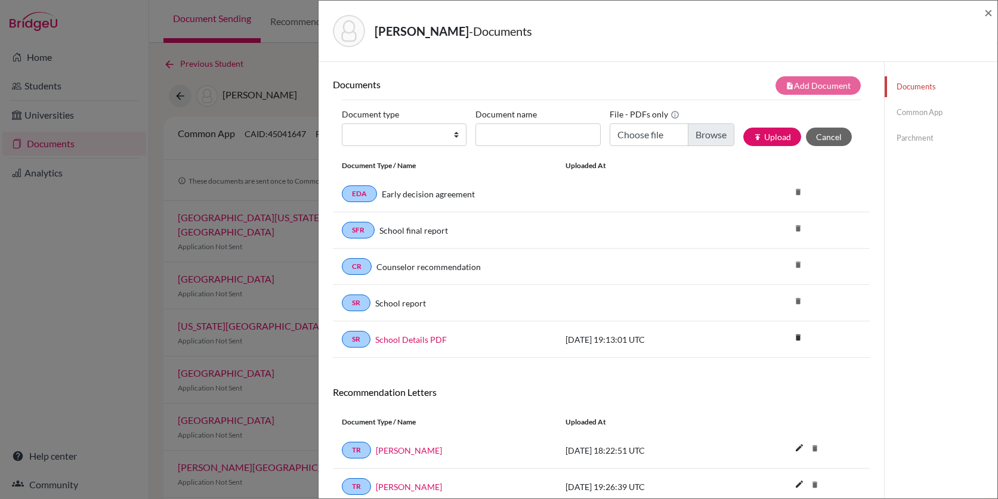
click at [912, 103] on link "Common App" at bounding box center [941, 112] width 113 height 21
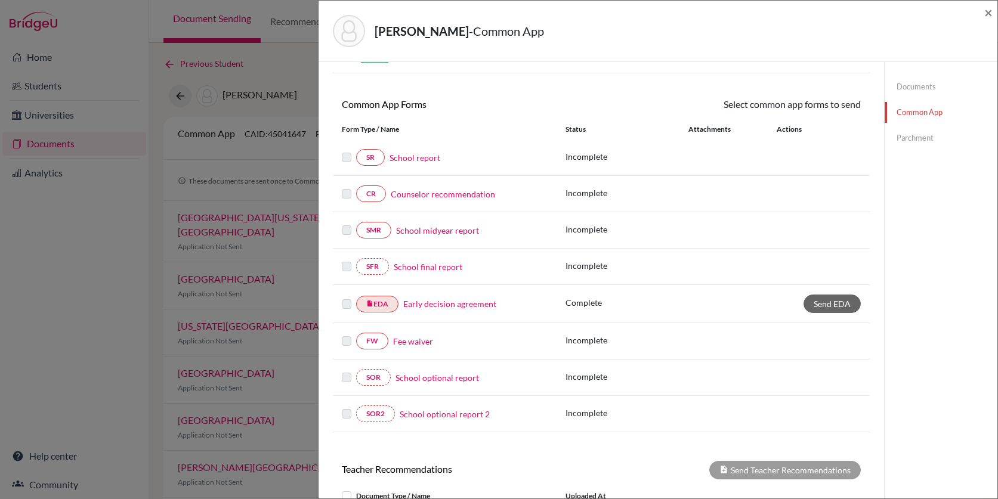
scroll to position [82, 0]
click at [420, 374] on link "School optional report" at bounding box center [438, 376] width 84 height 13
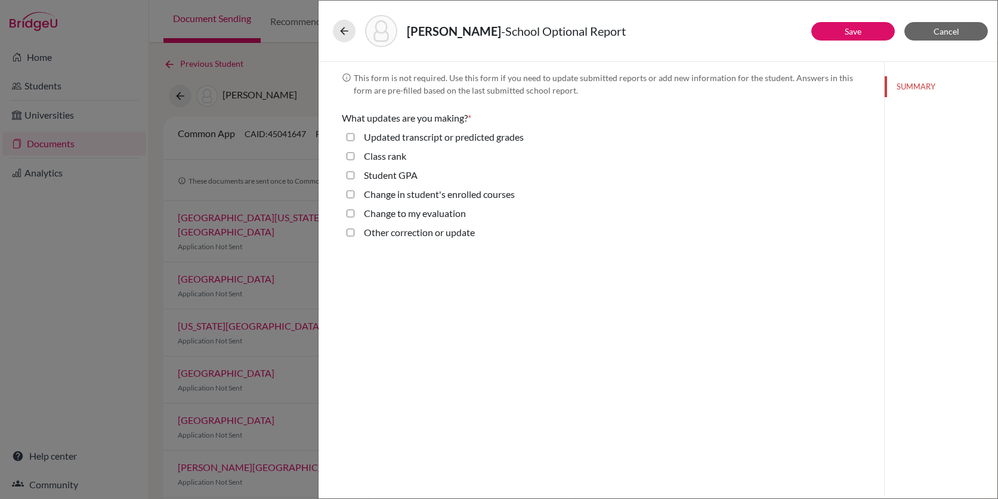
click at [419, 137] on label "Updated transcript or predicted grades" at bounding box center [444, 137] width 160 height 14
click at [354, 137] on grades "Updated transcript or predicted grades" at bounding box center [351, 137] width 8 height 14
checkbox grades "true"
click at [850, 33] on link "Save" at bounding box center [853, 31] width 17 height 10
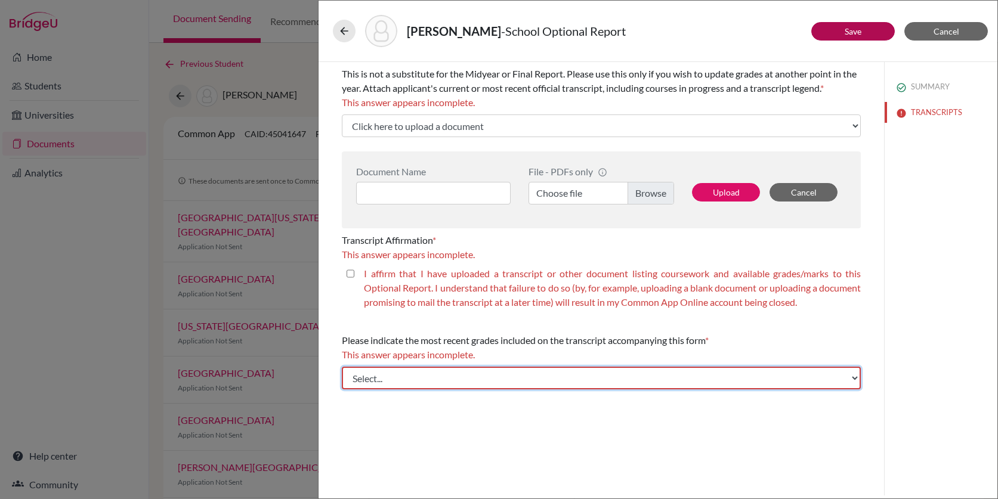
click at [419, 373] on select "Select... Final junior year grades 1st Quarter senior year grades 2nd Quarter/1…" at bounding box center [601, 378] width 519 height 23
select select "1"
click at [342, 367] on select "Select... Final junior year grades 1st Quarter senior year grades 2nd Quarter/1…" at bounding box center [601, 378] width 519 height 23
